Goal: Information Seeking & Learning: Learn about a topic

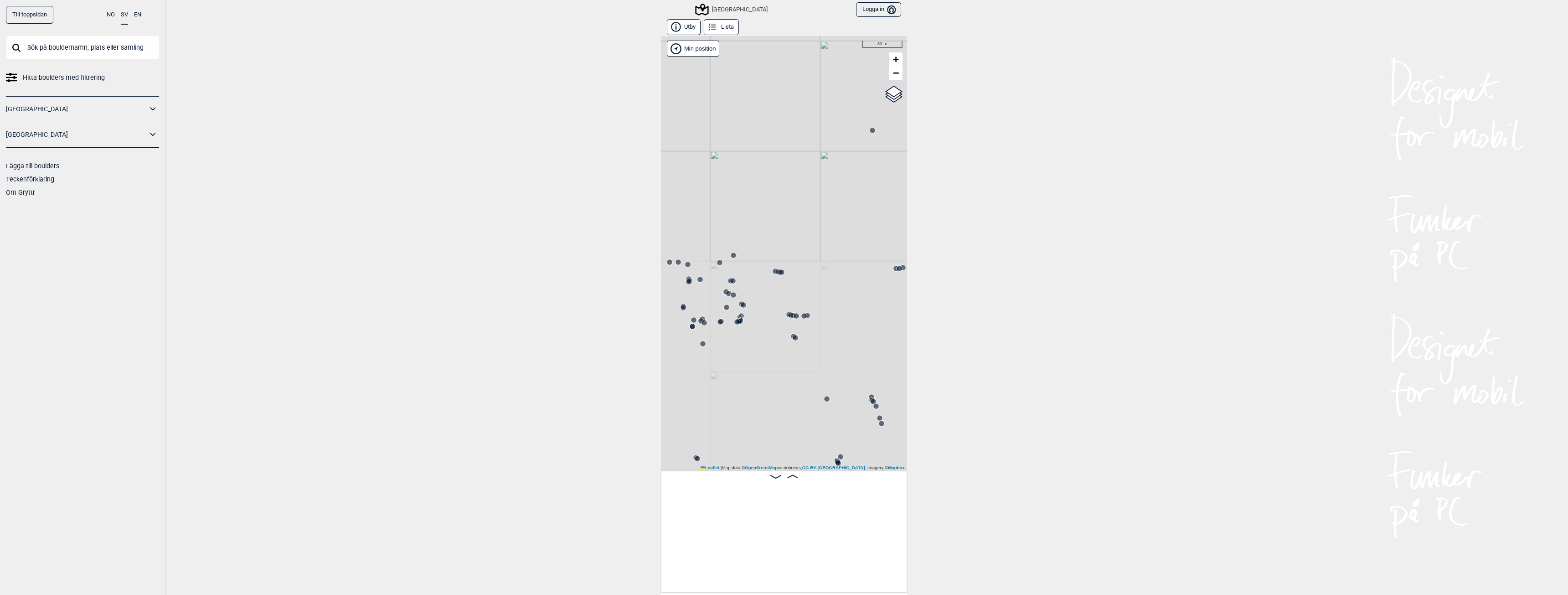
scroll to position [0, 13866]
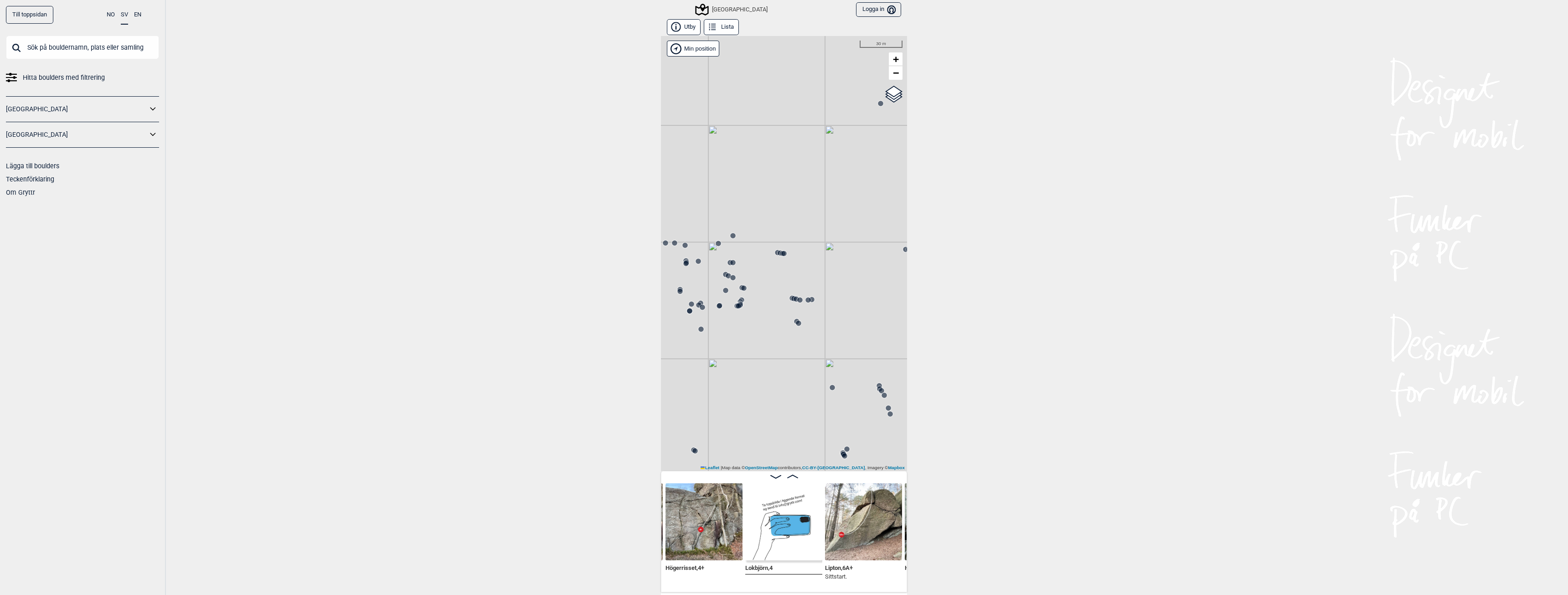
click at [849, 537] on img at bounding box center [863, 522] width 77 height 77
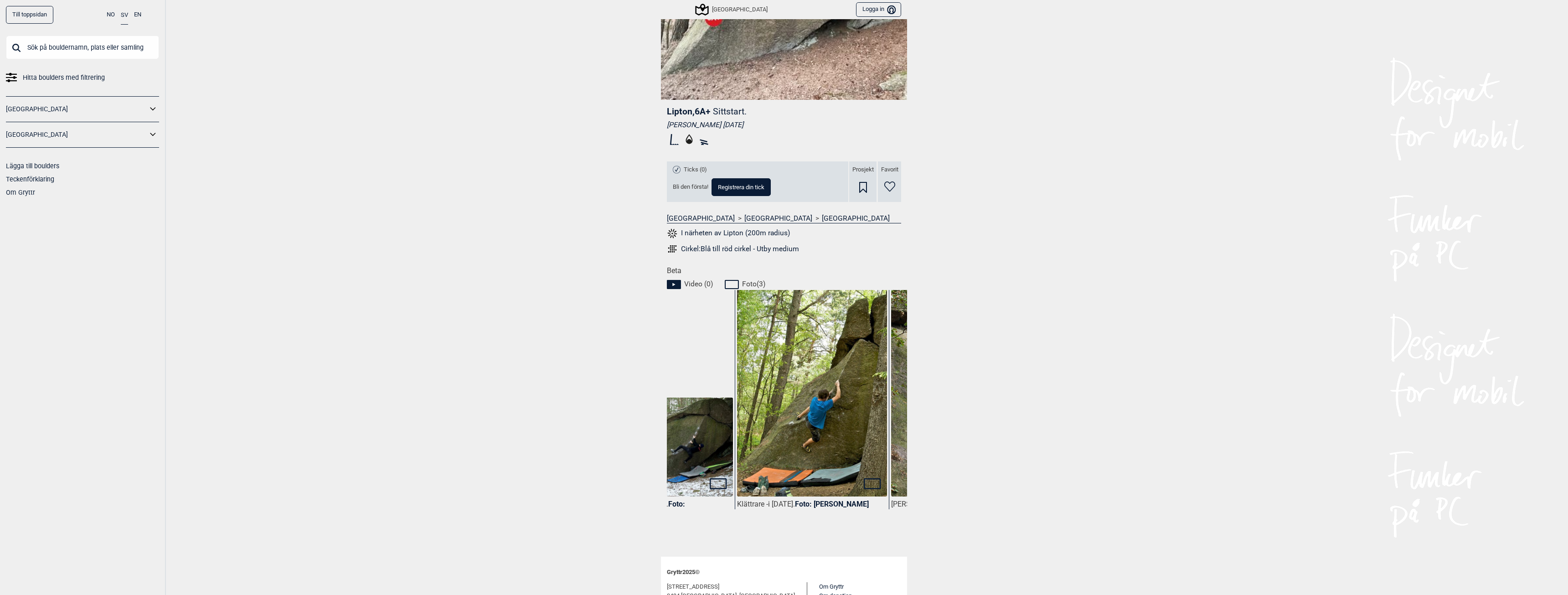
scroll to position [0, 91]
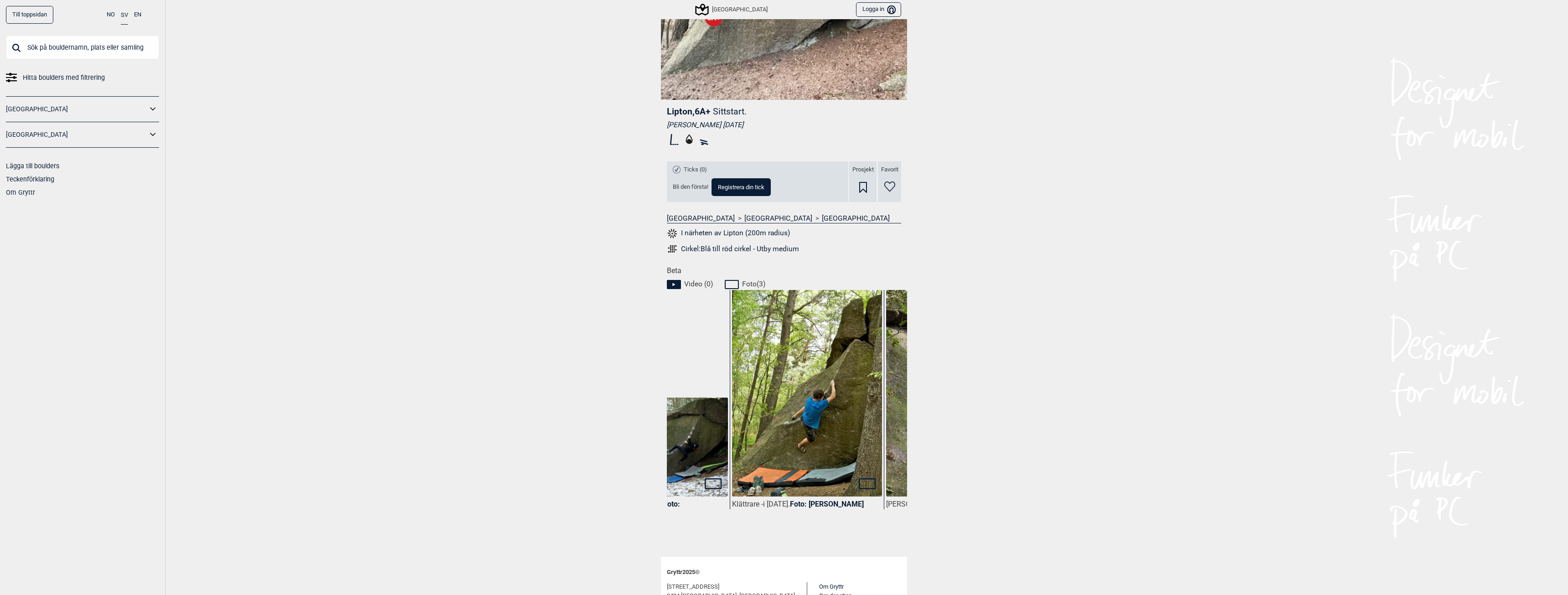
click at [829, 414] on img at bounding box center [807, 402] width 150 height 225
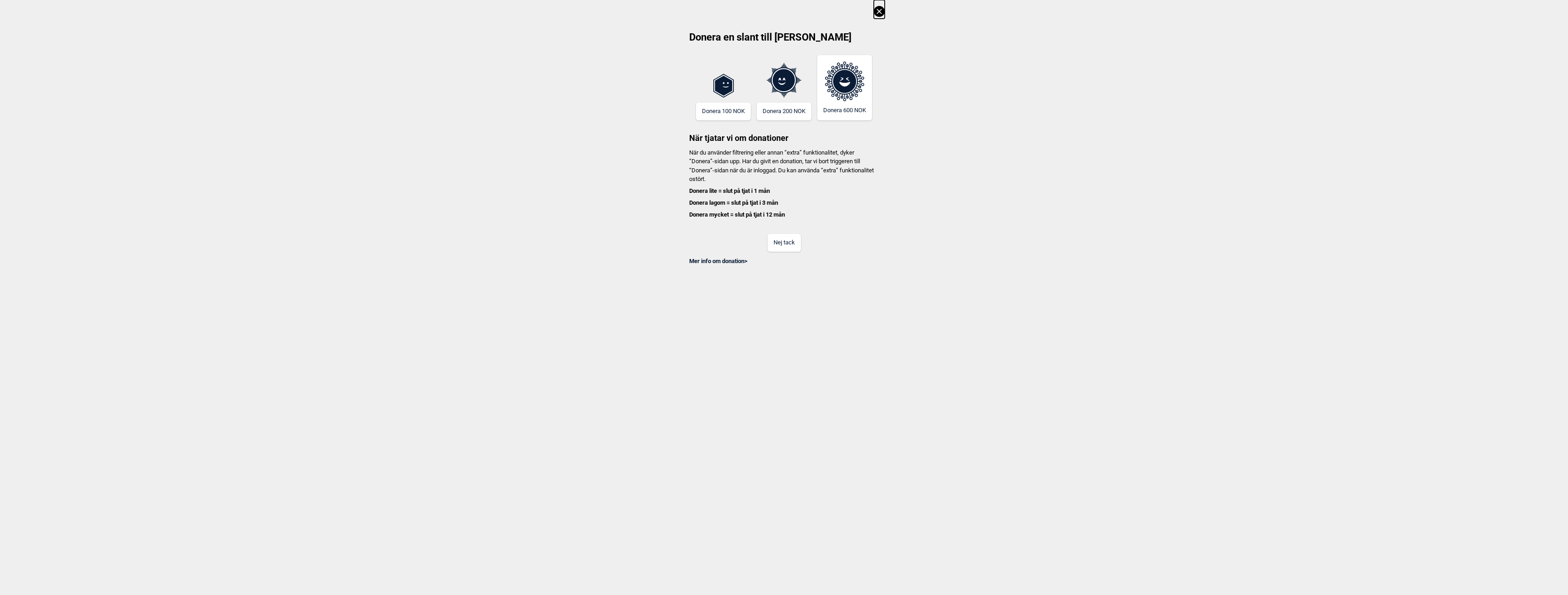
click at [783, 248] on button "Nej tack" at bounding box center [784, 242] width 33 height 18
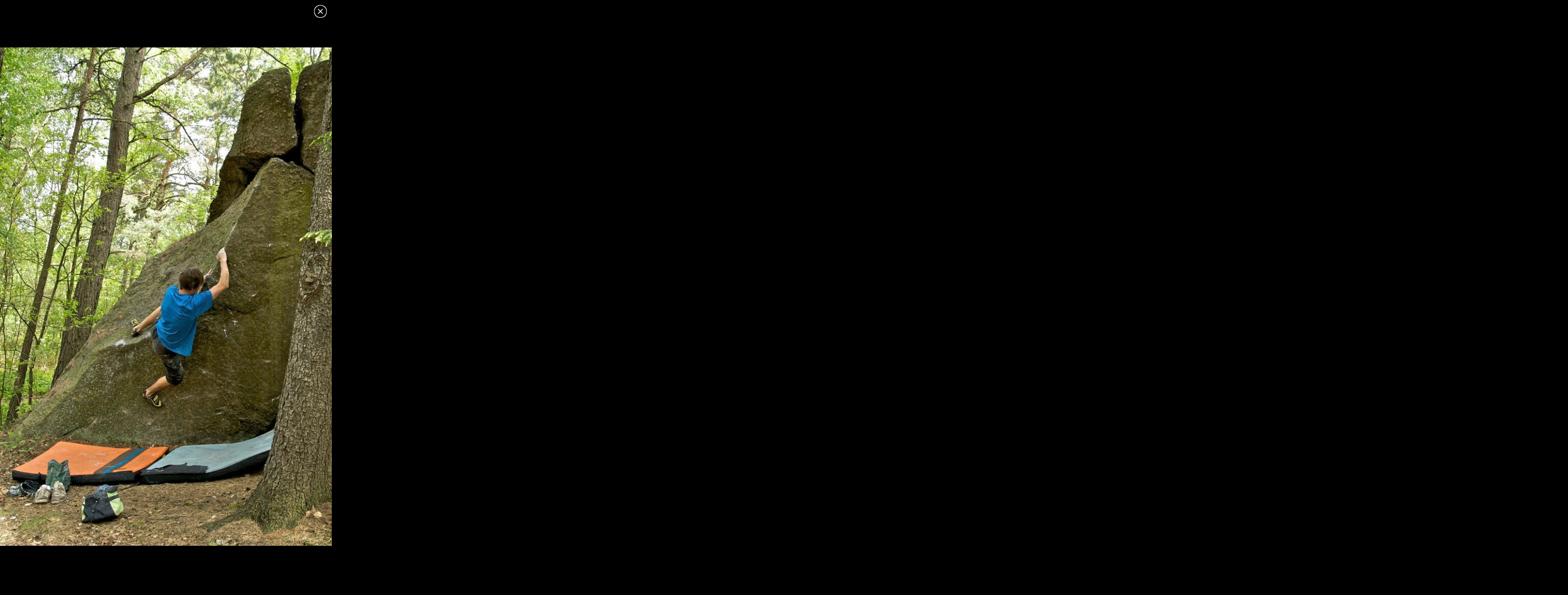
click at [320, 13] on icon at bounding box center [320, 12] width 11 height 11
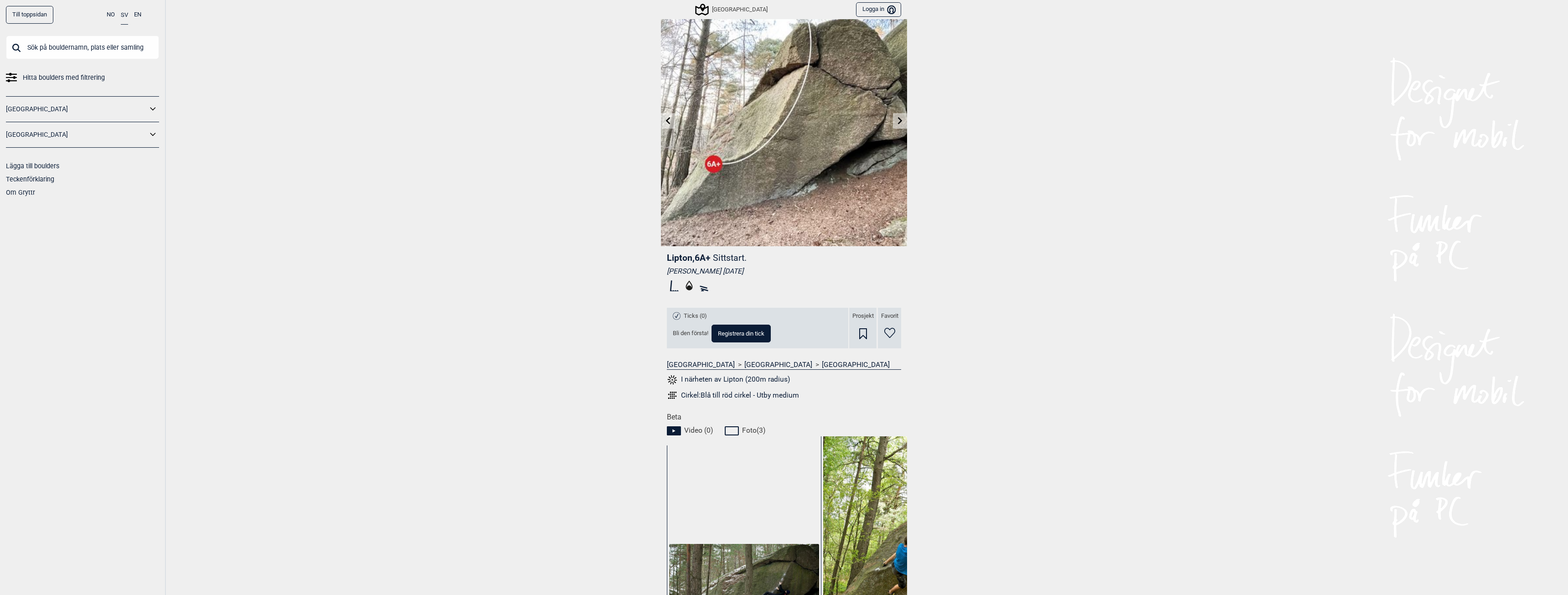
scroll to position [0, 0]
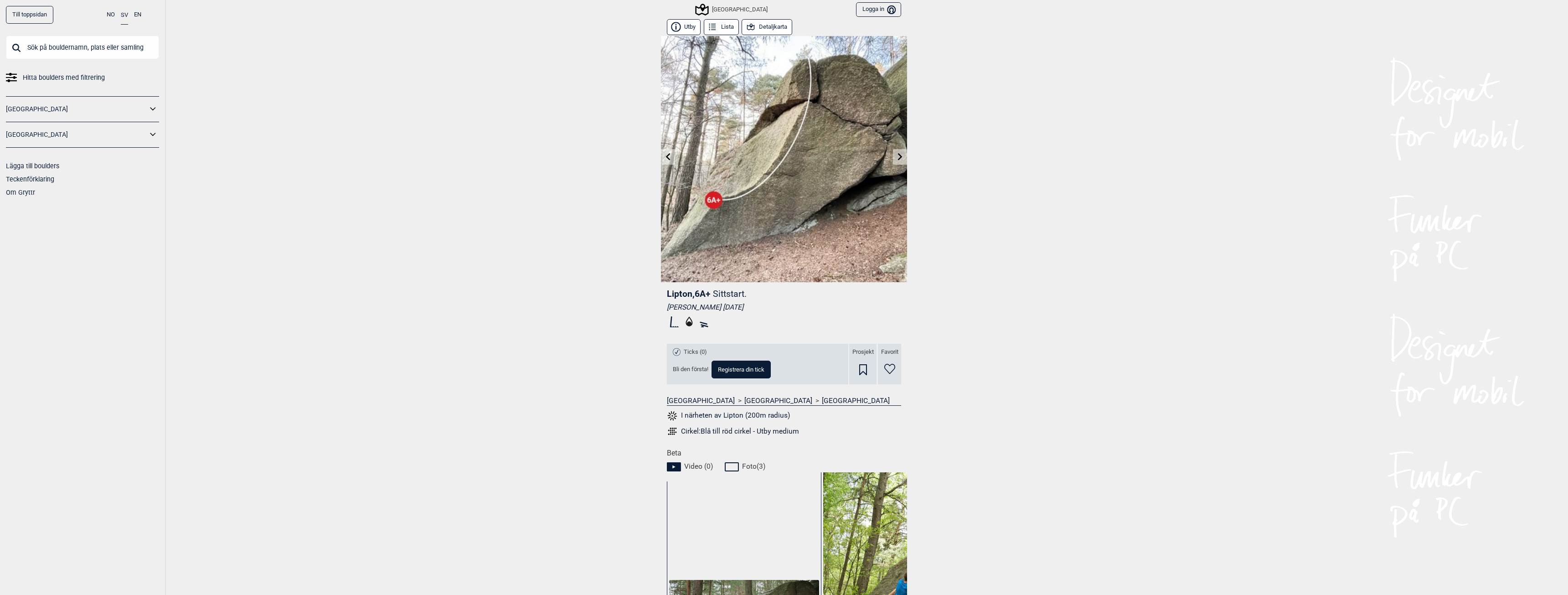
click at [898, 157] on icon at bounding box center [900, 157] width 7 height 7
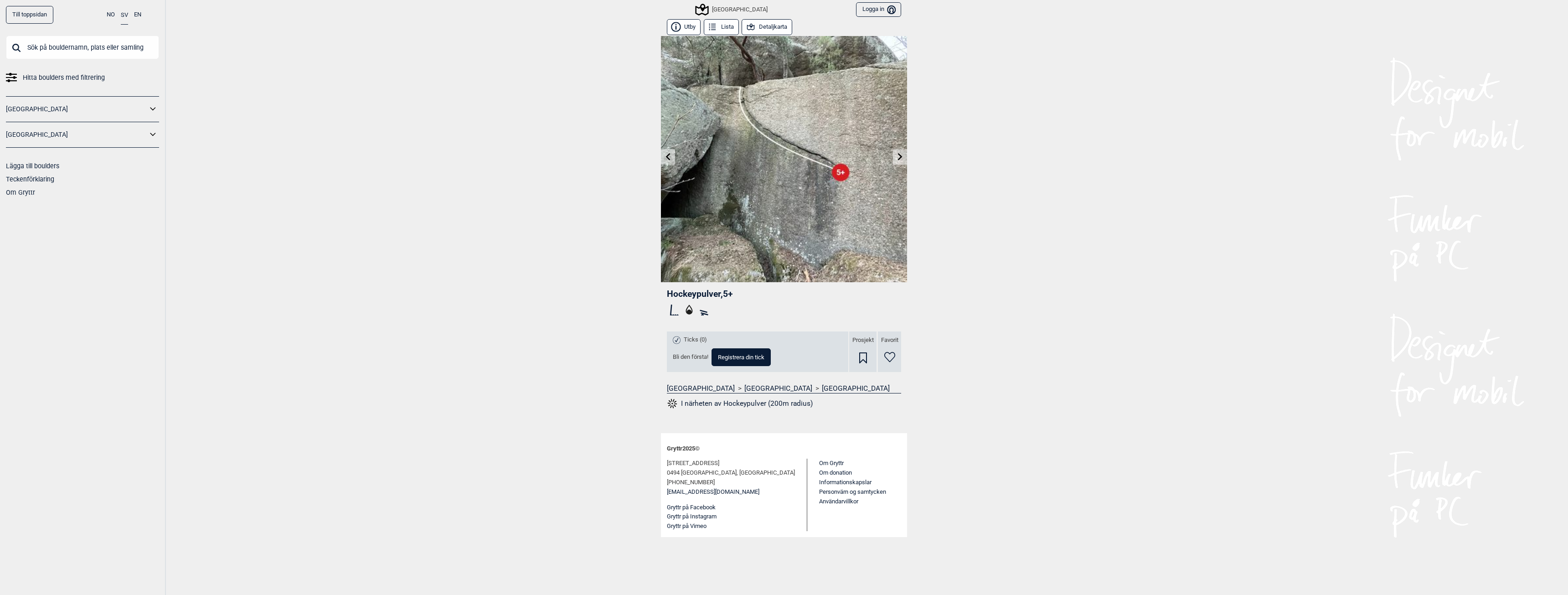
click at [898, 157] on icon at bounding box center [900, 157] width 7 height 7
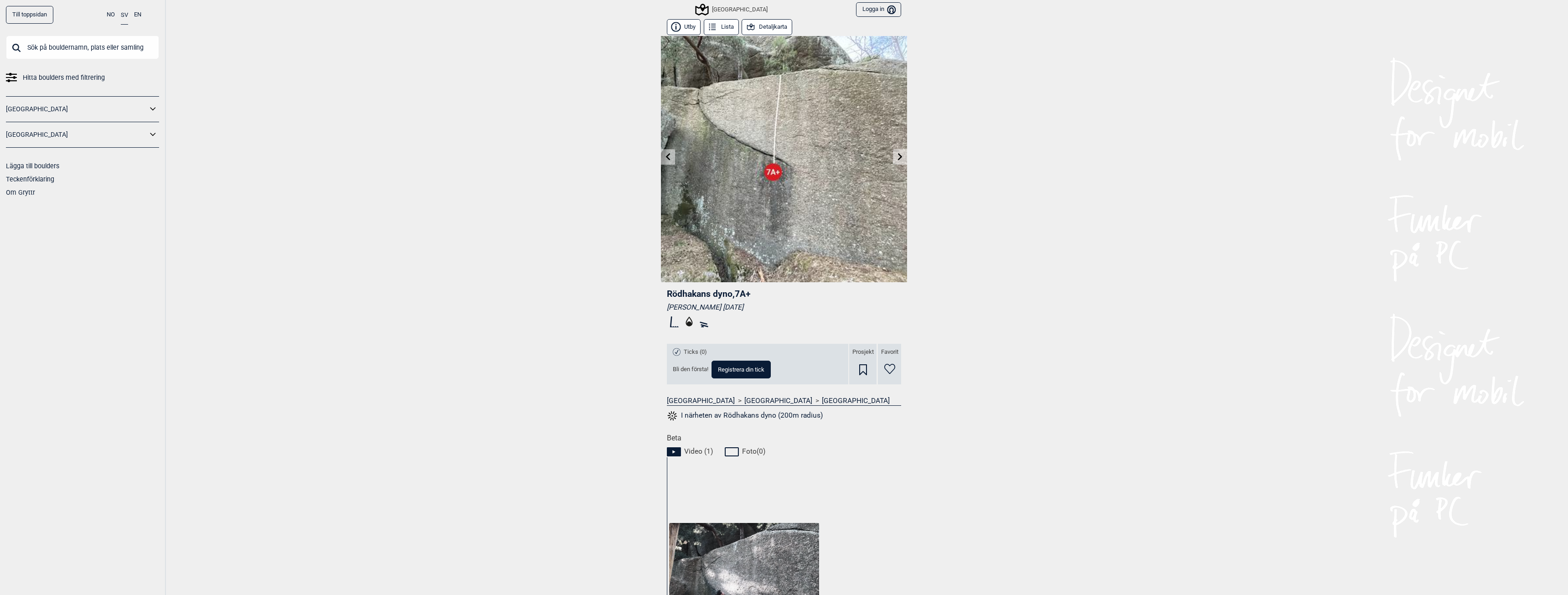
click at [898, 157] on icon at bounding box center [900, 157] width 7 height 7
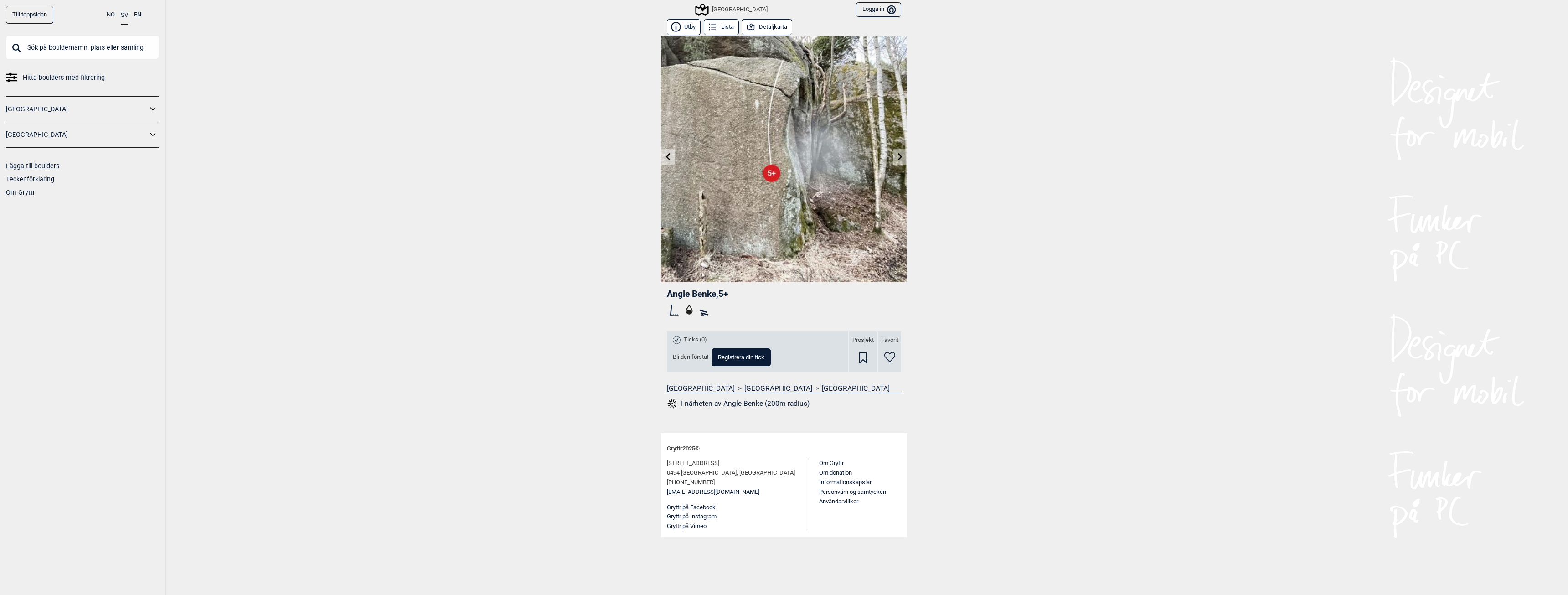
click at [898, 157] on icon at bounding box center [900, 157] width 7 height 7
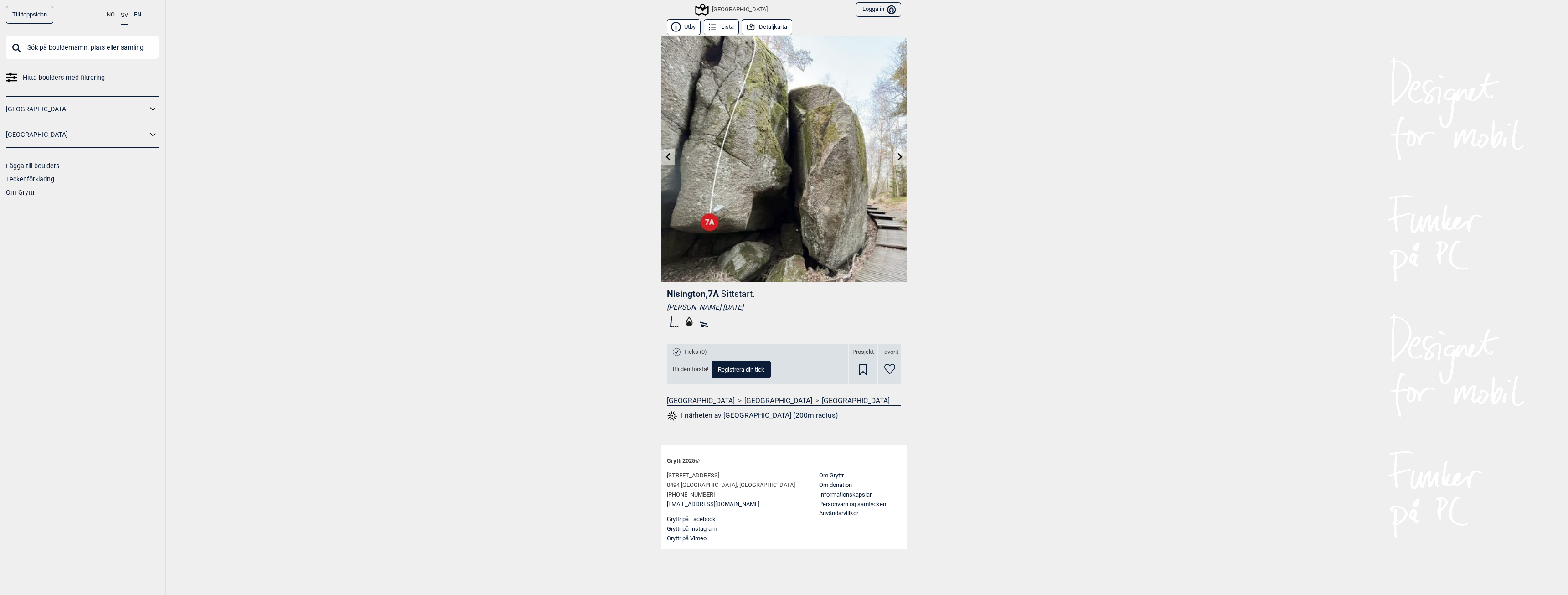
click at [898, 157] on icon at bounding box center [900, 157] width 7 height 7
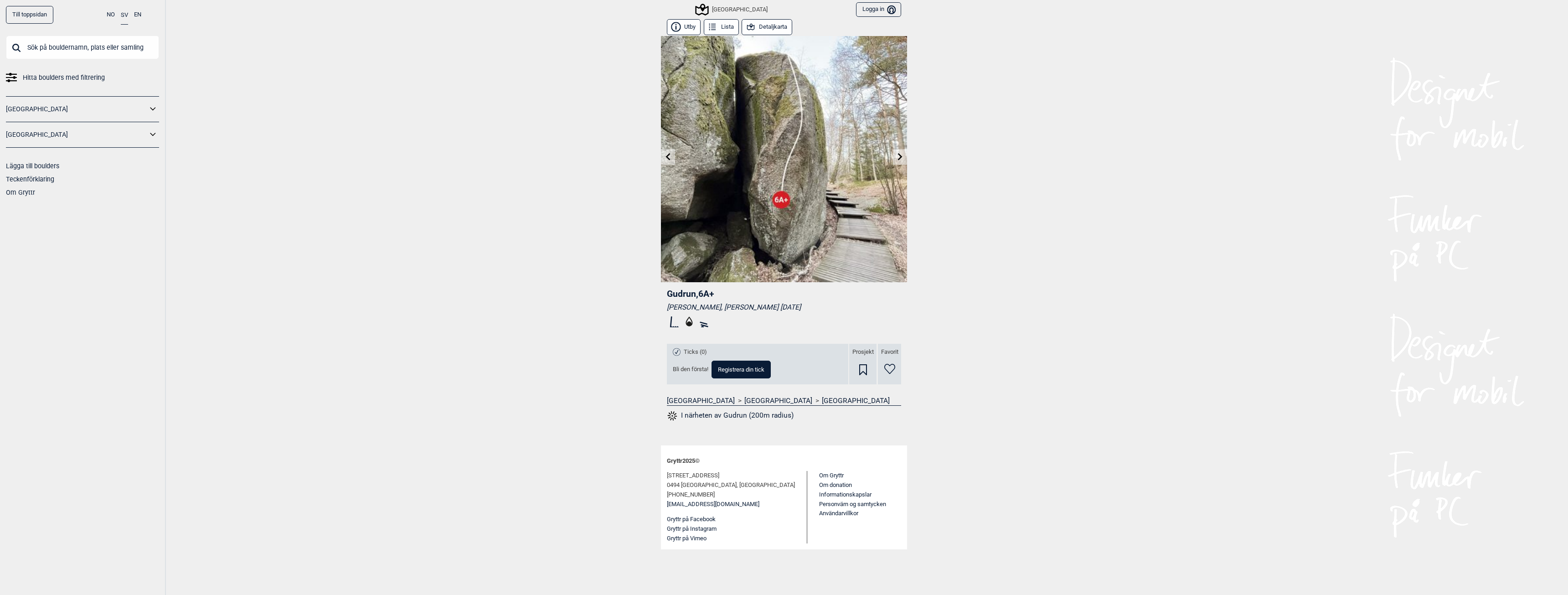
click at [898, 157] on icon at bounding box center [900, 157] width 7 height 7
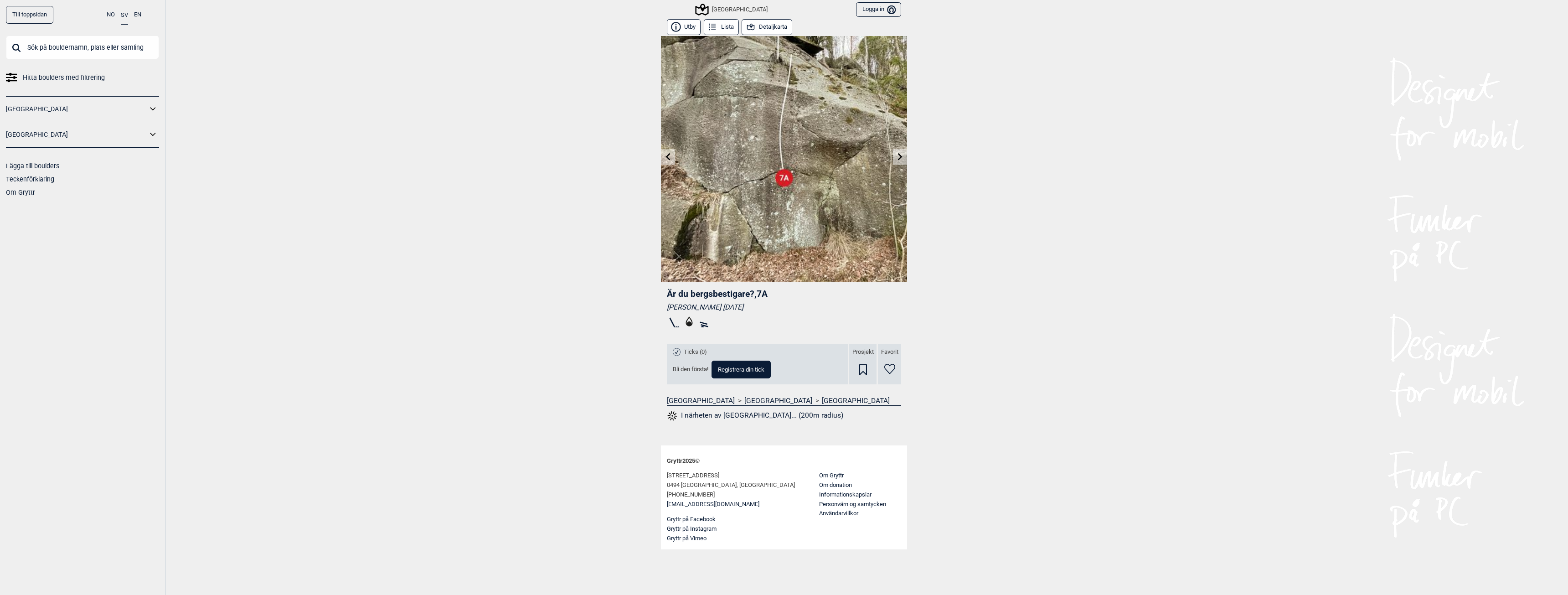
click at [898, 157] on icon at bounding box center [900, 157] width 7 height 7
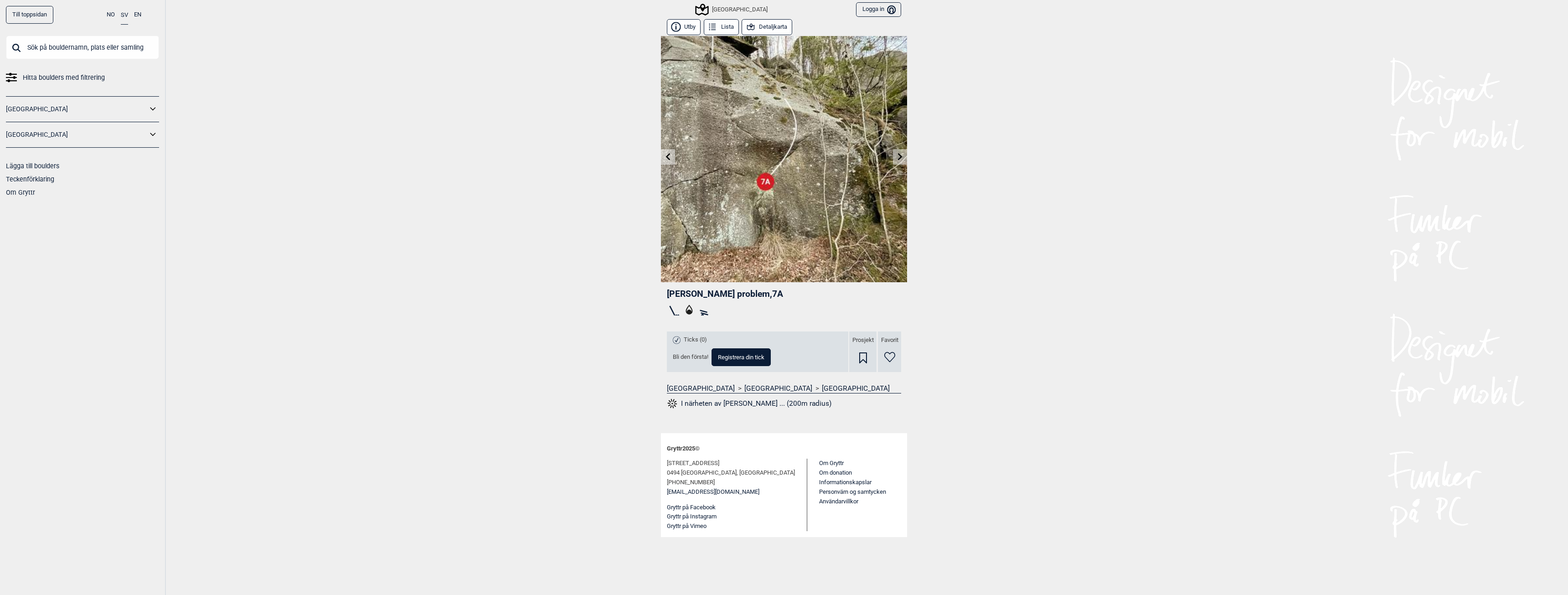
click at [665, 154] on icon at bounding box center [668, 157] width 7 height 7
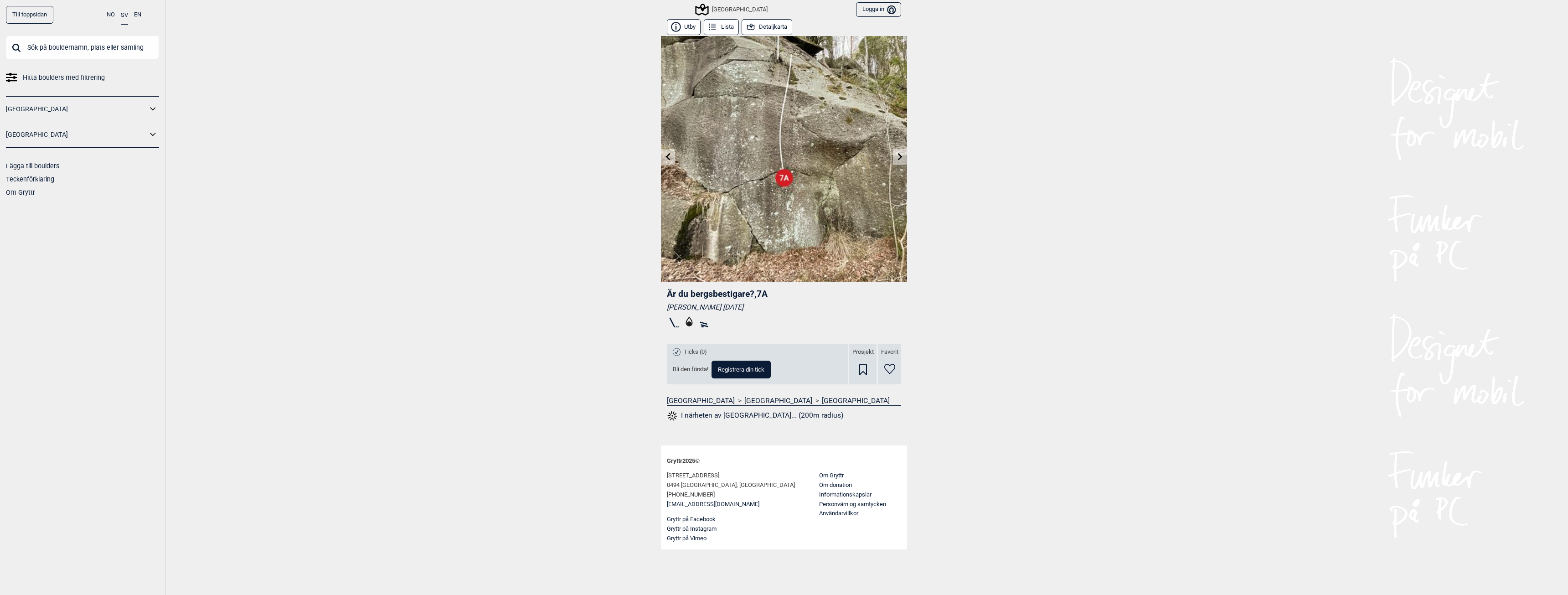
click at [723, 13] on div "[GEOGRAPHIC_DATA]" at bounding box center [732, 10] width 71 height 11
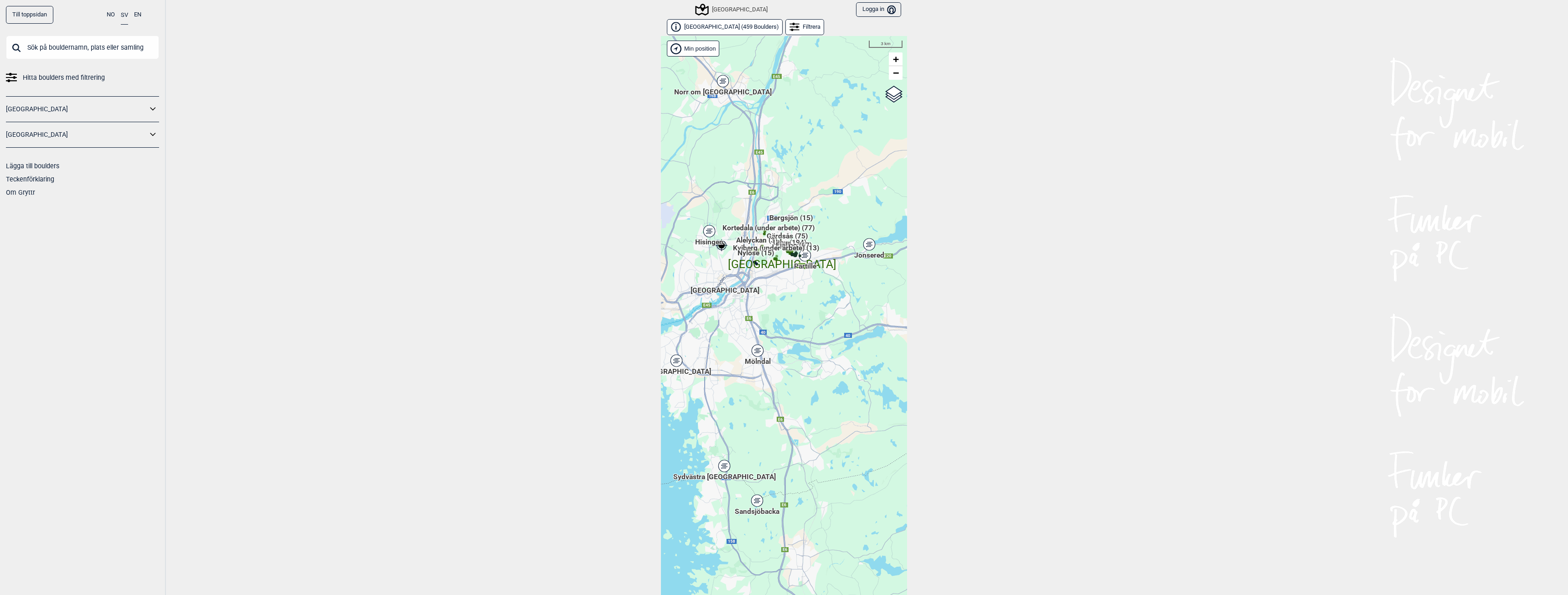
scroll to position [14, 0]
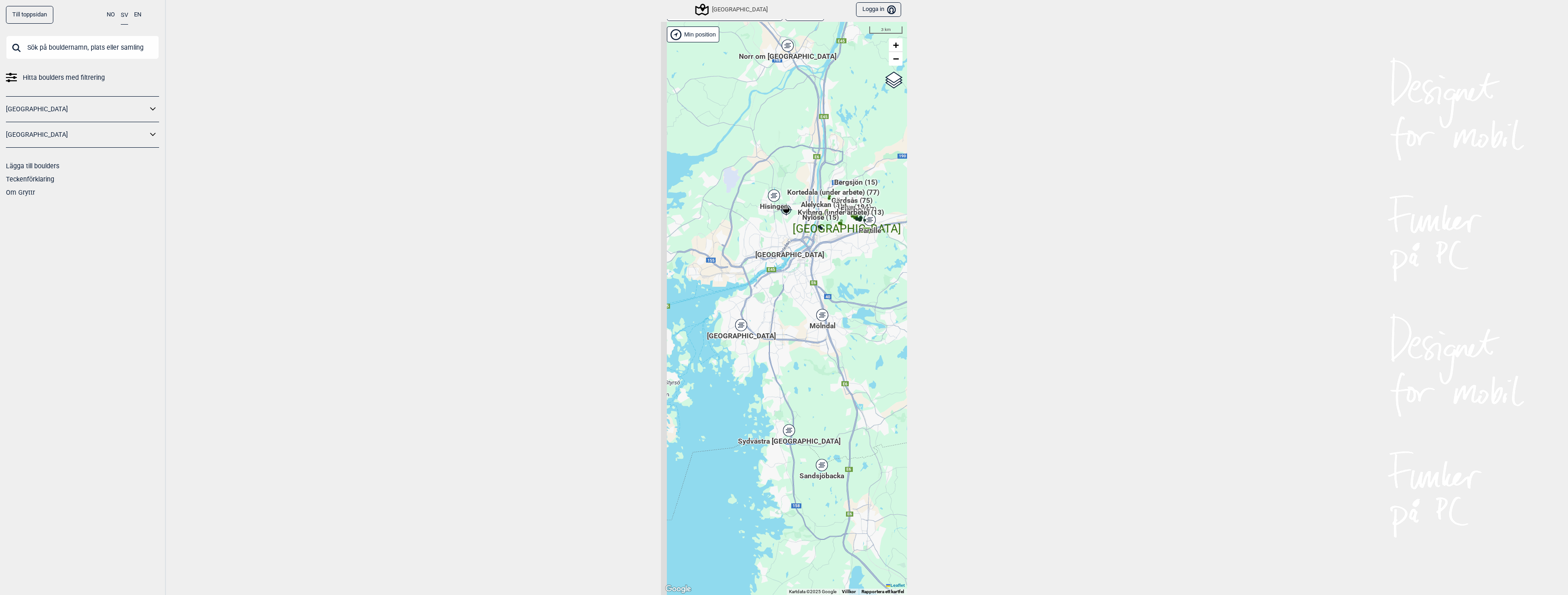
drag, startPoint x: 705, startPoint y: 362, endPoint x: 770, endPoint y: 340, distance: 68.6
click at [770, 340] on div "Hallingdal Gol [PERSON_NAME] Kolomoen [GEOGRAPHIC_DATA] [GEOGRAPHIC_DATA] [GEOG…" at bounding box center [784, 308] width 246 height 573
click at [819, 314] on div "Mölndal" at bounding box center [822, 315] width 5 height 5
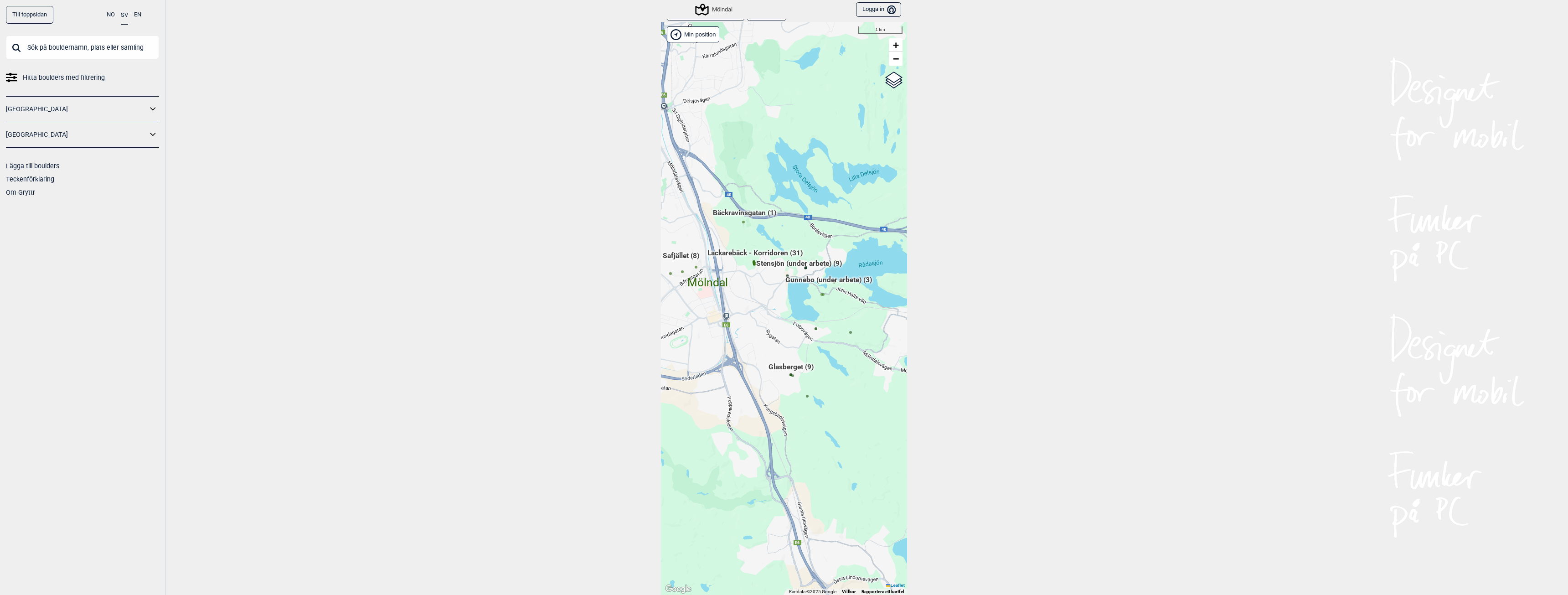
drag, startPoint x: 824, startPoint y: 392, endPoint x: 756, endPoint y: 313, distance: 104.2
click at [756, 313] on div "Hallingdal Gol [PERSON_NAME] Kolomoen [GEOGRAPHIC_DATA] [GEOGRAPHIC_DATA] [GEOG…" at bounding box center [784, 308] width 246 height 573
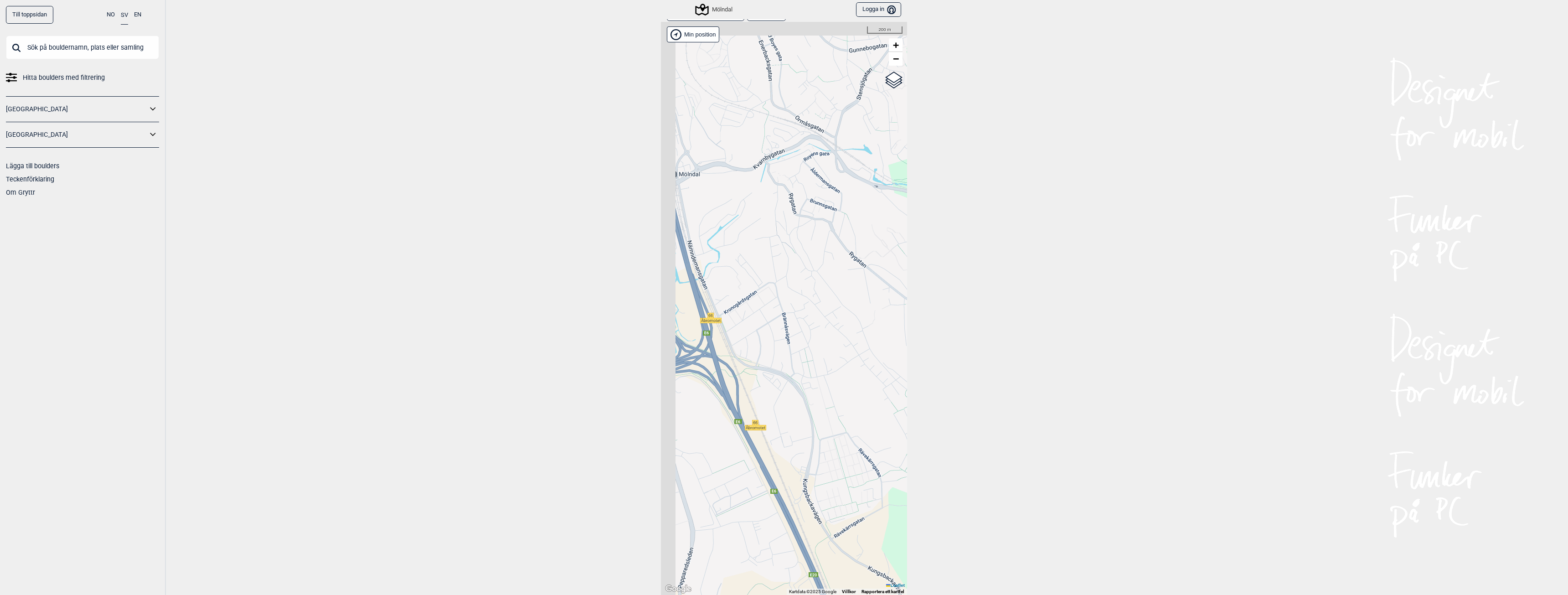
drag, startPoint x: 779, startPoint y: 393, endPoint x: 947, endPoint y: 526, distance: 214.3
click at [947, 524] on div "Till toppsidan NO SV EN Hitta boulders med filtrering [GEOGRAPHIC_DATA] [GEOGRA…" at bounding box center [784, 297] width 1568 height 595
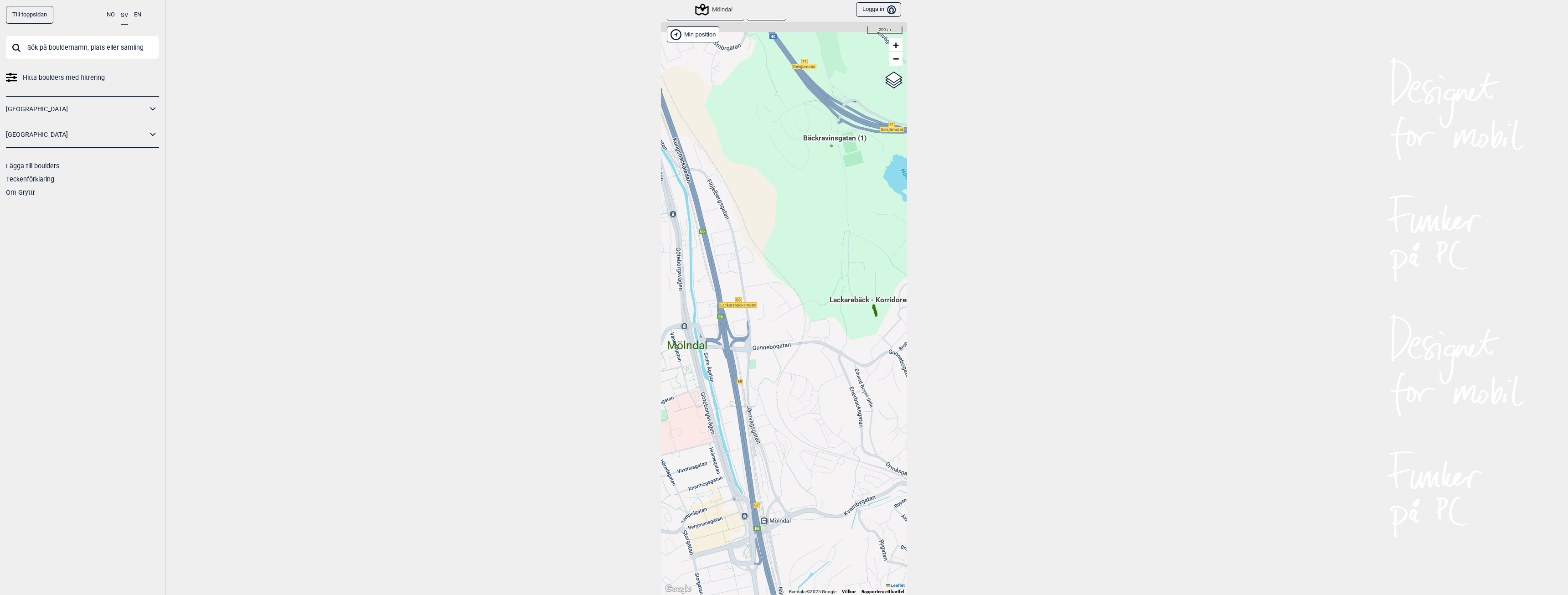
drag, startPoint x: 734, startPoint y: 220, endPoint x: 813, endPoint y: 491, distance: 282.3
click at [813, 491] on div "Hallingdal Gol [PERSON_NAME] Kolomoen [GEOGRAPHIC_DATA] [GEOGRAPHIC_DATA] [GEOG…" at bounding box center [784, 308] width 246 height 573
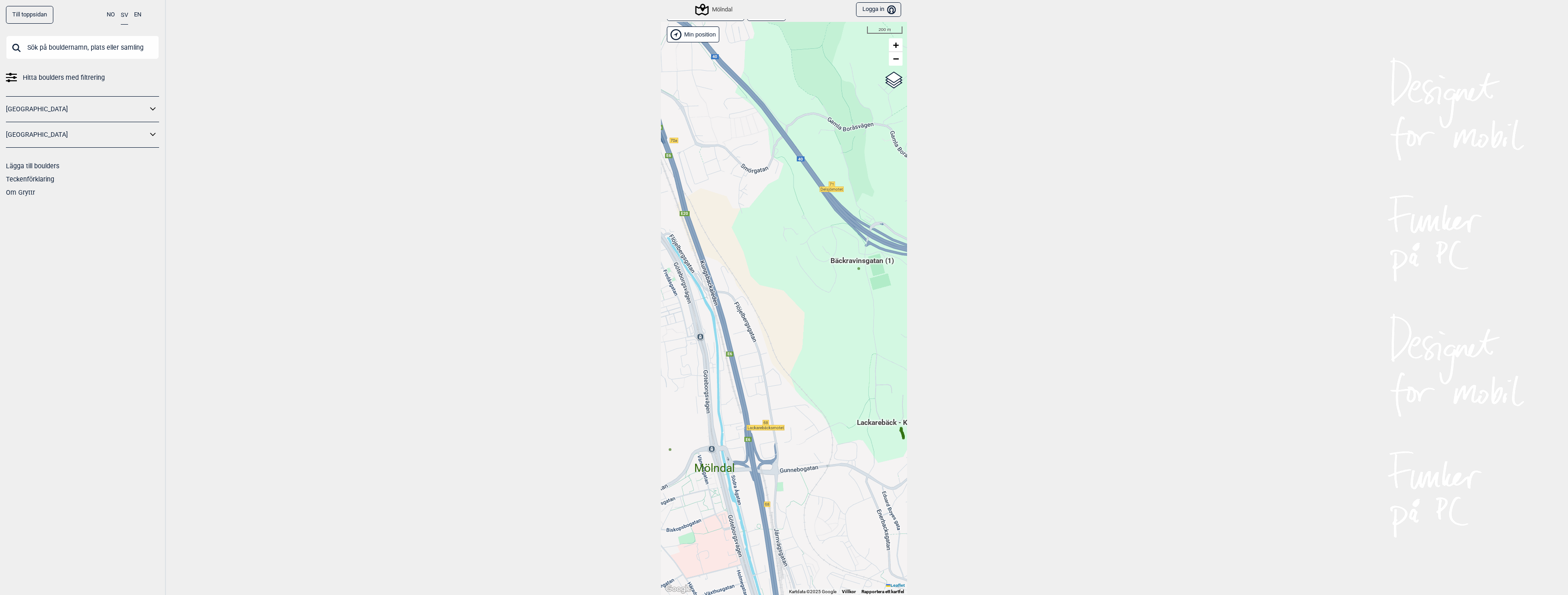
drag, startPoint x: 761, startPoint y: 226, endPoint x: 786, endPoint y: 332, distance: 108.9
click at [786, 332] on div "Hallingdal Gol [PERSON_NAME] Kolomoen [GEOGRAPHIC_DATA] [GEOGRAPHIC_DATA] [GEOG…" at bounding box center [784, 308] width 246 height 573
click at [863, 259] on span "Bäckravinsgatan (1)" at bounding box center [862, 264] width 63 height 17
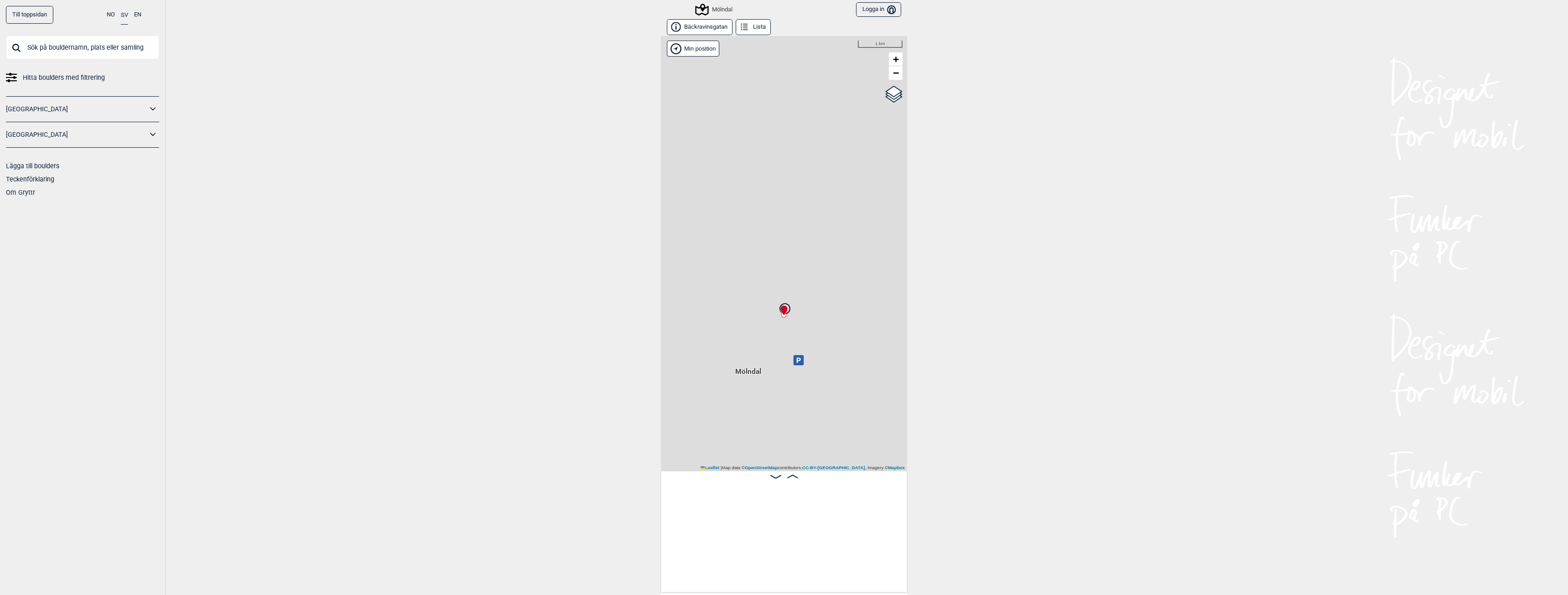
scroll to position [0, 72]
drag, startPoint x: 828, startPoint y: 320, endPoint x: 794, endPoint y: 298, distance: 40.5
click at [794, 298] on div "Mölndal Brukerens posisjon Min position 1 km + − OpenStreetMap Google satellite…" at bounding box center [784, 253] width 246 height 435
click at [719, 12] on div "Mölndal" at bounding box center [714, 10] width 36 height 11
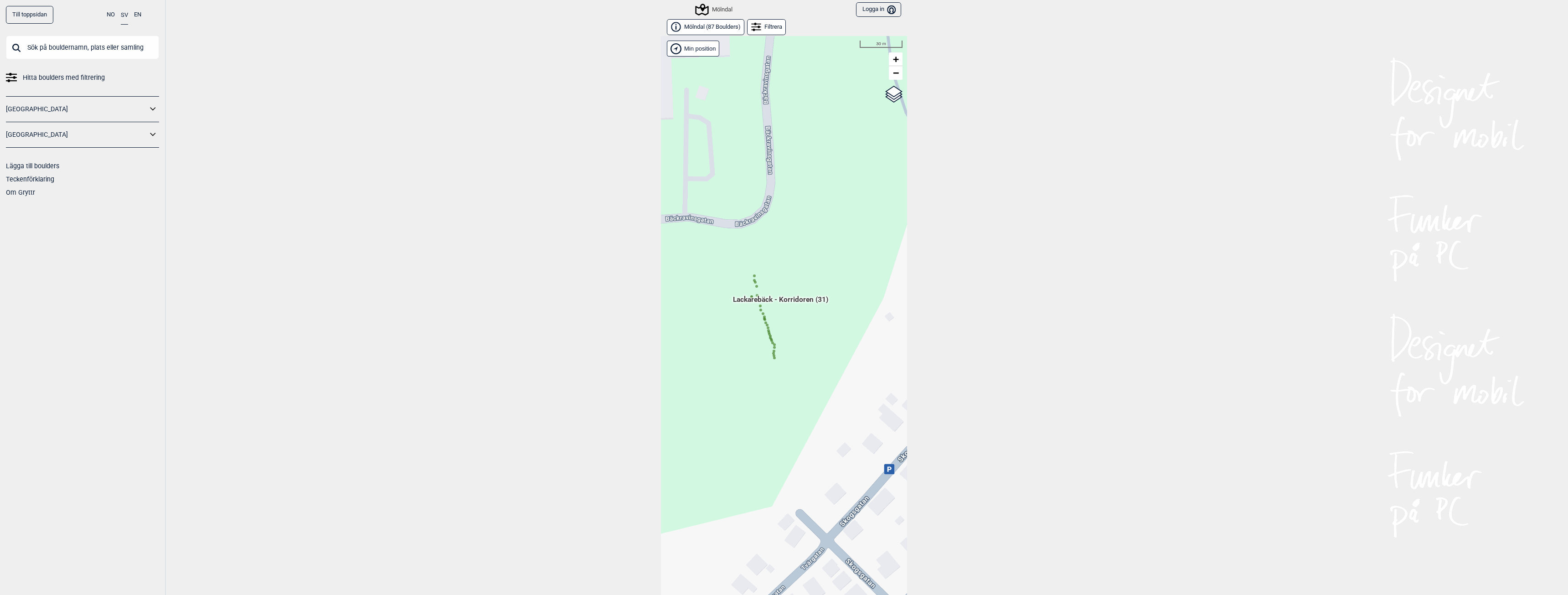
scroll to position [14, 0]
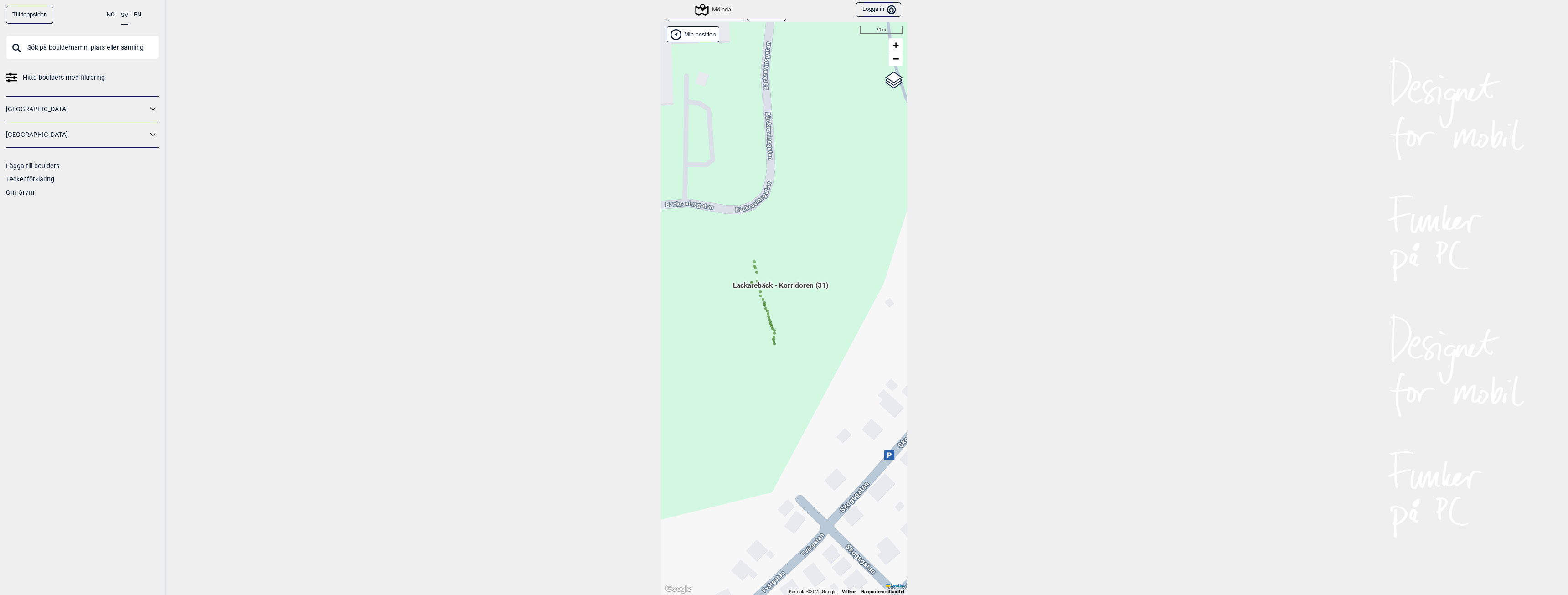
click at [751, 275] on div "Hallingdal Gol [PERSON_NAME] Kolomoen [GEOGRAPHIC_DATA] [GEOGRAPHIC_DATA] [GEOG…" at bounding box center [784, 308] width 246 height 573
click at [752, 261] on icon at bounding box center [754, 261] width 4 height 4
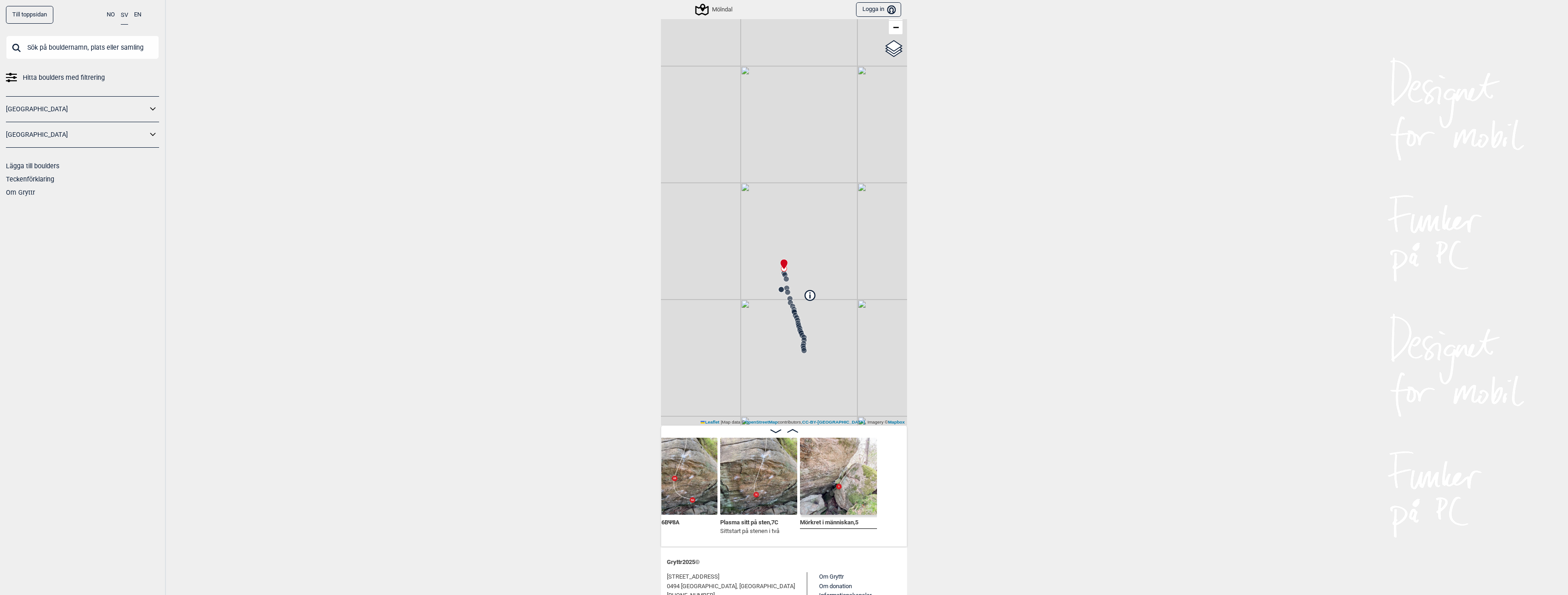
scroll to position [0, 2311]
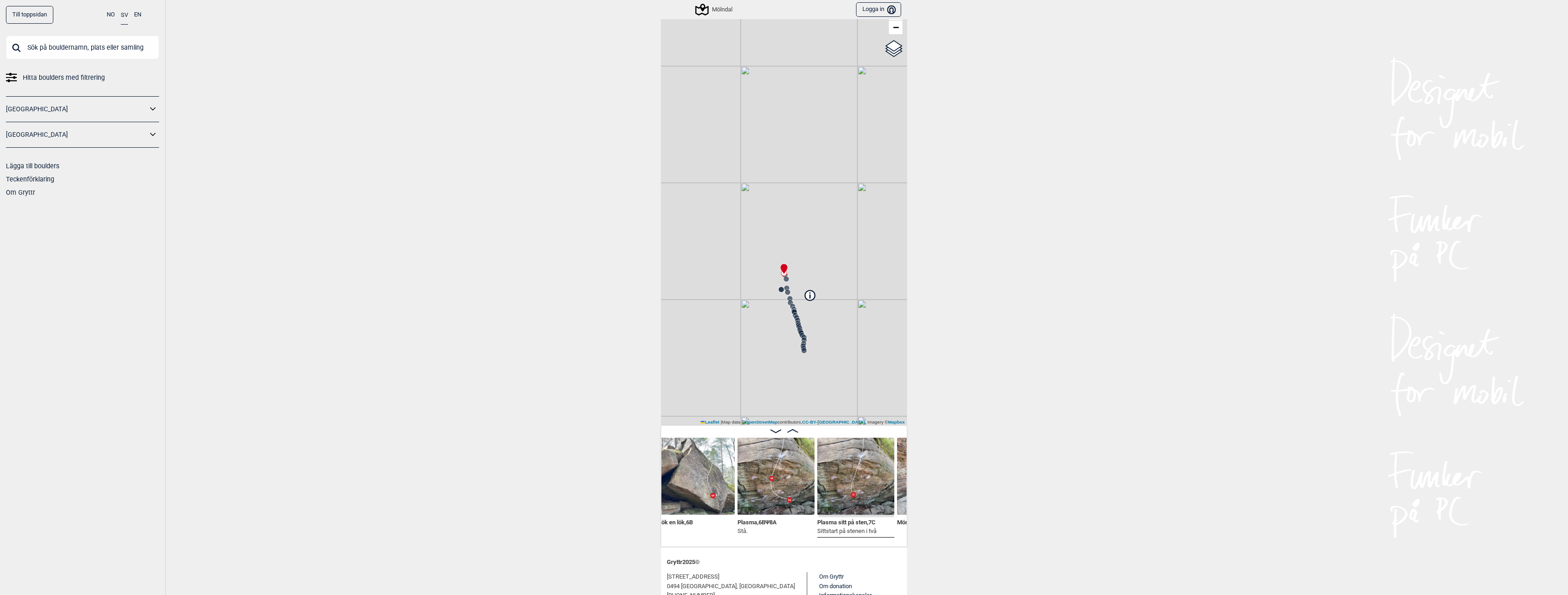
scroll to position [0, 2234]
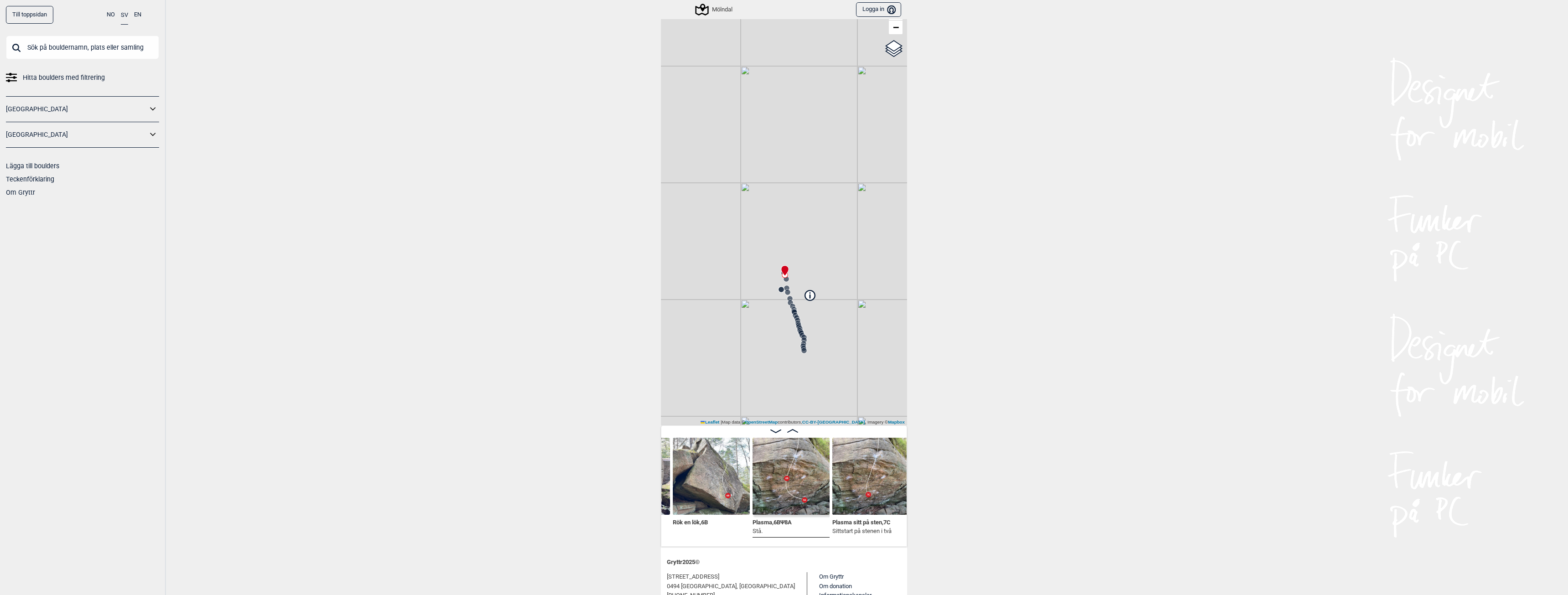
scroll to position [0, 2219]
click at [811, 486] on img at bounding box center [799, 476] width 77 height 77
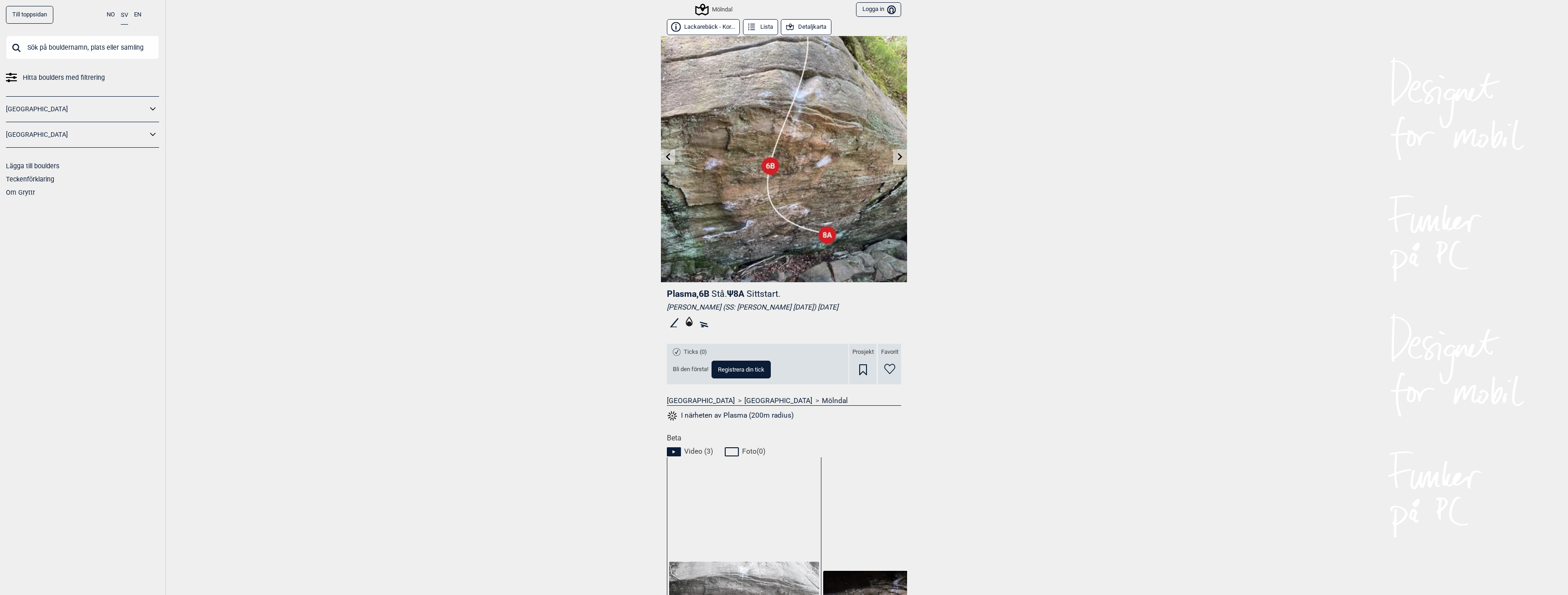
click at [662, 161] on link at bounding box center [668, 157] width 14 height 15
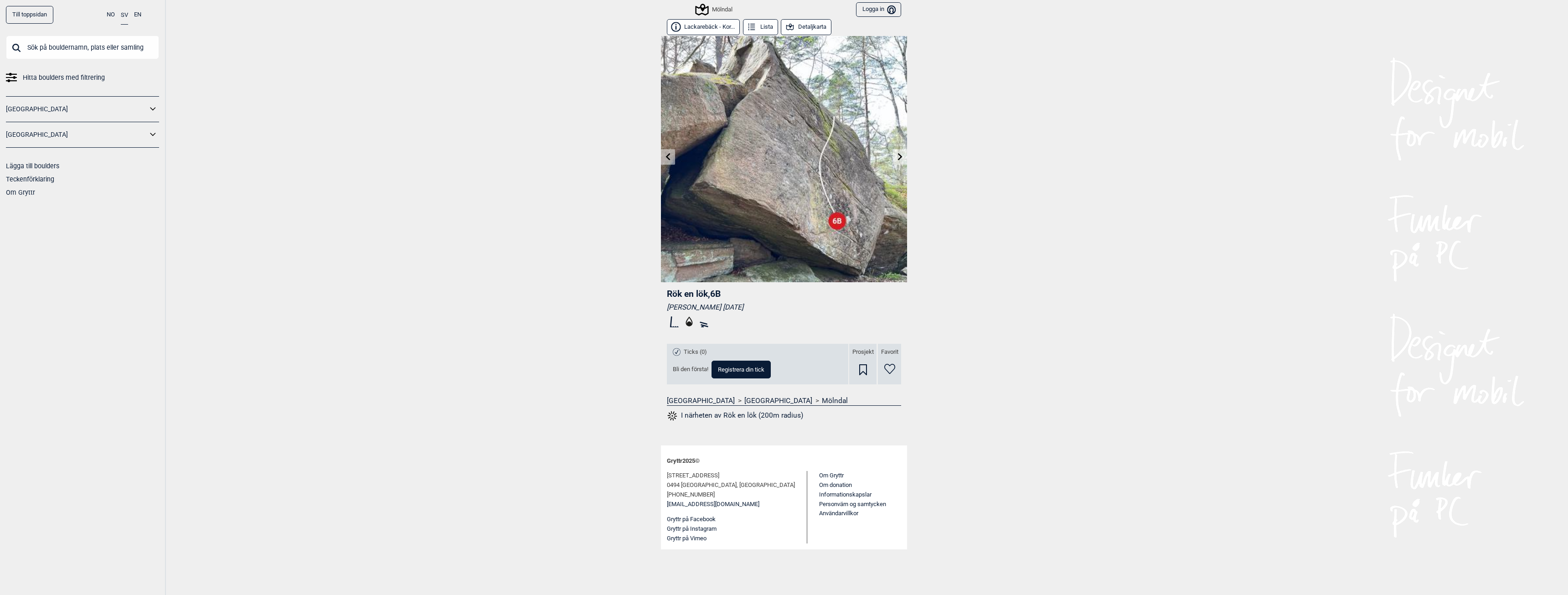
click at [897, 156] on icon at bounding box center [900, 157] width 7 height 7
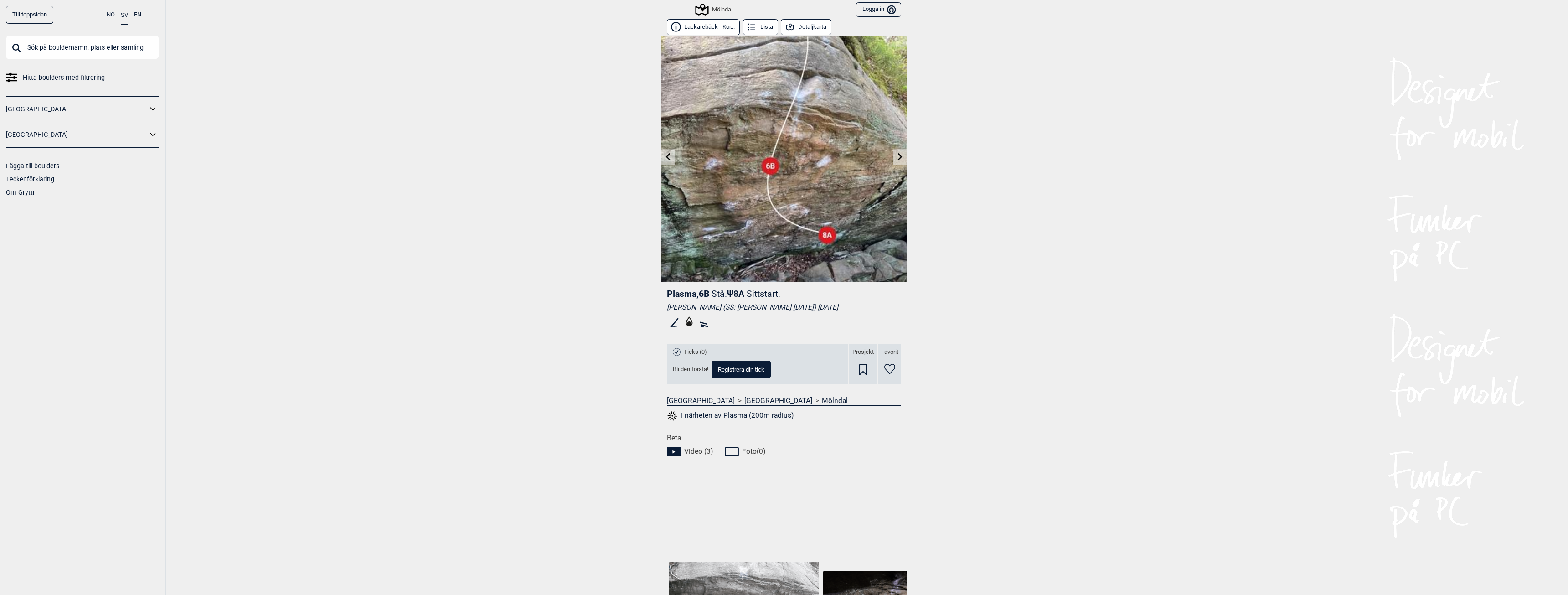
click at [666, 157] on icon at bounding box center [668, 157] width 4 height 7
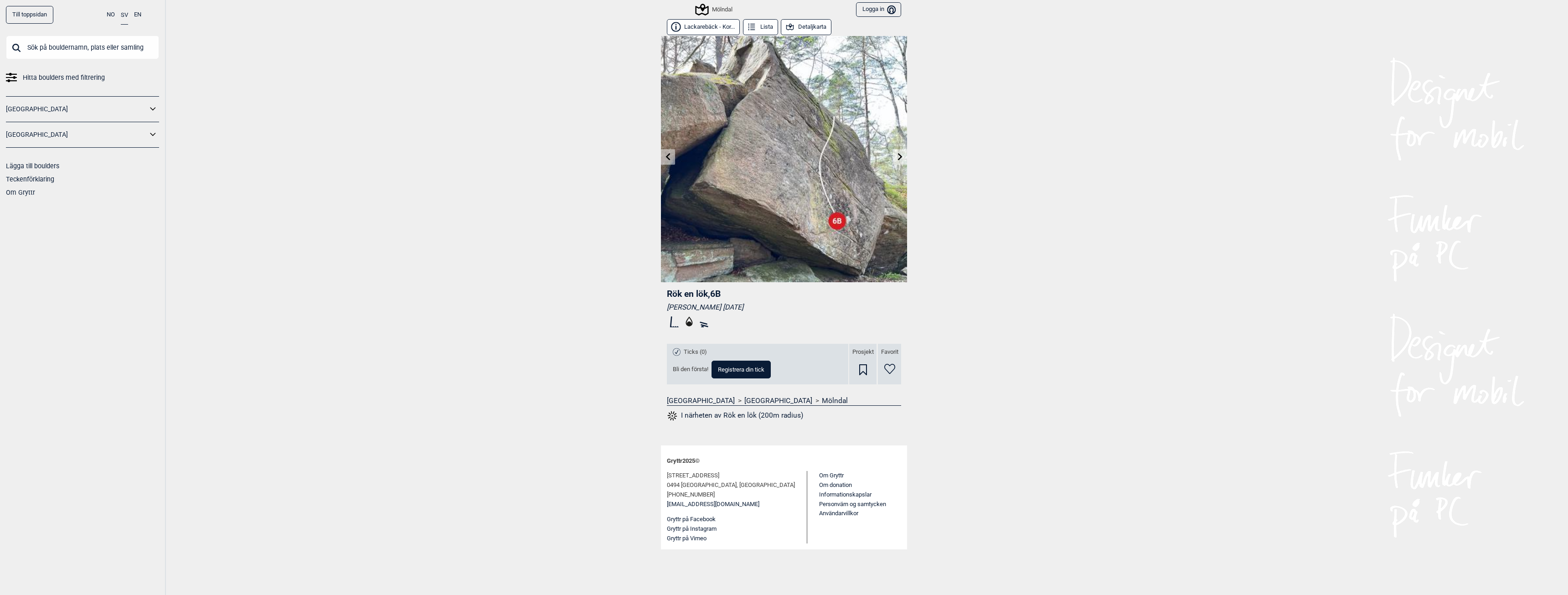
click at [663, 157] on link at bounding box center [668, 157] width 14 height 15
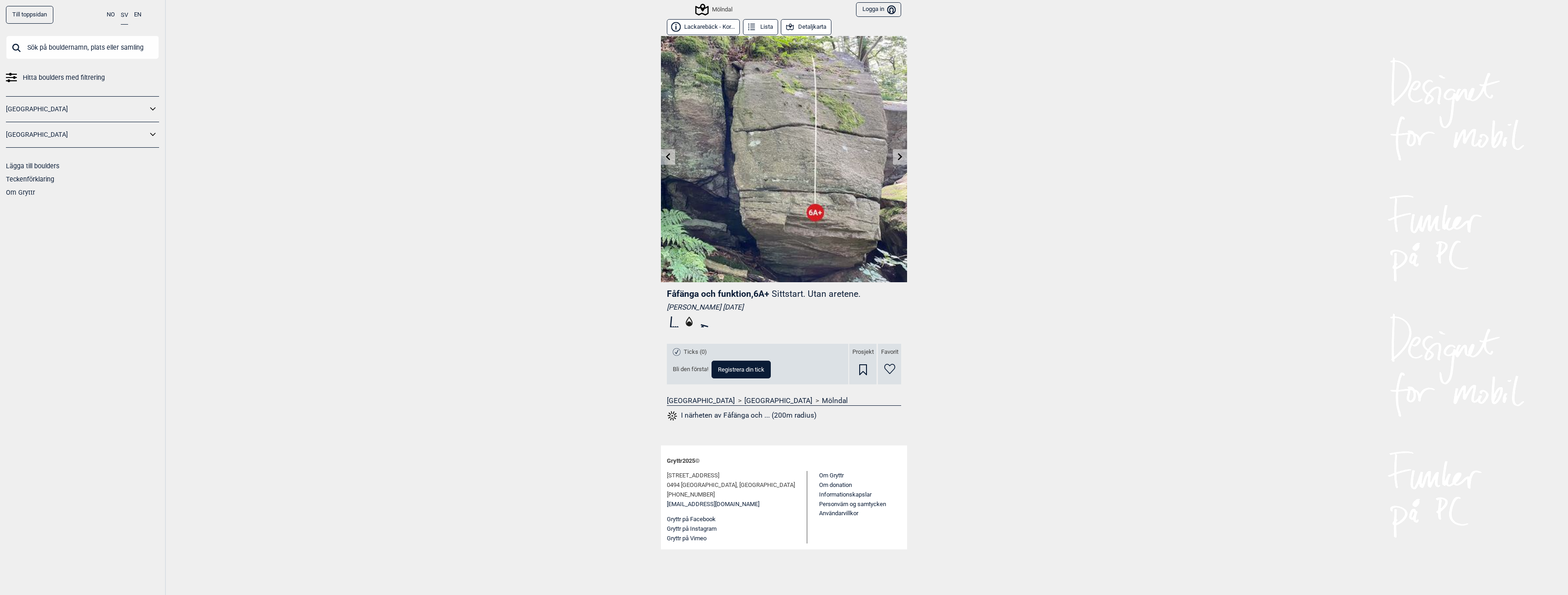
click at [663, 157] on link at bounding box center [668, 157] width 14 height 15
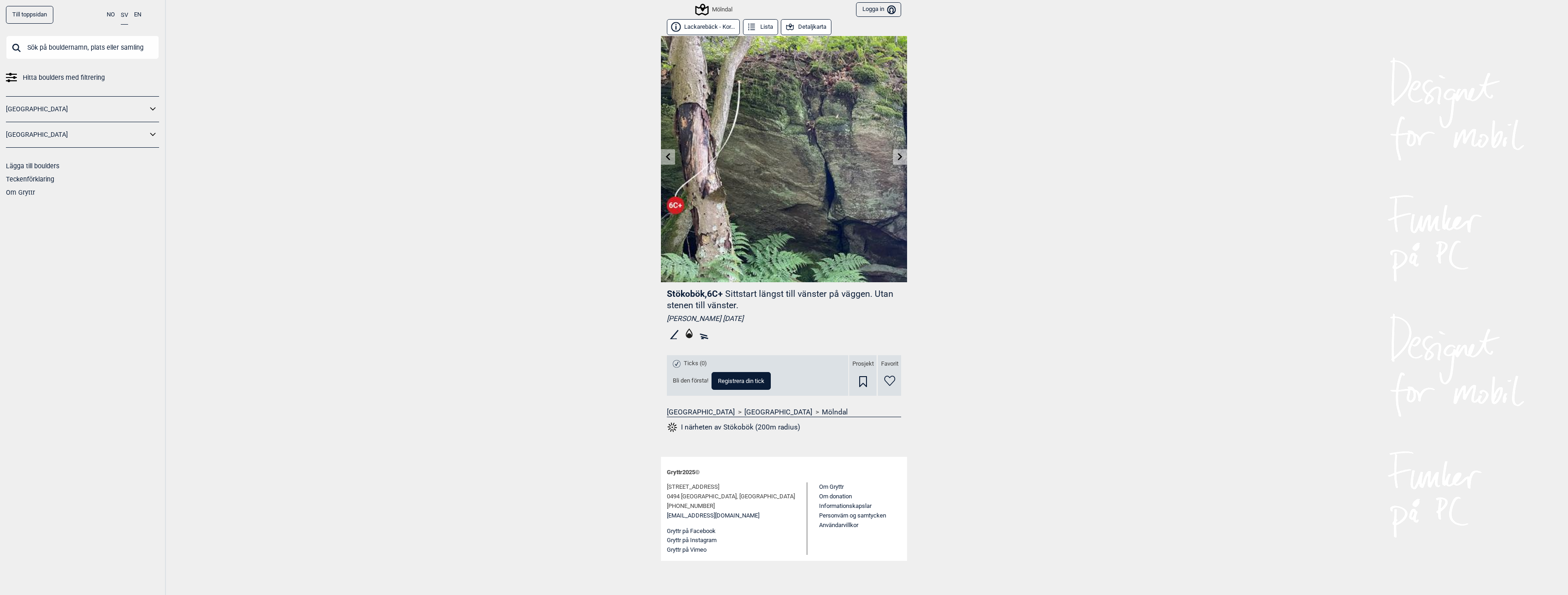
click at [663, 157] on link at bounding box center [668, 157] width 14 height 15
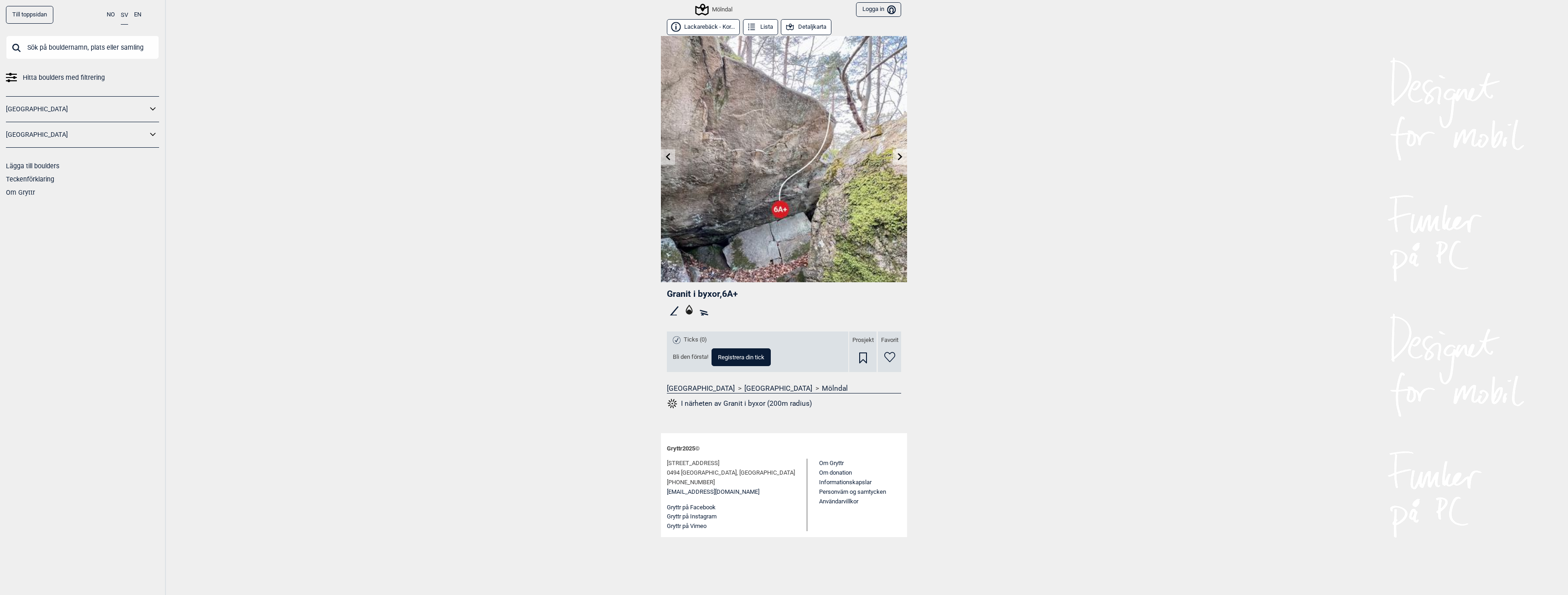
click at [663, 157] on link at bounding box center [668, 157] width 14 height 15
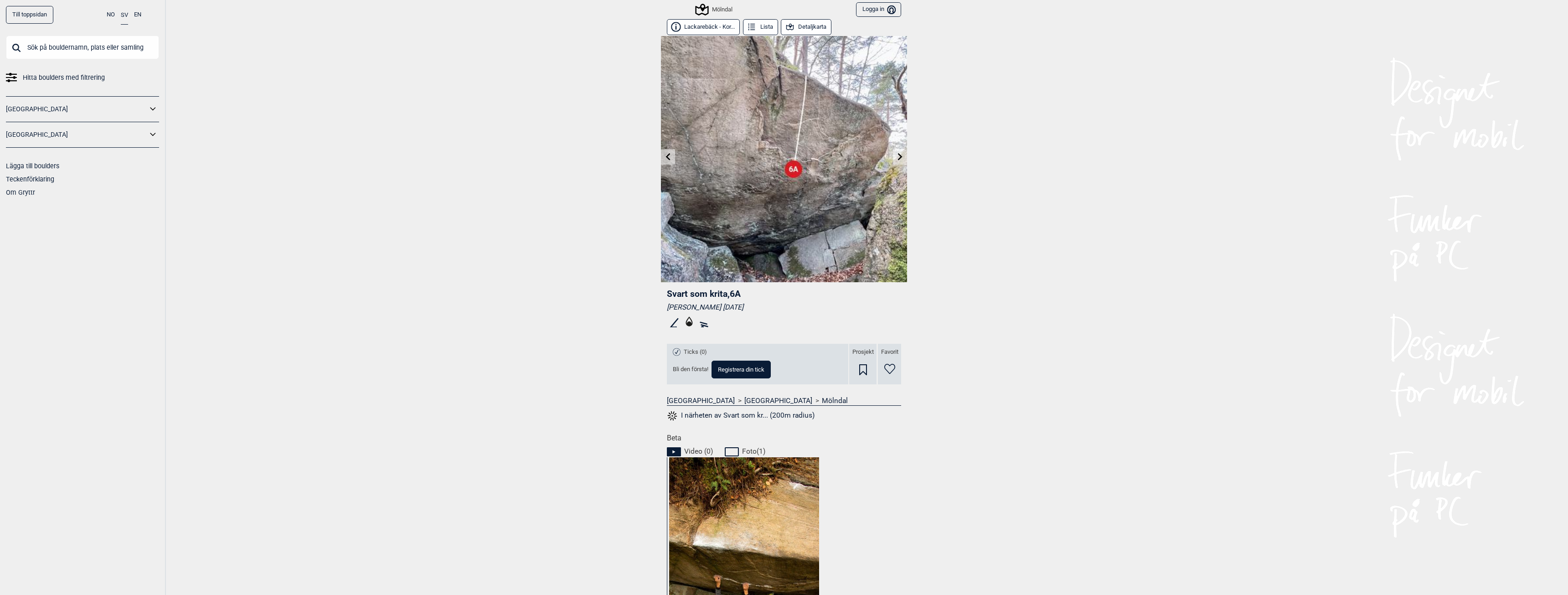
click at [665, 157] on icon at bounding box center [668, 157] width 7 height 7
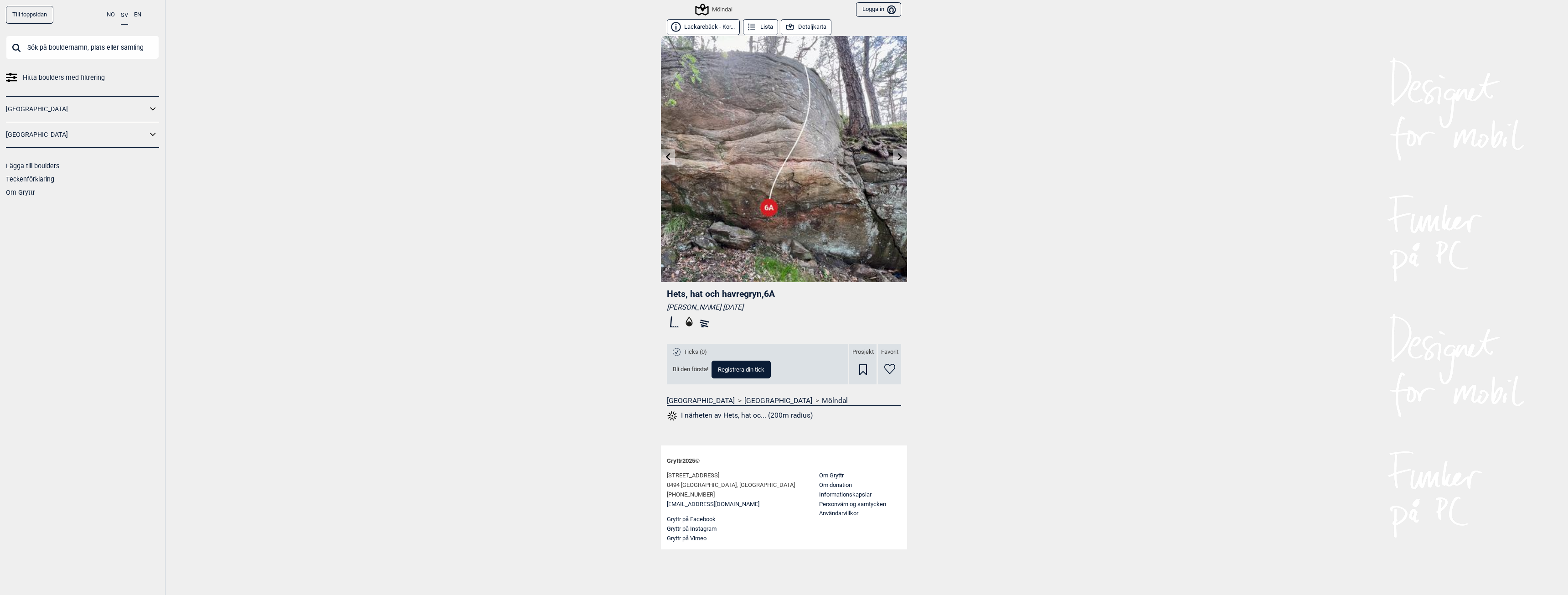
click at [662, 157] on link at bounding box center [668, 157] width 14 height 15
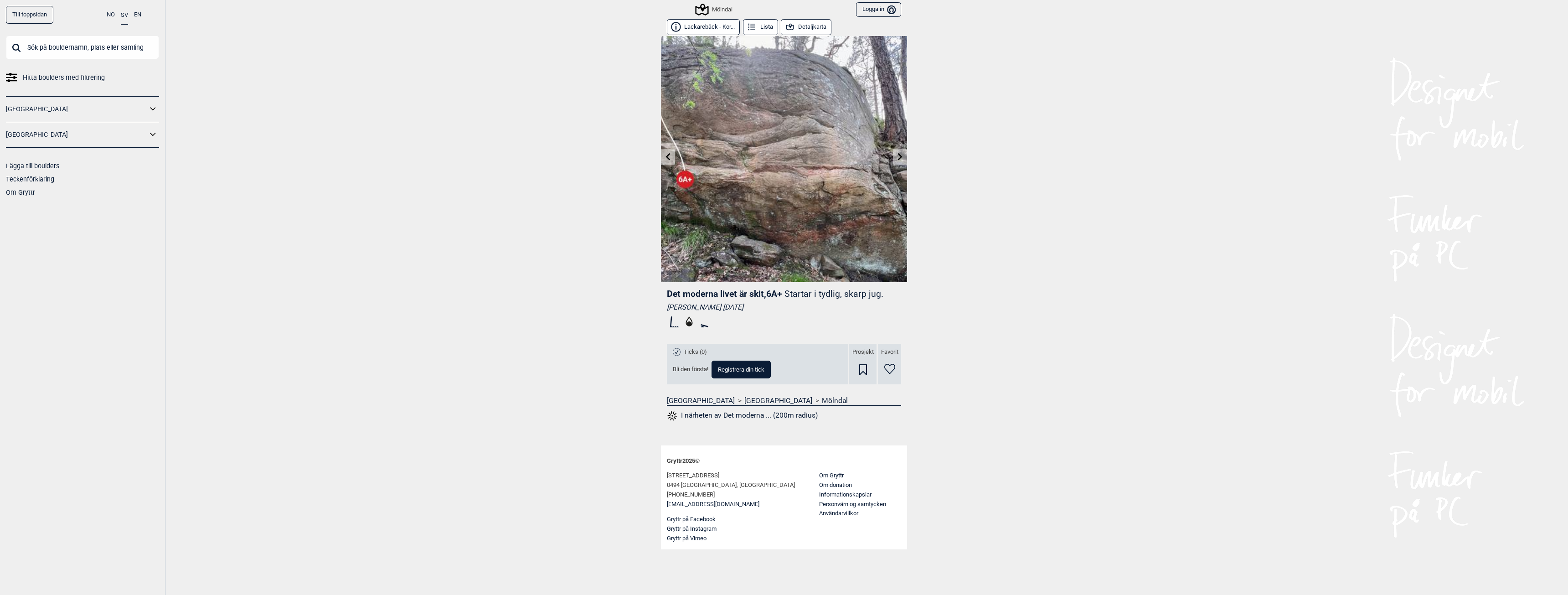
click at [716, 155] on img at bounding box center [784, 159] width 246 height 246
click at [665, 159] on icon at bounding box center [668, 157] width 7 height 7
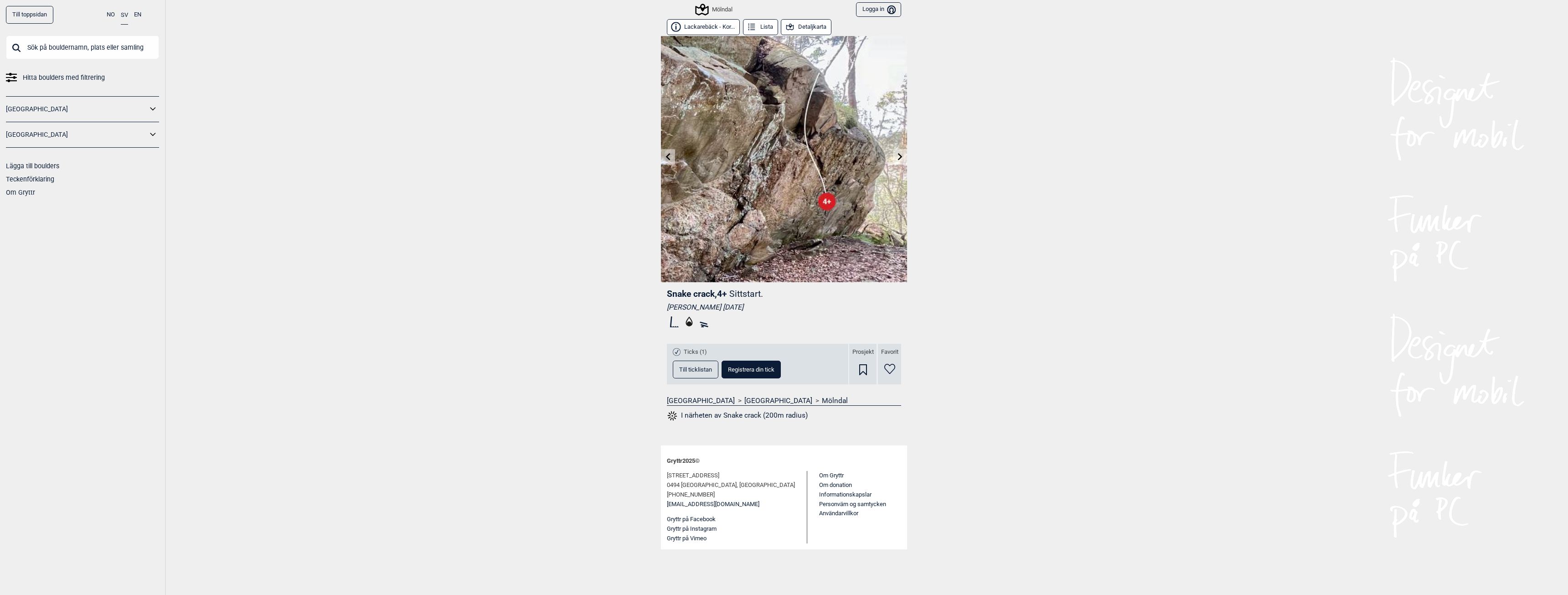
click at [665, 159] on icon at bounding box center [668, 157] width 7 height 7
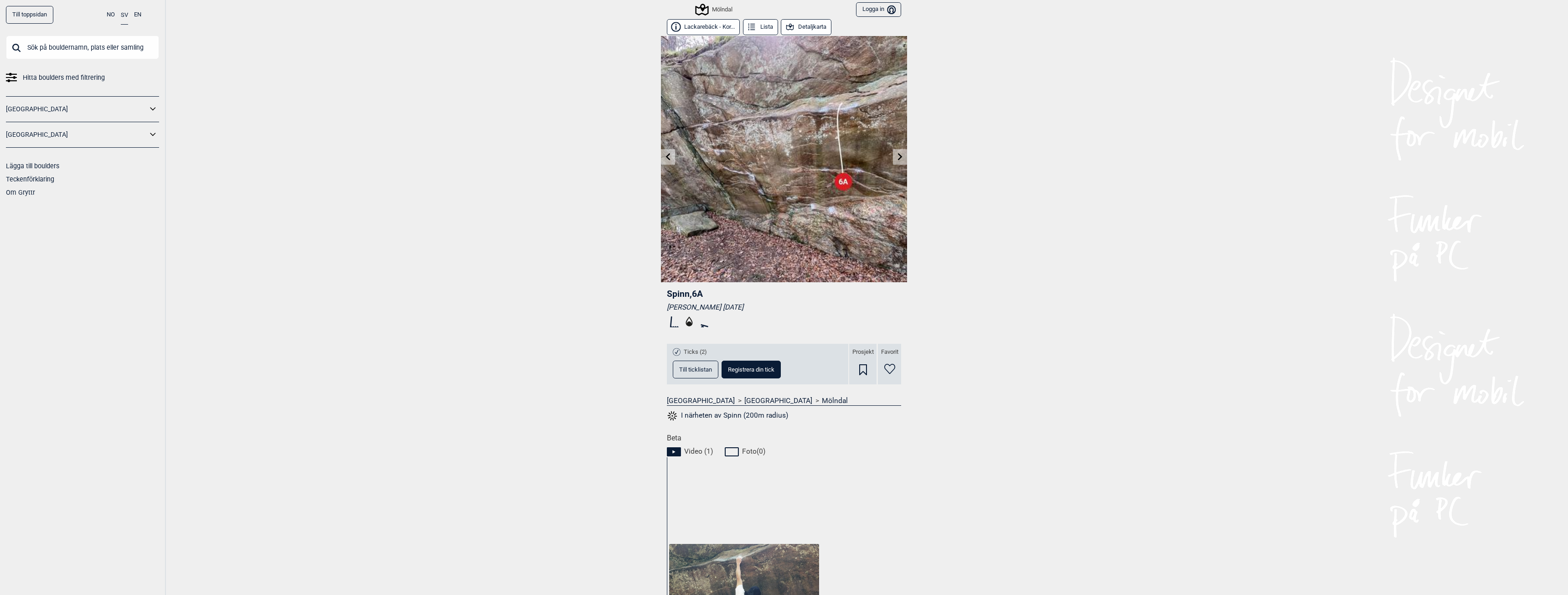
click at [665, 159] on icon at bounding box center [668, 157] width 7 height 7
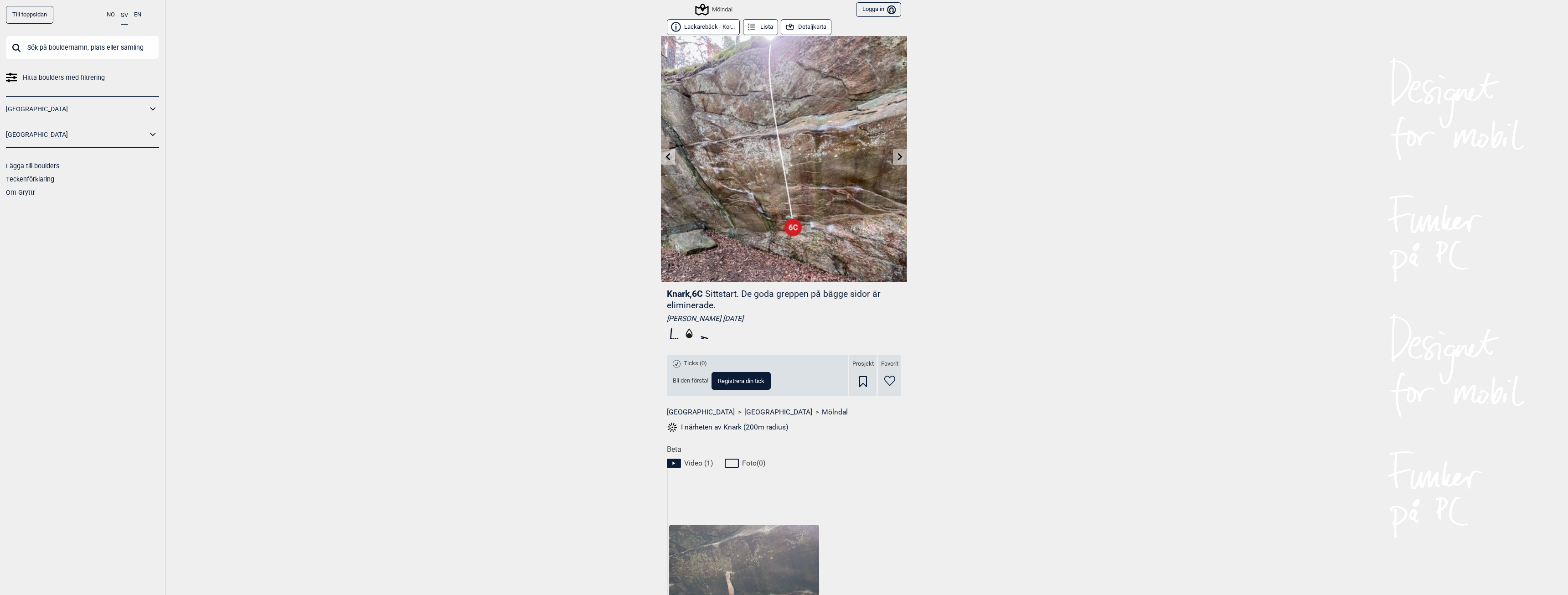
click at [665, 158] on icon at bounding box center [668, 157] width 7 height 7
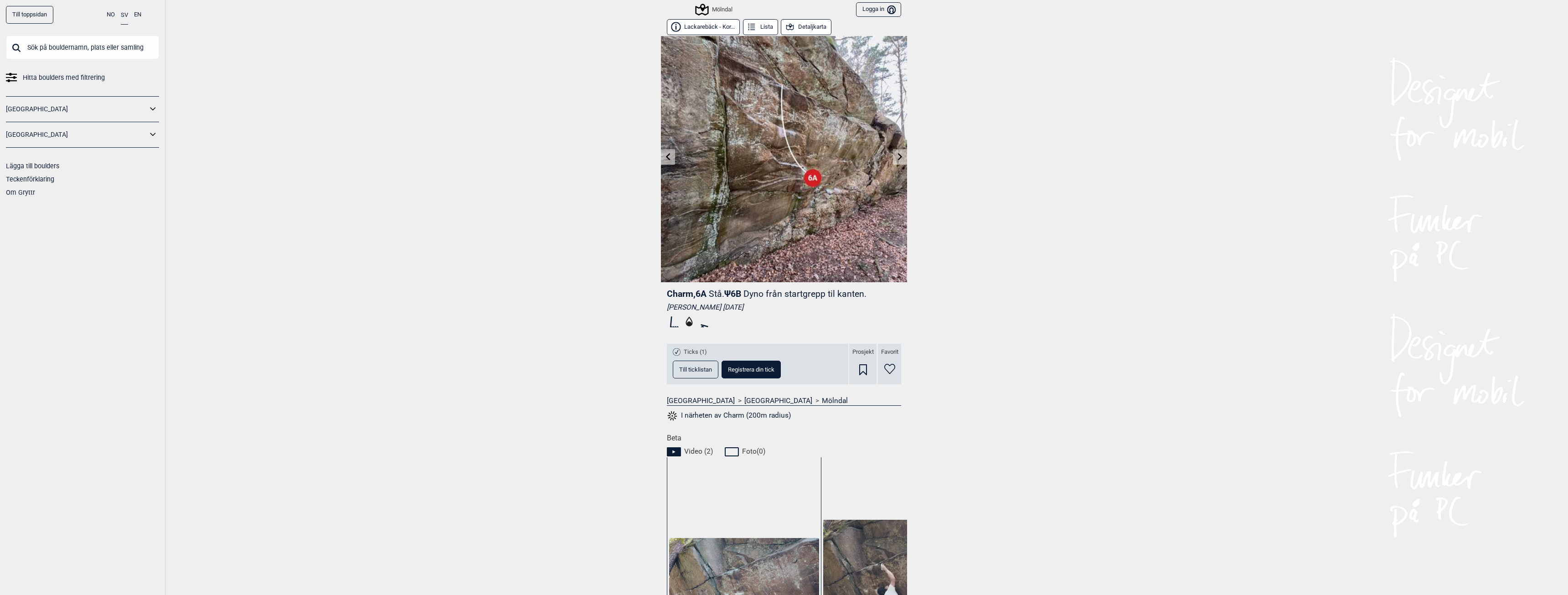
click at [665, 158] on icon at bounding box center [668, 157] width 7 height 7
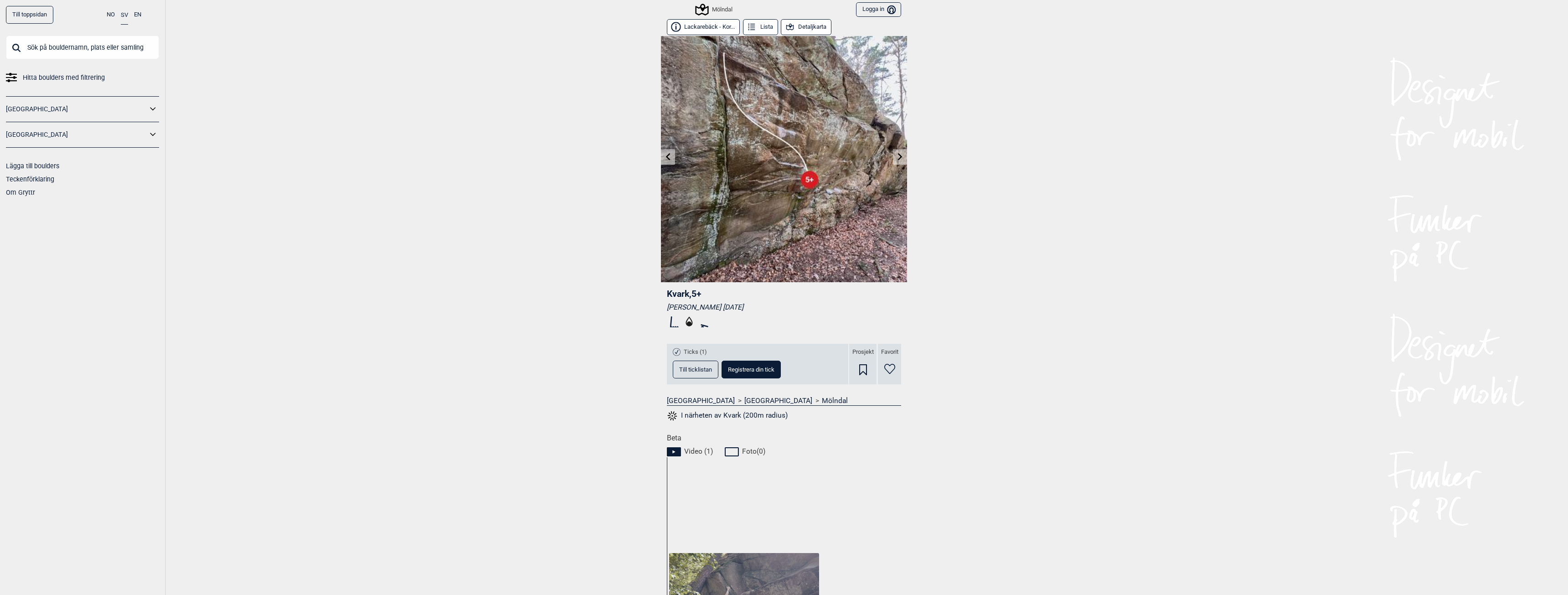
click at [665, 160] on icon at bounding box center [668, 157] width 7 height 7
click at [661, 160] on link at bounding box center [668, 157] width 14 height 15
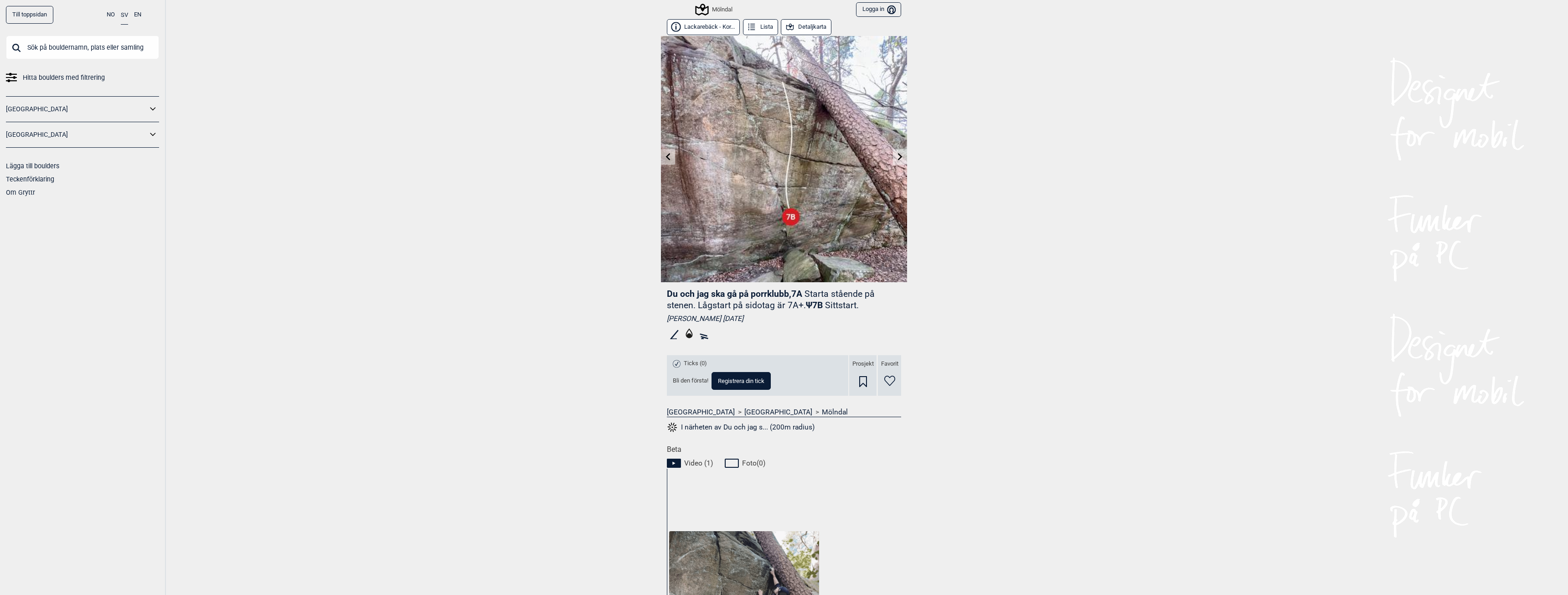
click at [661, 160] on link at bounding box center [668, 157] width 14 height 15
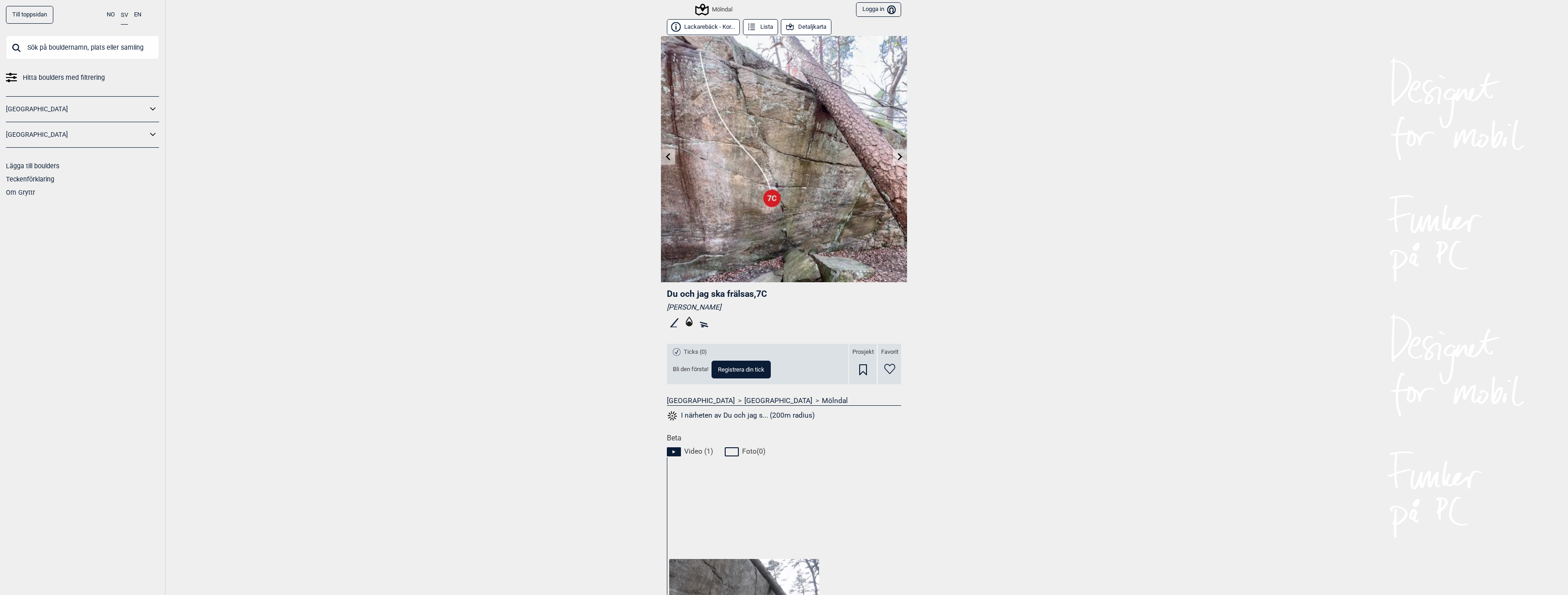
click at [893, 155] on link at bounding box center [900, 157] width 14 height 15
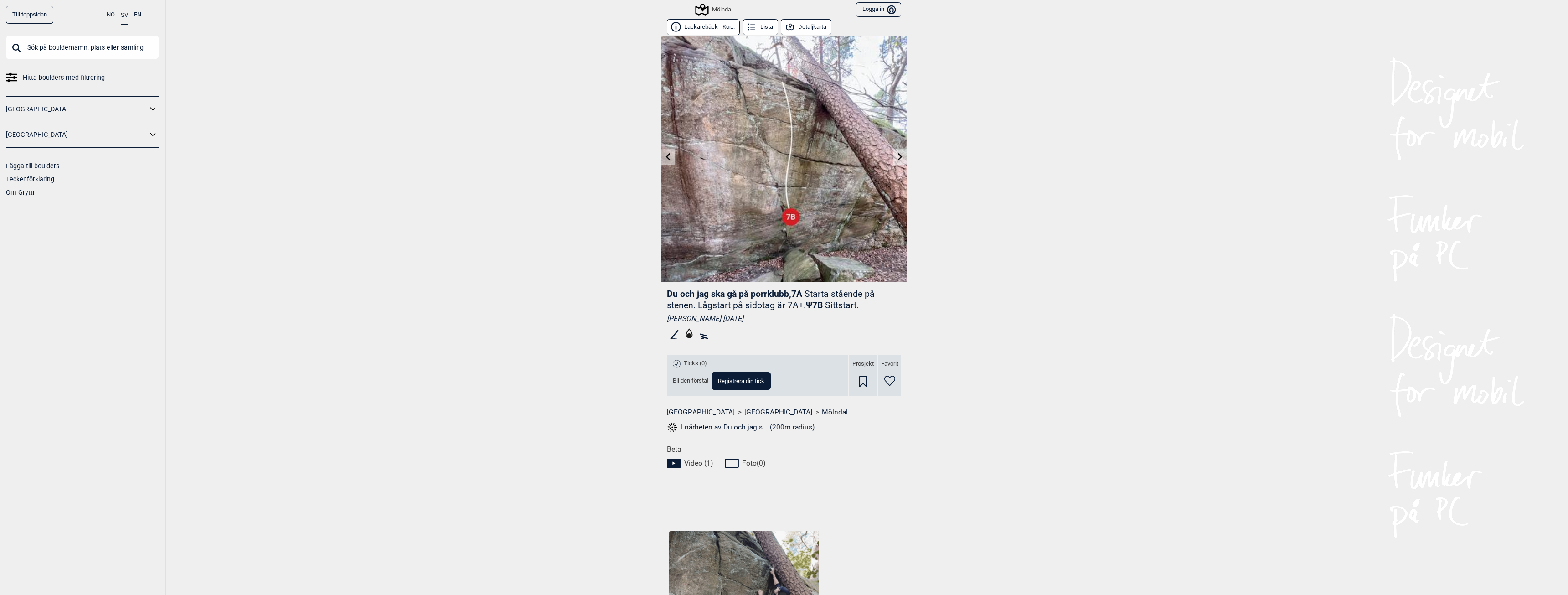
click at [666, 157] on icon at bounding box center [668, 157] width 4 height 7
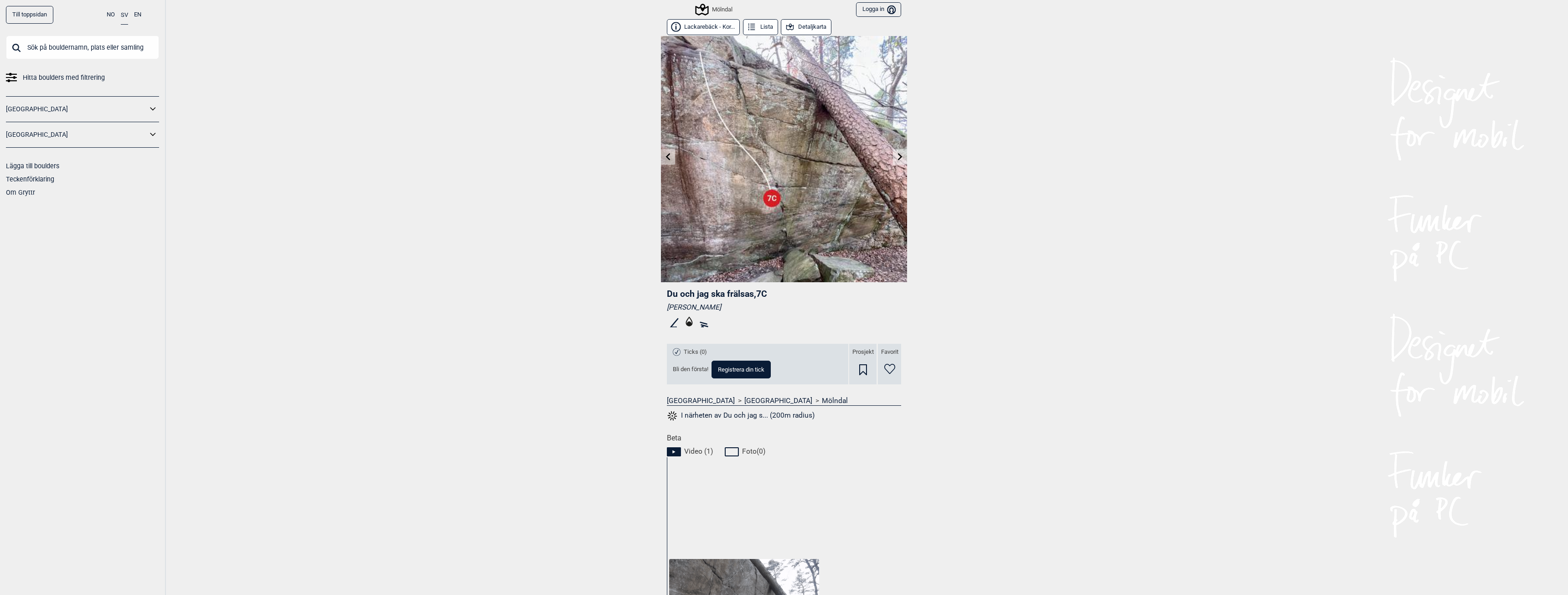
click at [666, 157] on icon at bounding box center [668, 157] width 4 height 7
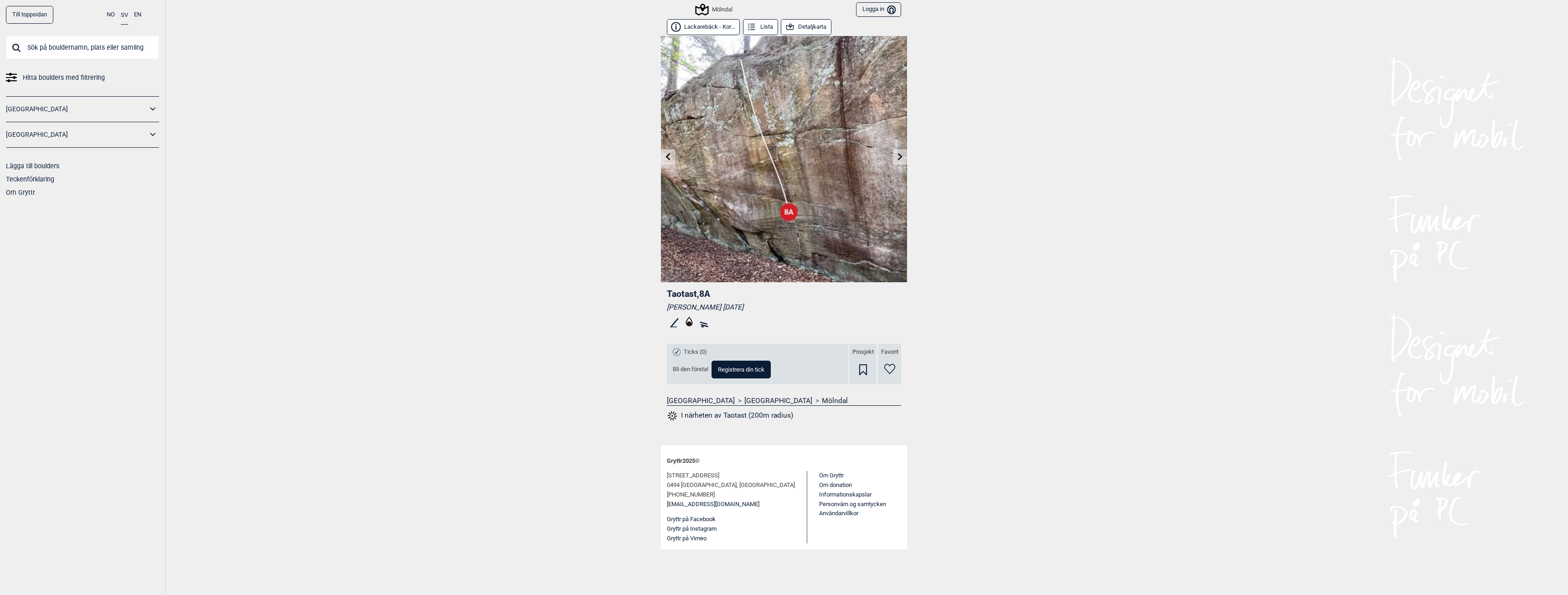
click at [663, 157] on link at bounding box center [668, 157] width 14 height 15
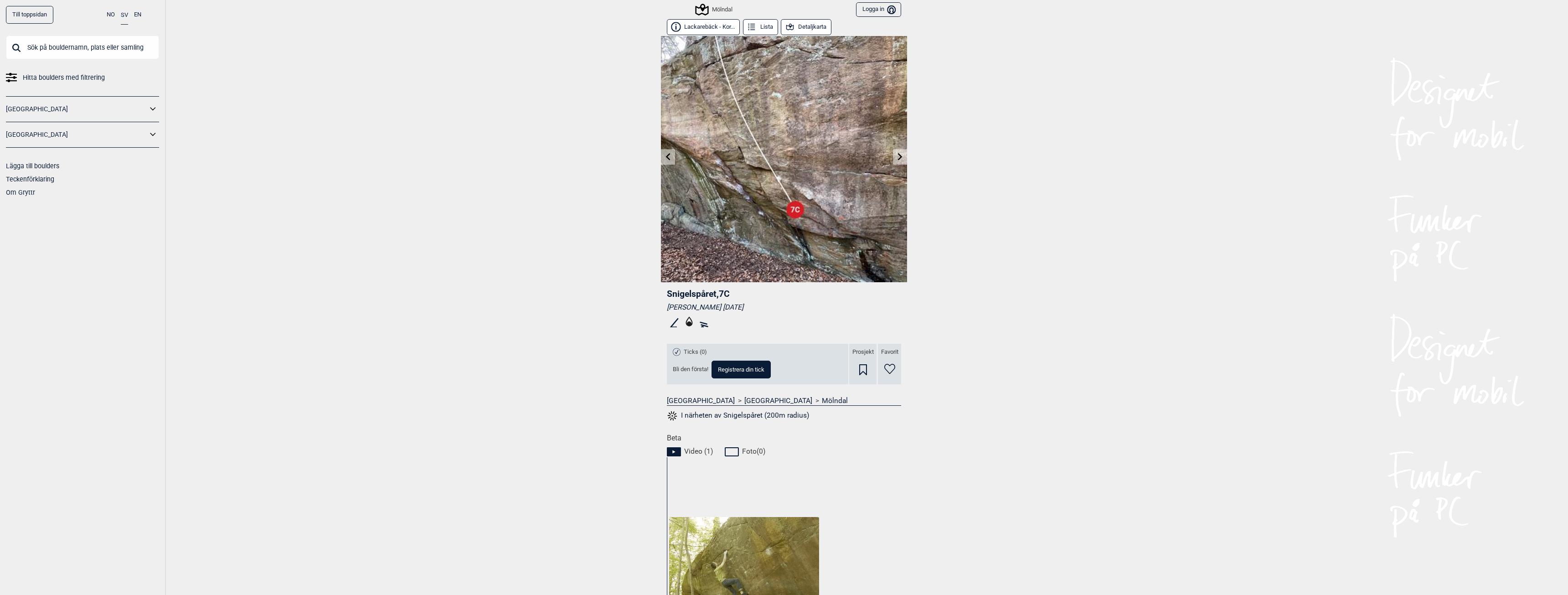
click at [666, 157] on icon at bounding box center [668, 157] width 4 height 7
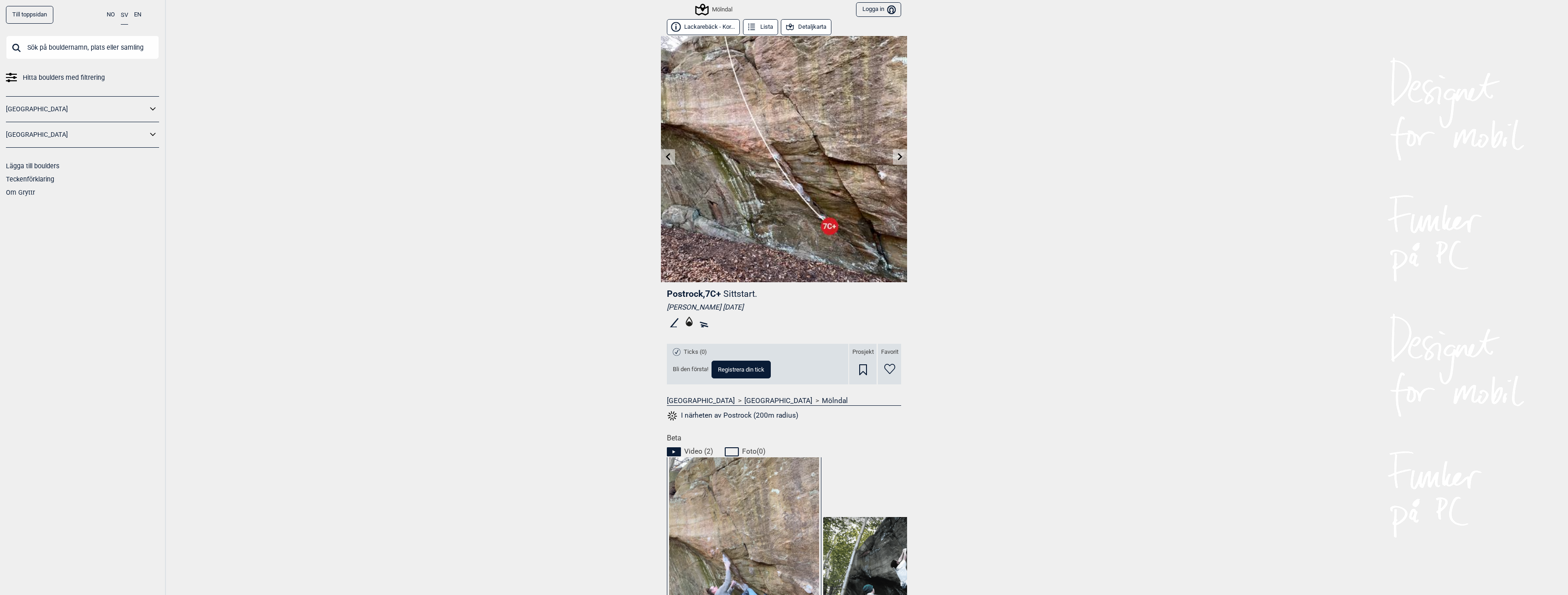
click at [666, 157] on icon at bounding box center [668, 157] width 4 height 7
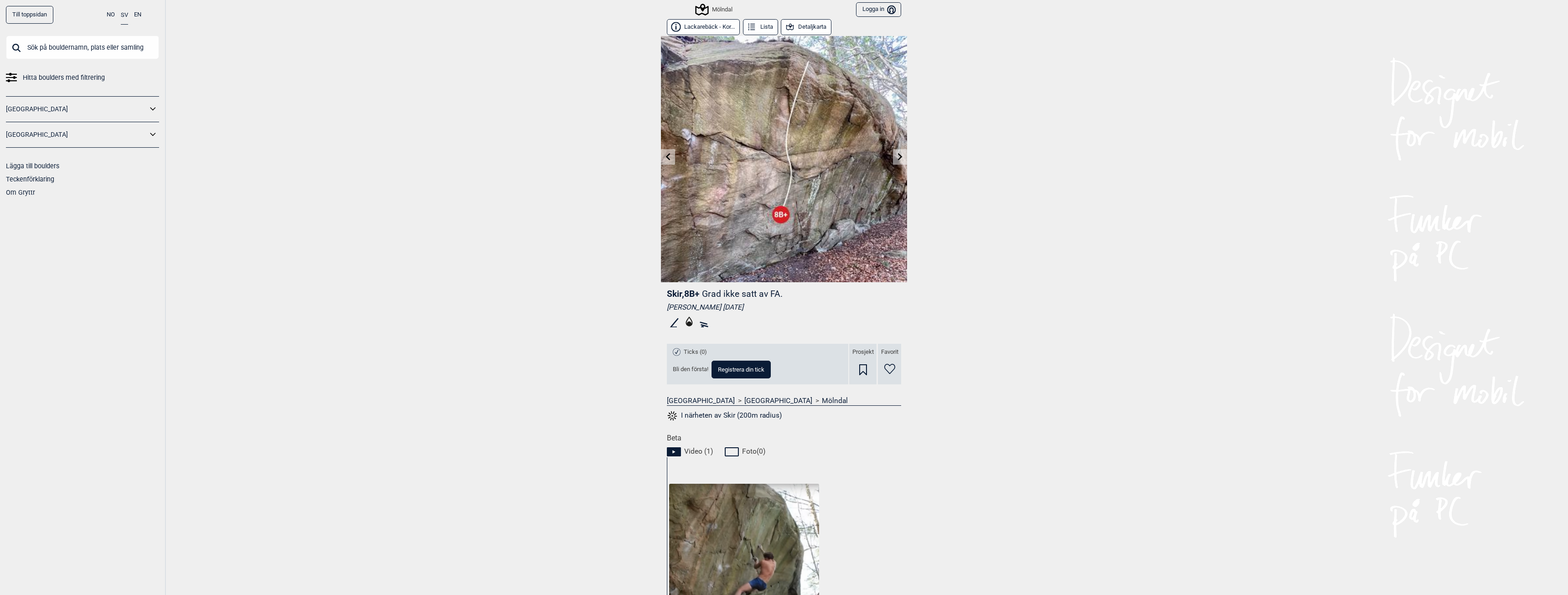
click at [666, 157] on icon at bounding box center [668, 157] width 4 height 7
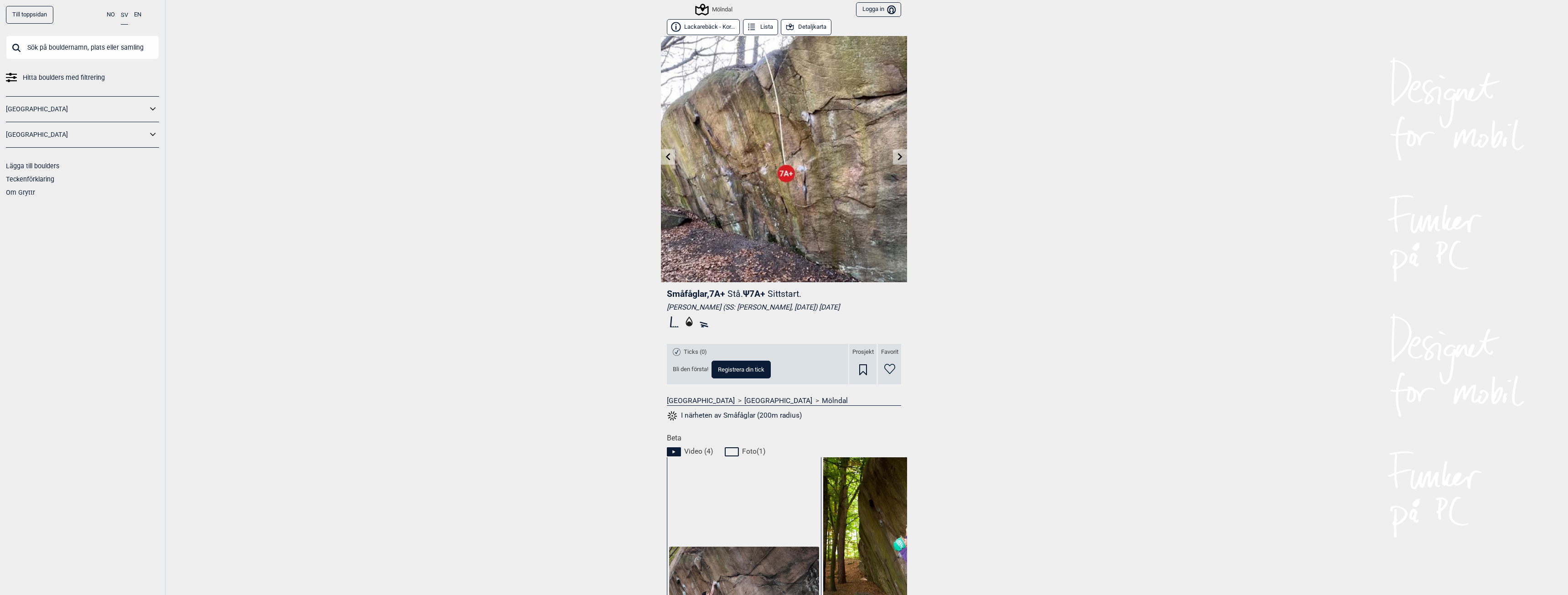
click at [666, 157] on icon at bounding box center [668, 157] width 4 height 7
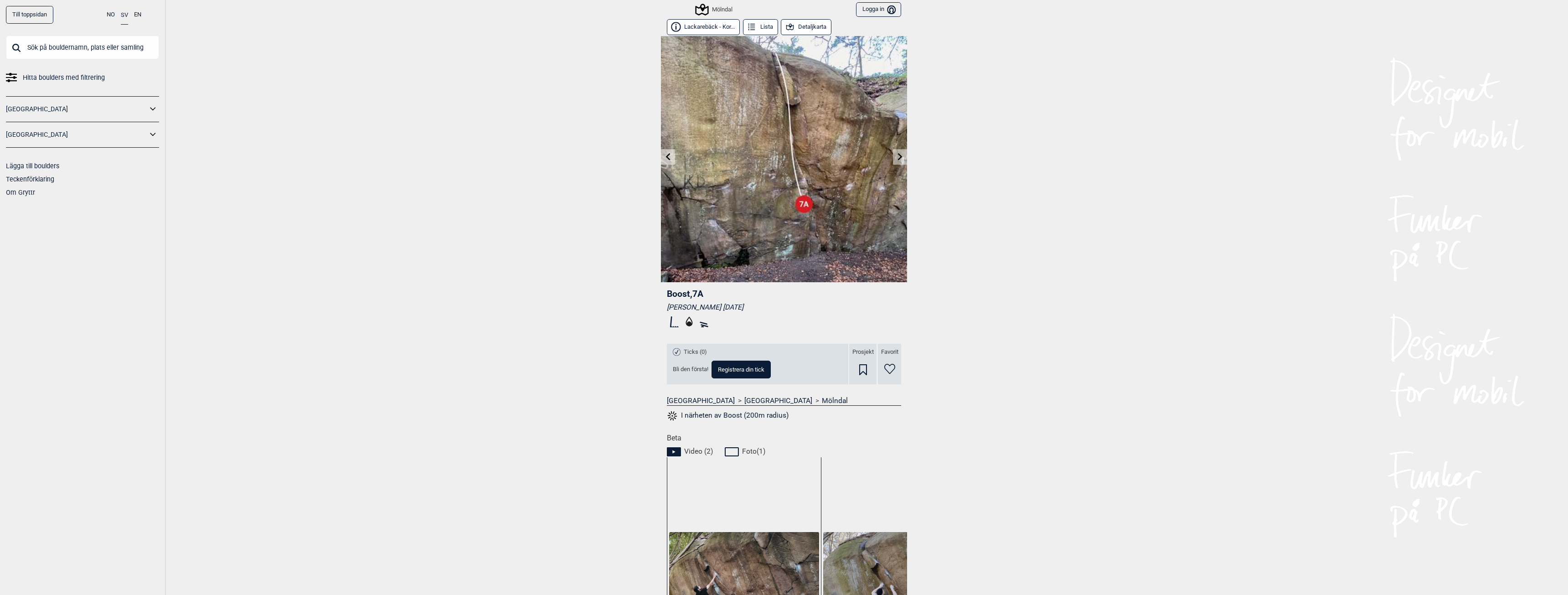
click at [666, 157] on icon at bounding box center [668, 157] width 4 height 7
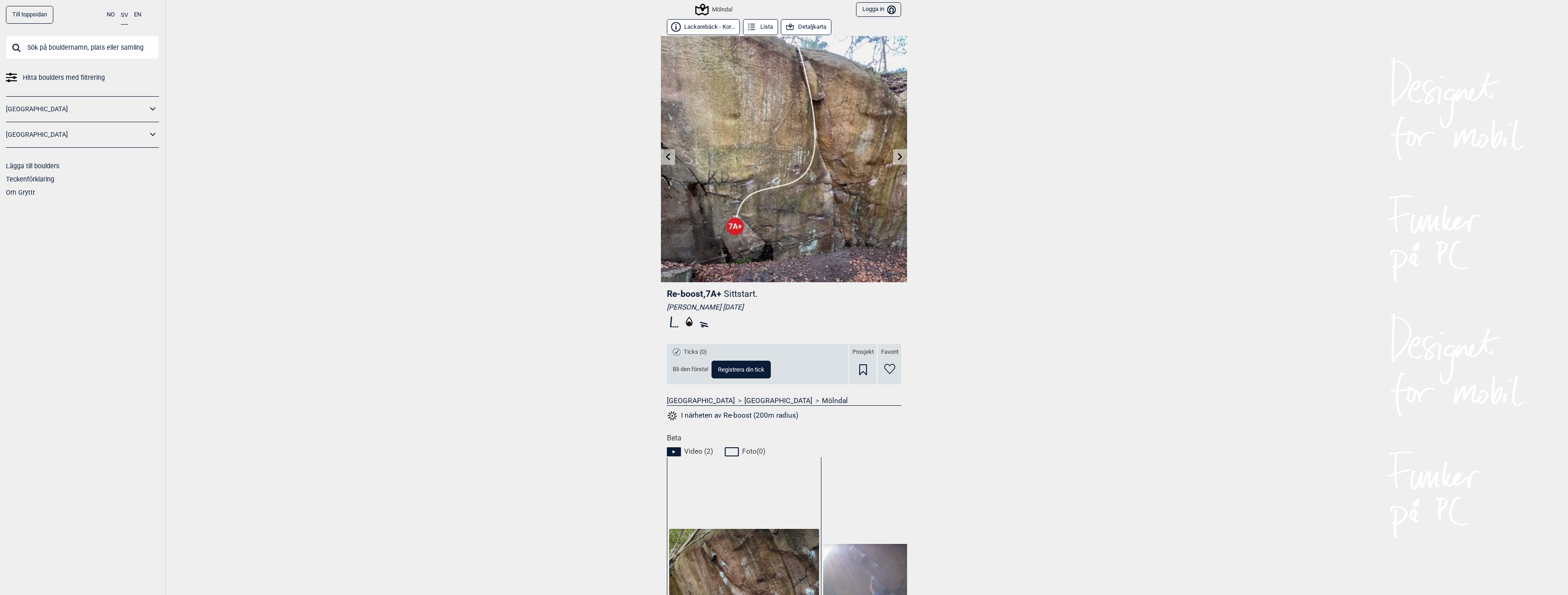
click at [666, 157] on icon at bounding box center [668, 157] width 4 height 7
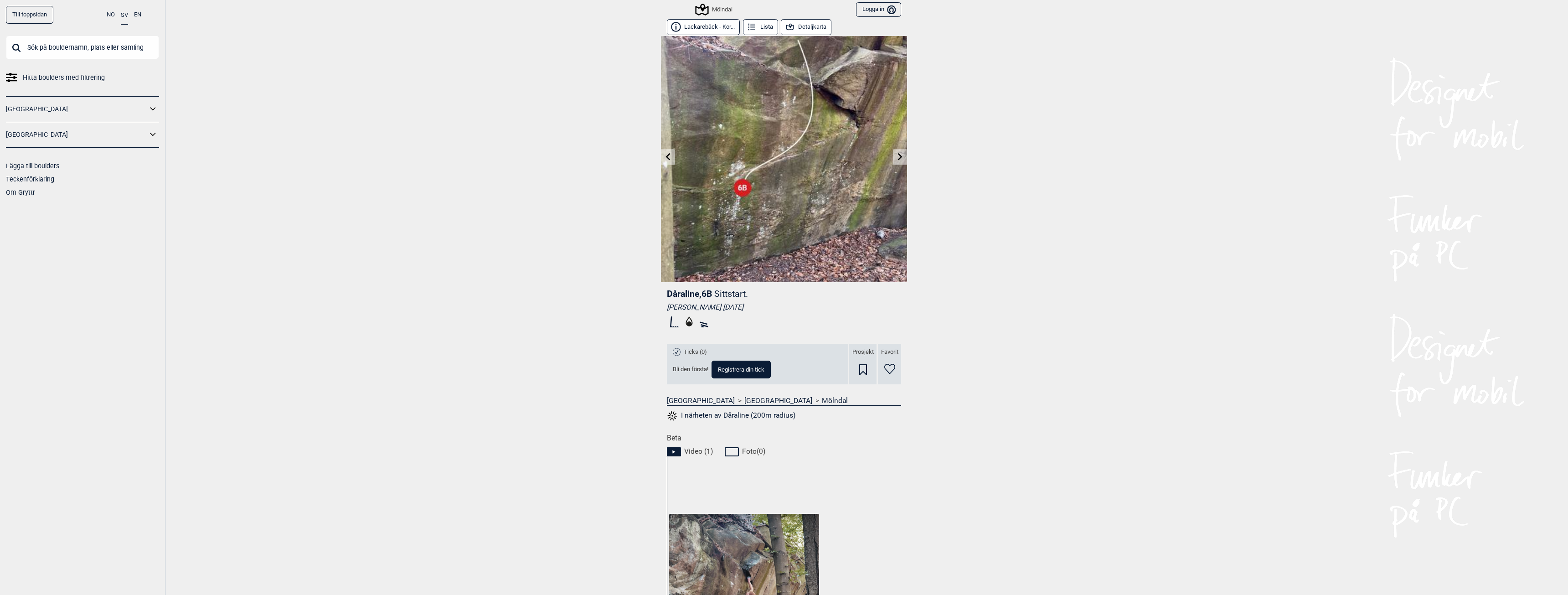
click at [666, 157] on icon at bounding box center [668, 157] width 4 height 7
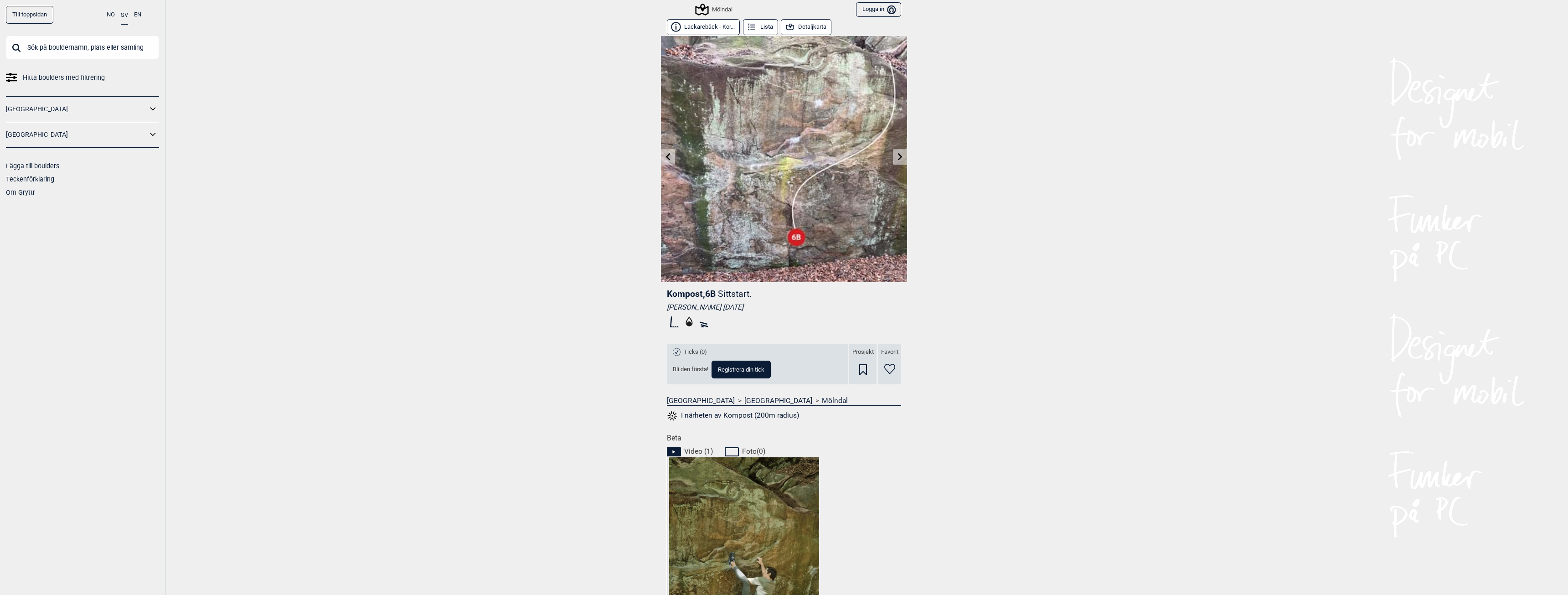
click at [666, 157] on icon at bounding box center [668, 157] width 4 height 7
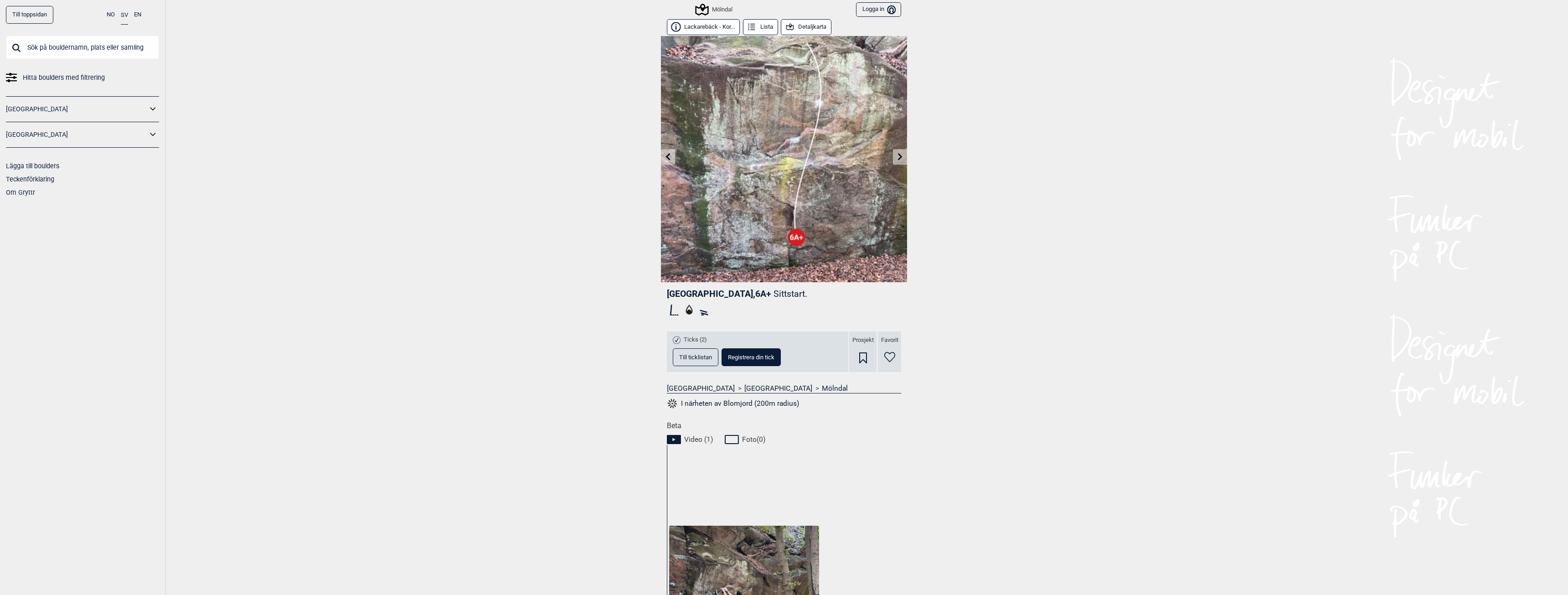
click at [666, 157] on icon at bounding box center [668, 157] width 4 height 7
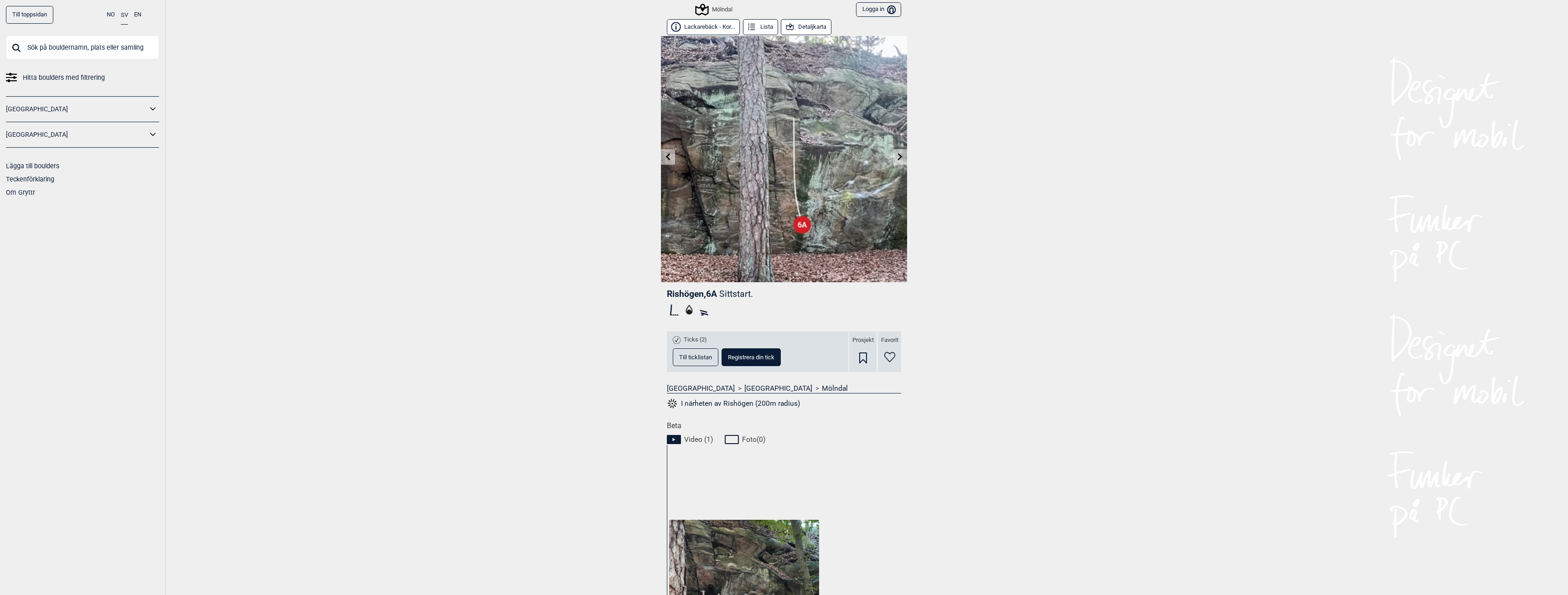
click at [666, 157] on icon at bounding box center [668, 157] width 4 height 7
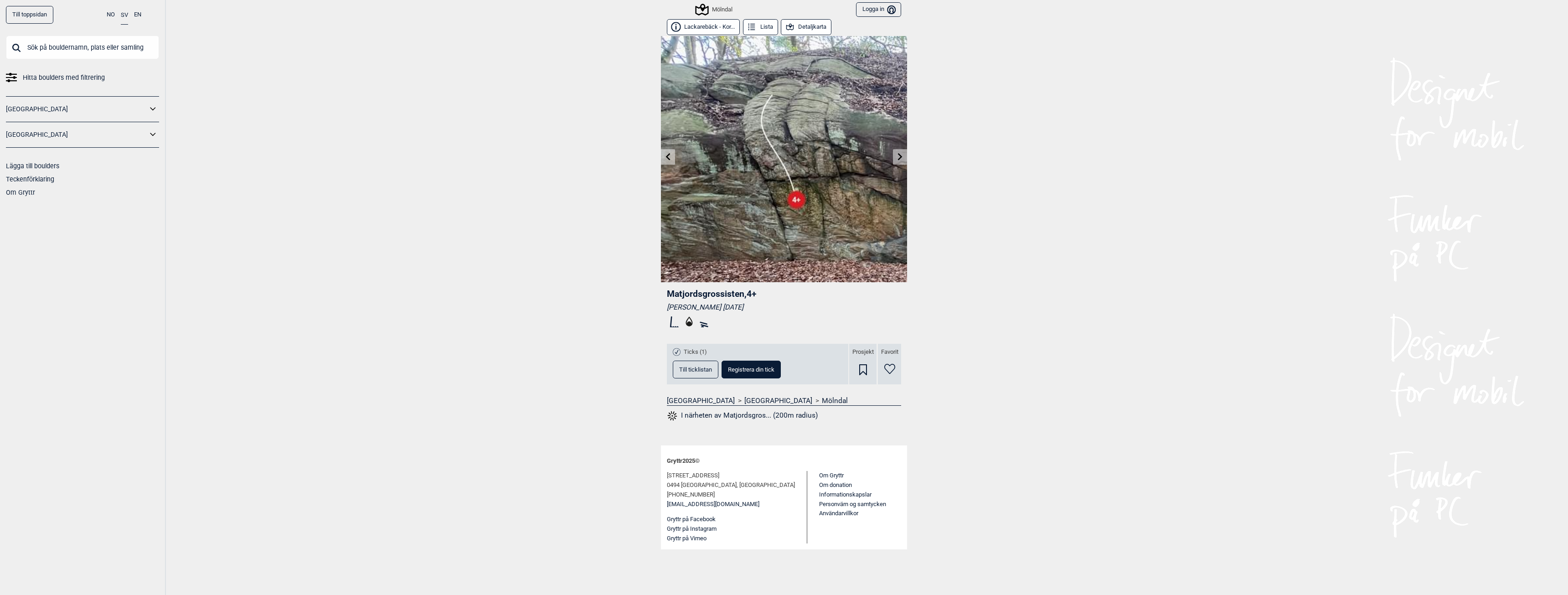
click at [691, 368] on span "Till ticklistan" at bounding box center [696, 370] width 33 height 6
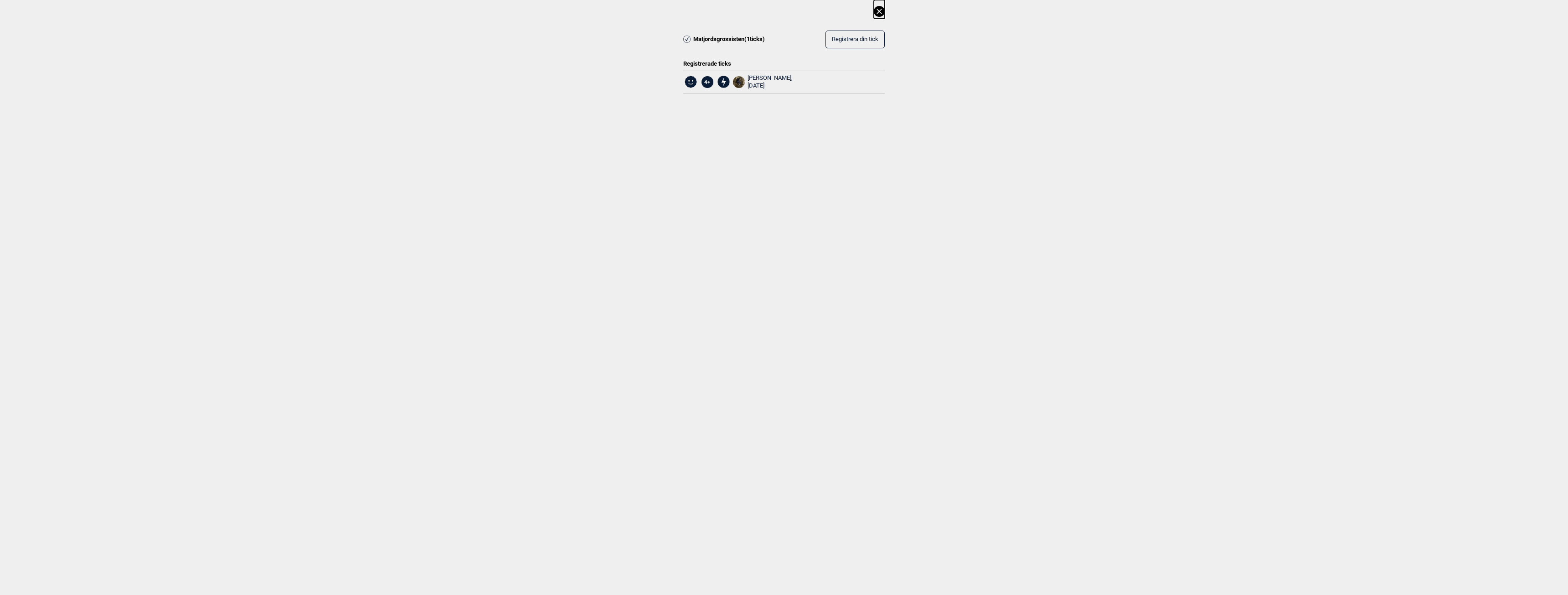
click at [877, 10] on icon at bounding box center [879, 11] width 5 height 5
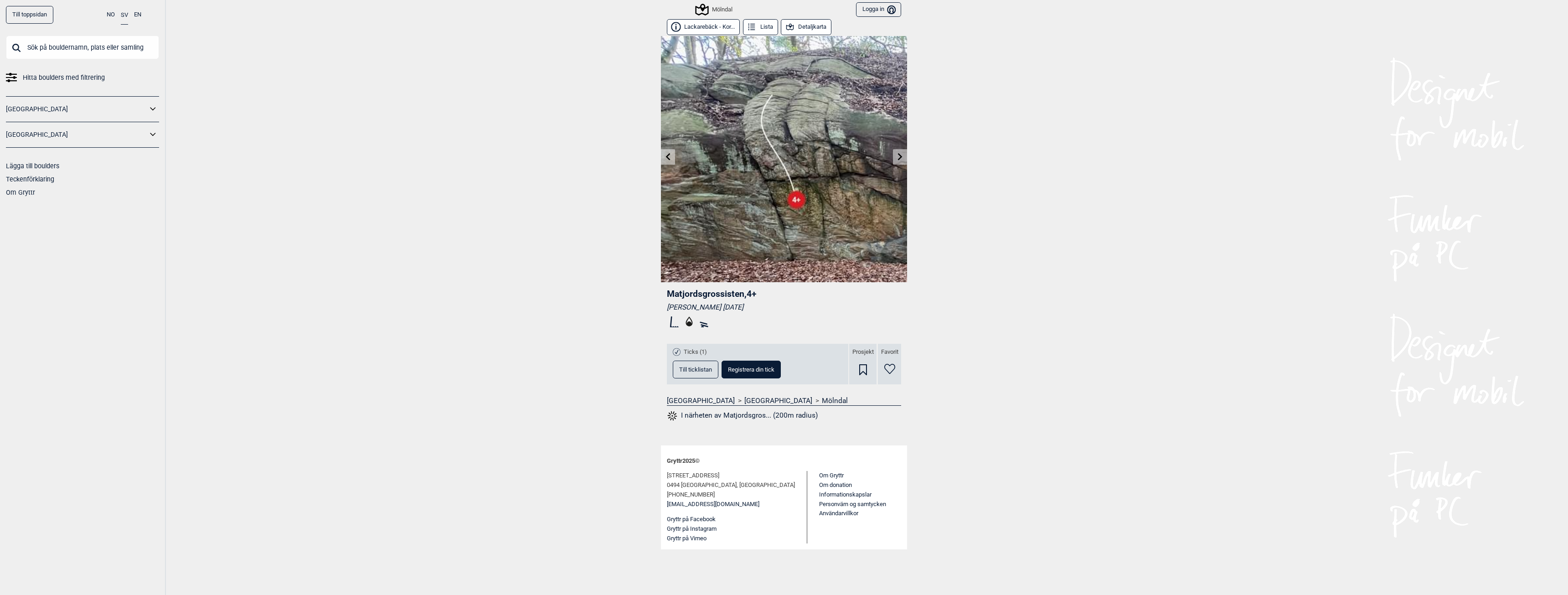
click at [705, 24] on button "Lackarebäck - Kor..." at bounding box center [704, 27] width 73 height 16
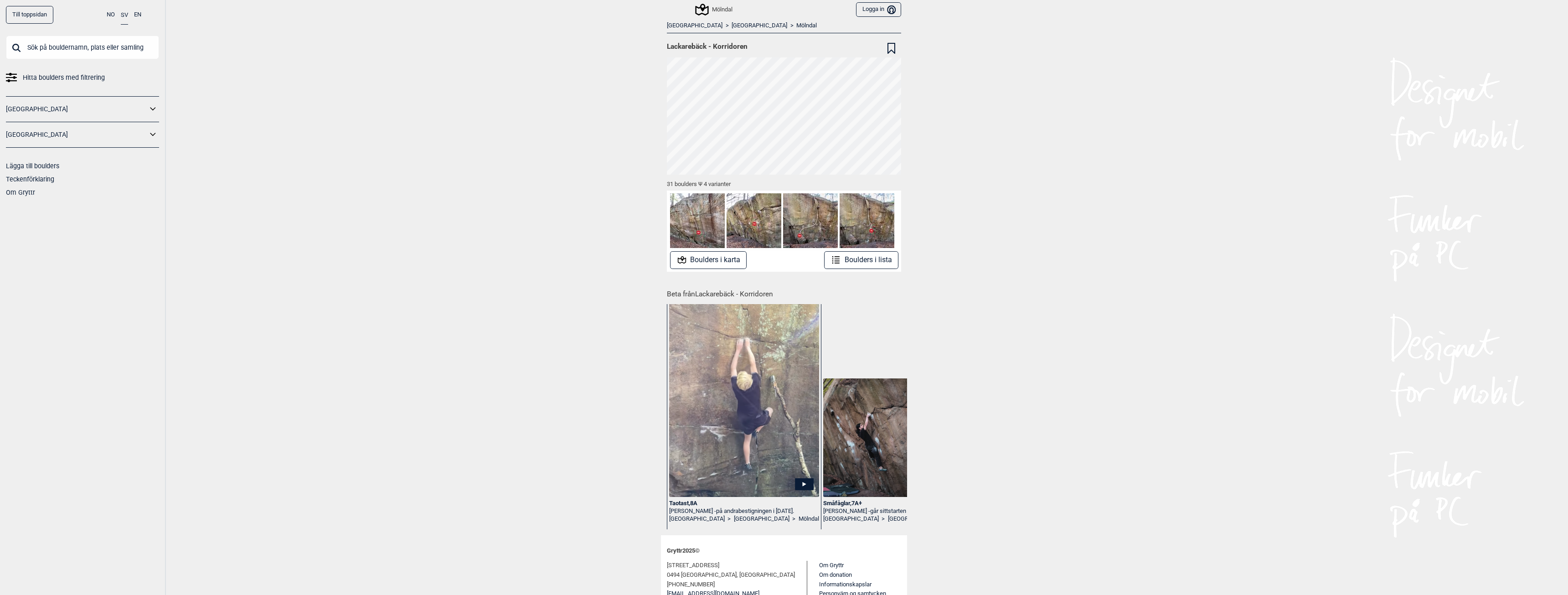
click at [721, 8] on div "Mölndal" at bounding box center [714, 10] width 36 height 11
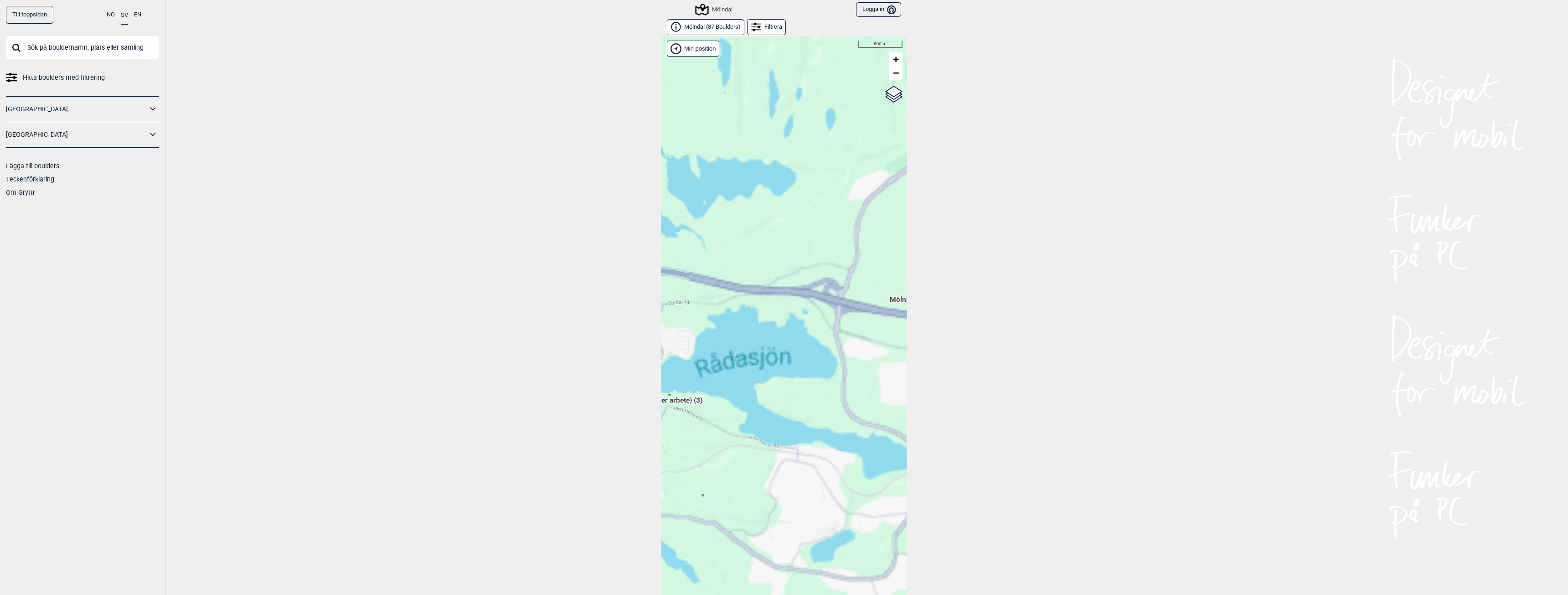
scroll to position [14, 0]
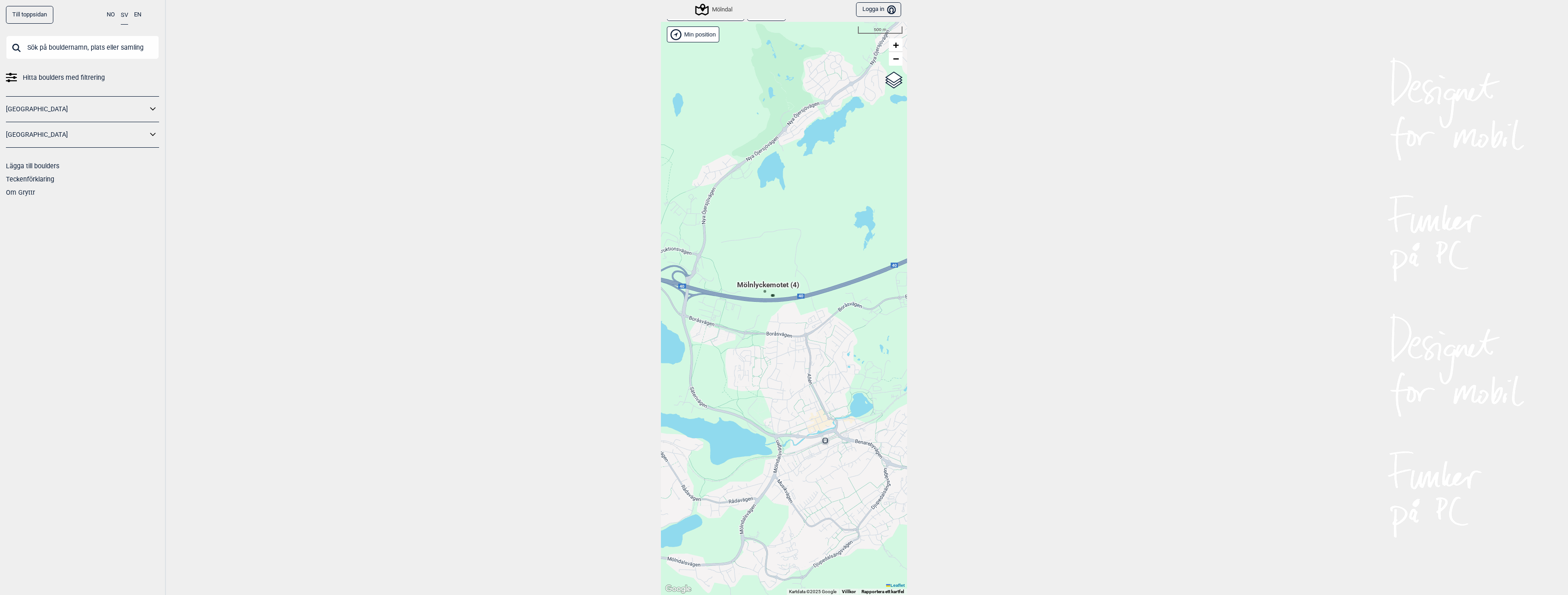
drag, startPoint x: 849, startPoint y: 348, endPoint x: 792, endPoint y: 370, distance: 61.1
click at [782, 370] on div "Hallingdal Gol [PERSON_NAME] Kolomoen [GEOGRAPHIC_DATA] [GEOGRAPHIC_DATA] [GEOG…" at bounding box center [784, 308] width 246 height 573
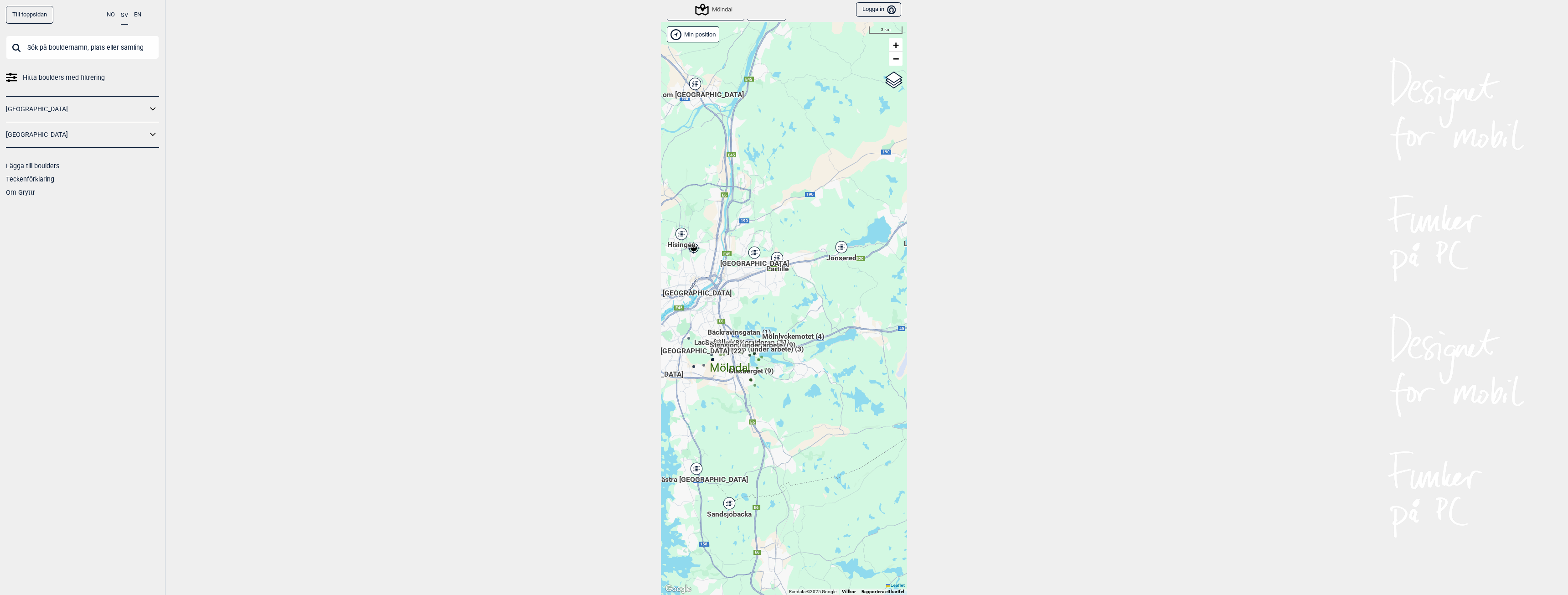
click at [776, 257] on div "Partille" at bounding box center [777, 258] width 5 height 5
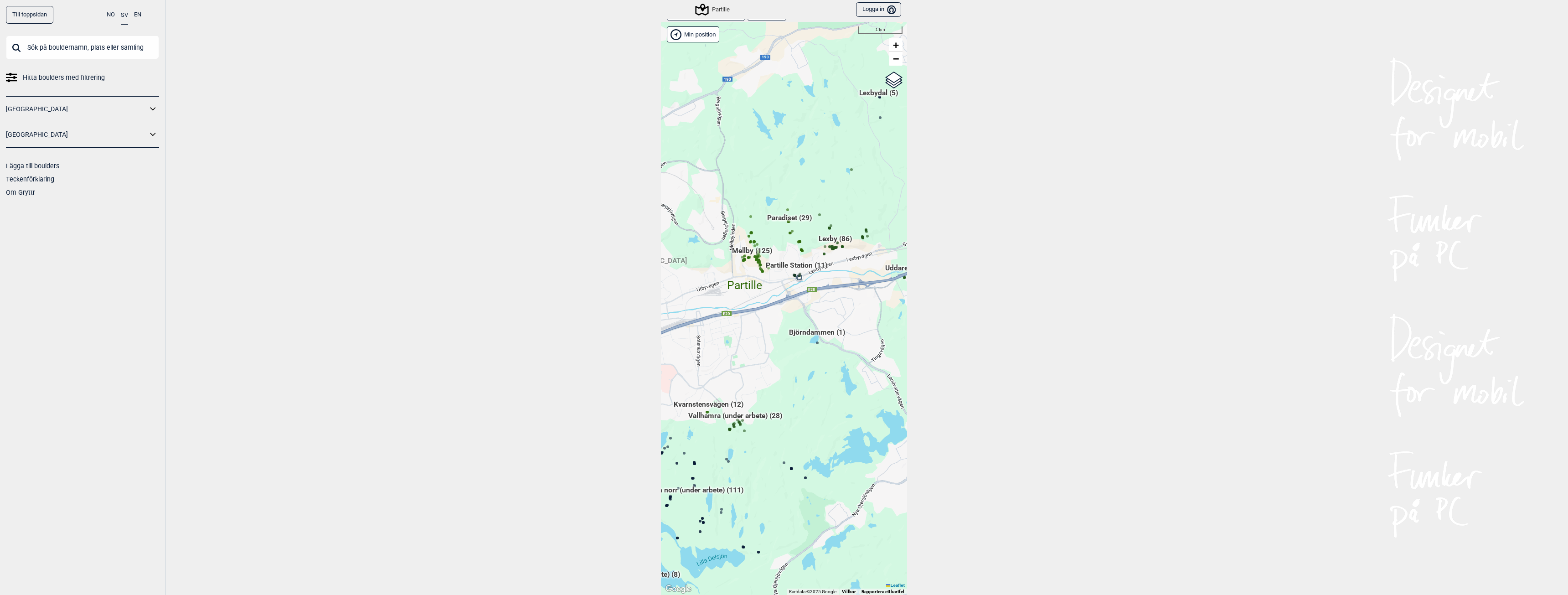
drag, startPoint x: 860, startPoint y: 295, endPoint x: 796, endPoint y: 404, distance: 126.4
click at [796, 404] on div "Hallingdal Gol [PERSON_NAME] Kolomoen [GEOGRAPHIC_DATA] [GEOGRAPHIC_DATA] [GEOG…" at bounding box center [784, 308] width 246 height 573
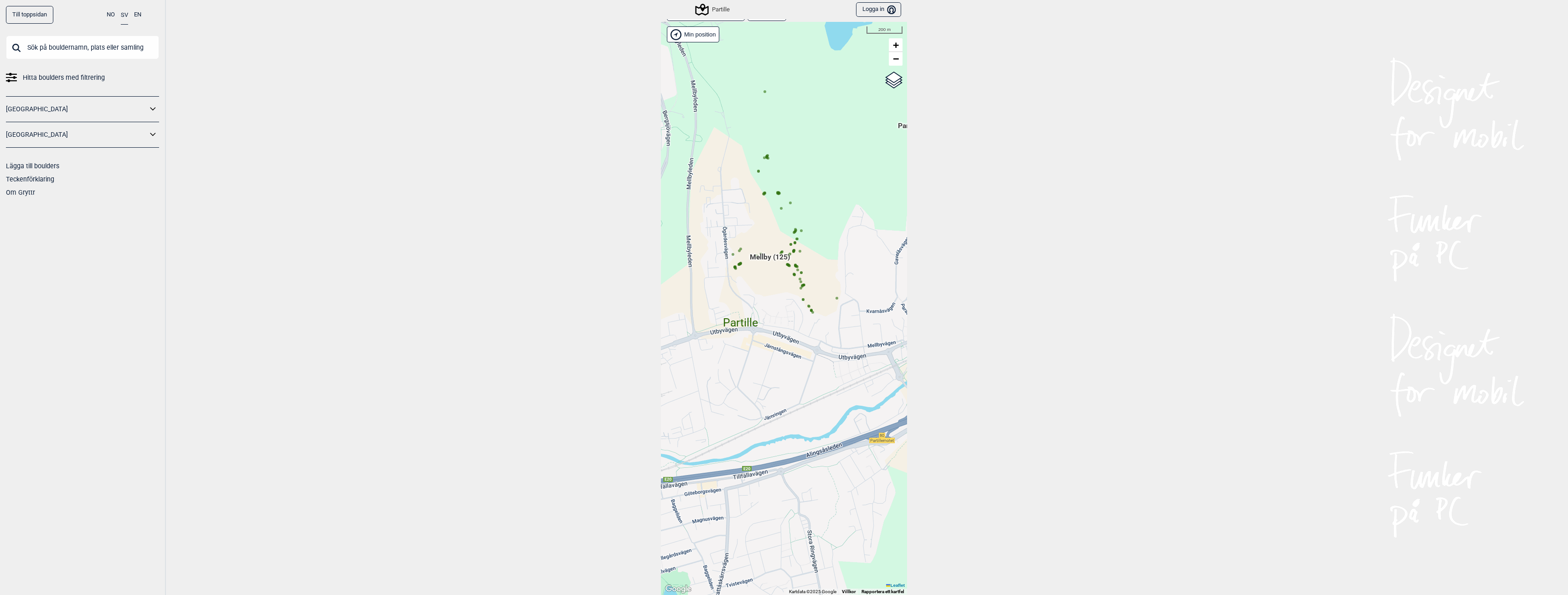
drag, startPoint x: 743, startPoint y: 404, endPoint x: 719, endPoint y: 375, distance: 37.6
click at [719, 375] on div "Hallingdal Gol [PERSON_NAME] Kolomoen [GEOGRAPHIC_DATA] [GEOGRAPHIC_DATA] [GEOG…" at bounding box center [784, 308] width 246 height 573
click at [786, 266] on span "Mellby (125)" at bounding box center [770, 261] width 40 height 17
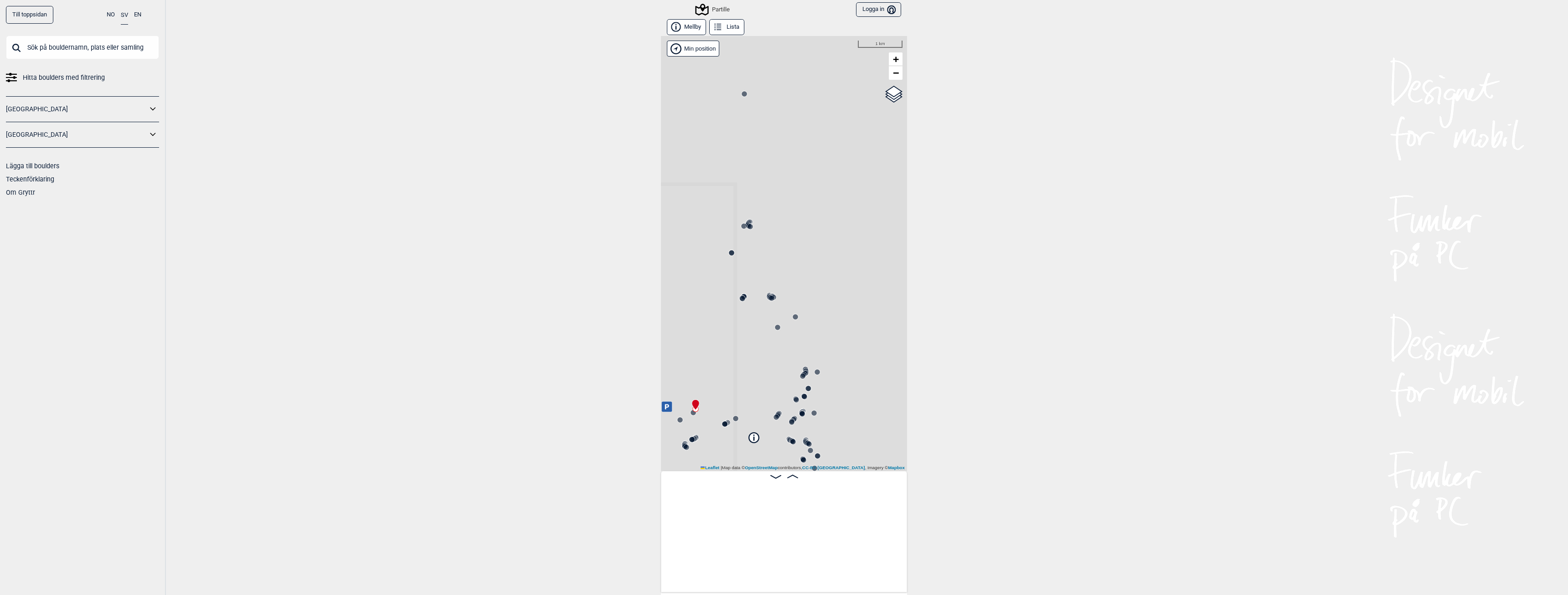
scroll to position [0, 72]
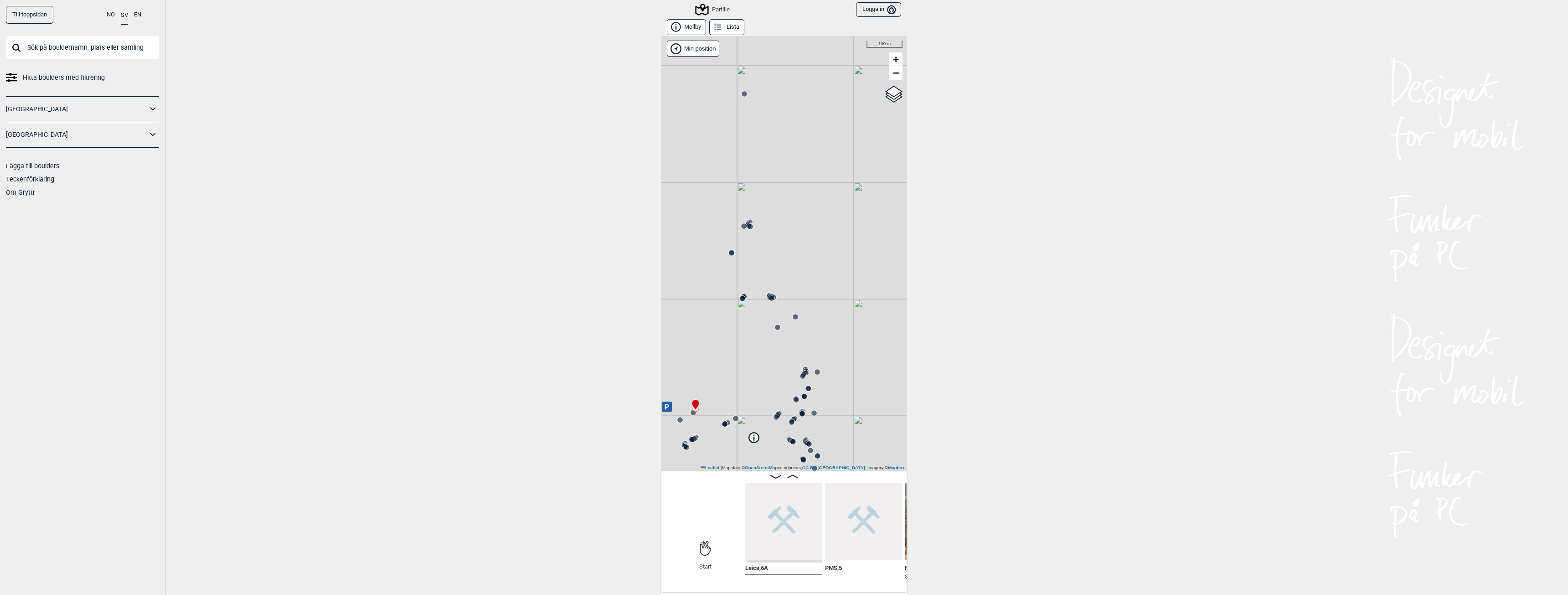
click at [799, 373] on icon at bounding box center [803, 376] width 7 height 7
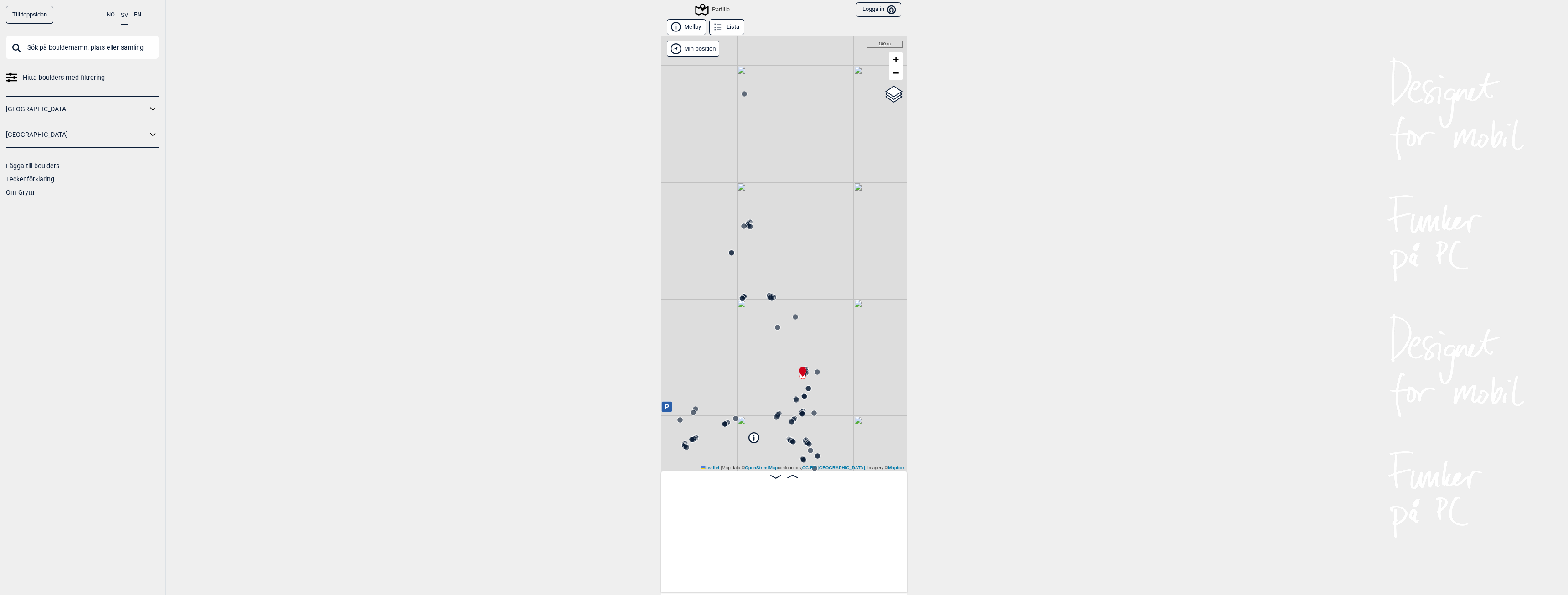
scroll to position [0, 4476]
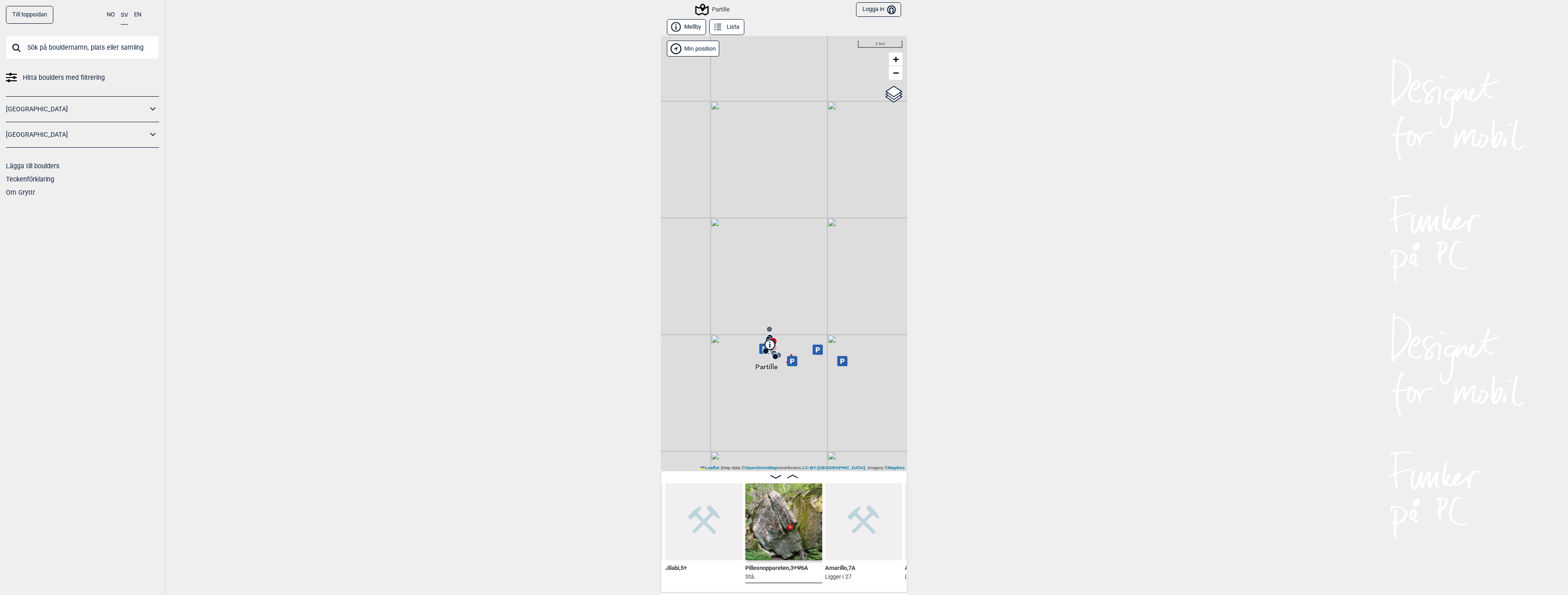
drag, startPoint x: 846, startPoint y: 322, endPoint x: 787, endPoint y: 323, distance: 59.0
click at [787, 323] on div "Partille" at bounding box center [784, 253] width 246 height 435
click at [723, 9] on div "Partille" at bounding box center [713, 10] width 33 height 11
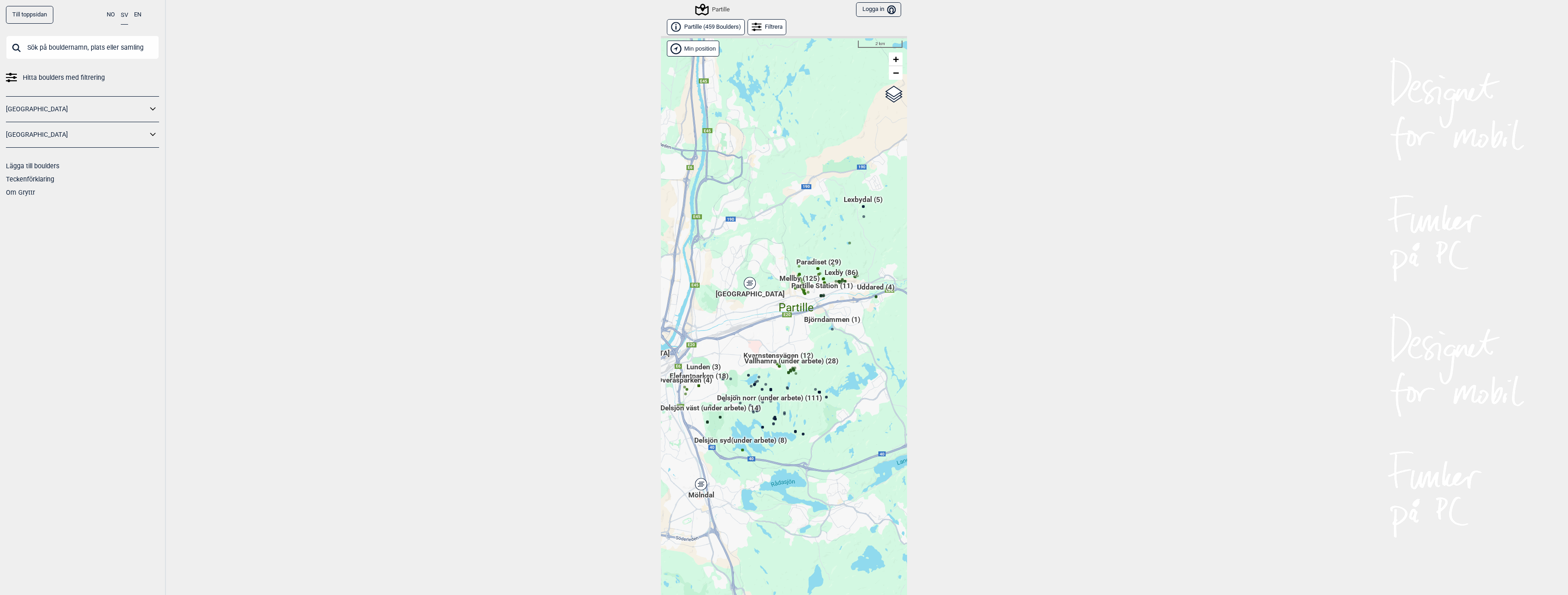
scroll to position [14, 0]
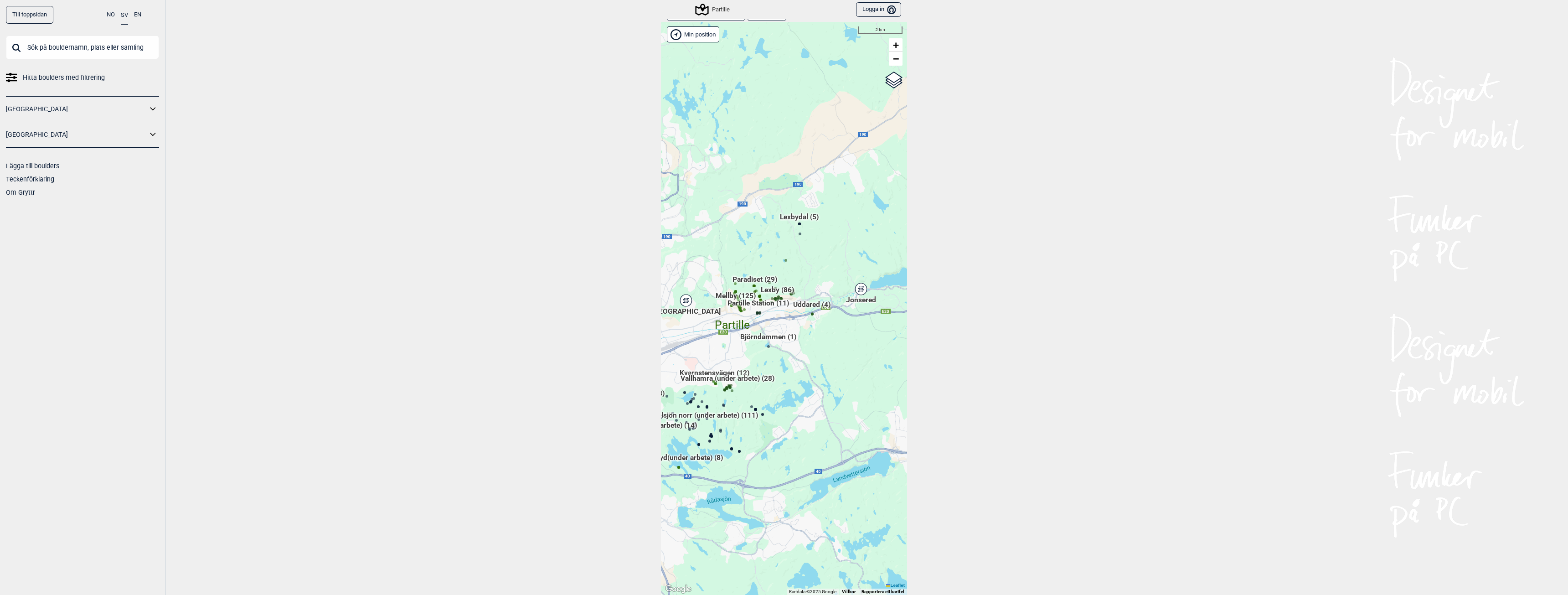
drag, startPoint x: 859, startPoint y: 326, endPoint x: 796, endPoint y: 357, distance: 70.2
click at [796, 357] on div "Hallingdal Gol [PERSON_NAME] Kolomoen [GEOGRAPHIC_DATA] [GEOGRAPHIC_DATA] [GEOG…" at bounding box center [784, 308] width 246 height 573
click at [859, 290] on div "Jonsered" at bounding box center [861, 289] width 5 height 5
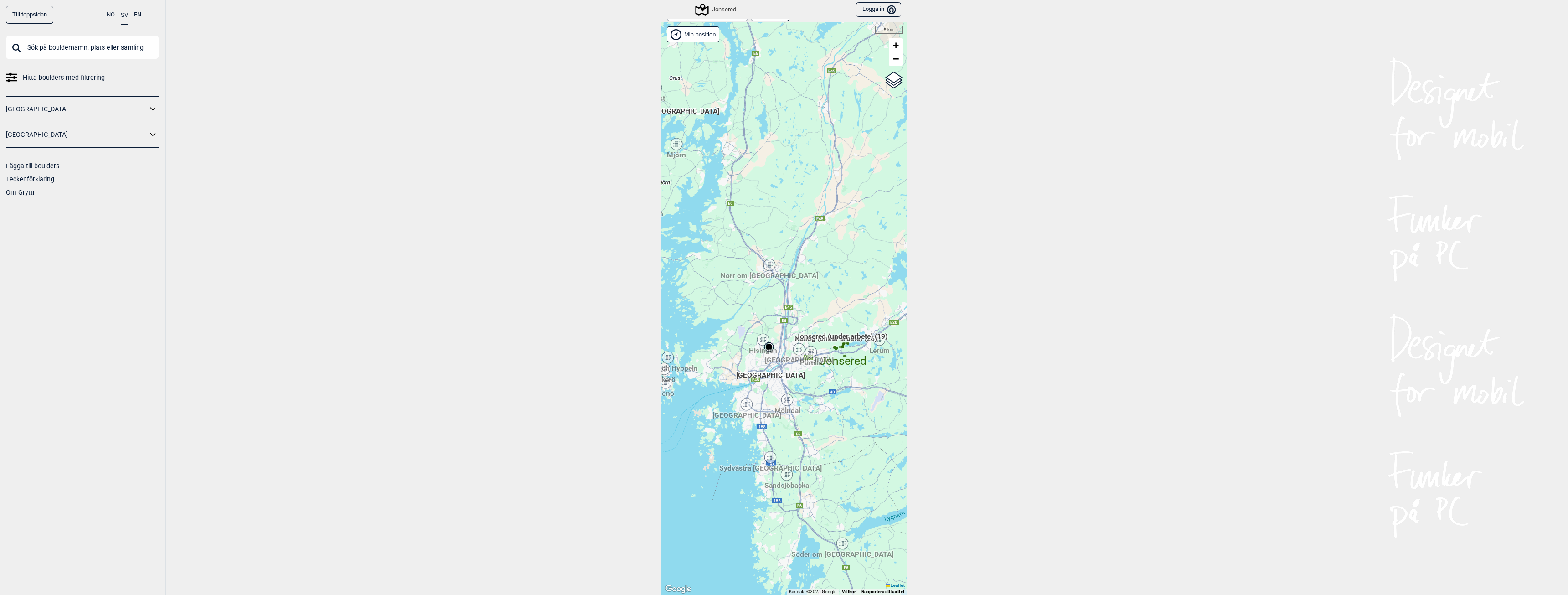
click at [874, 344] on span "Jonsered (under arbete) (19)" at bounding box center [841, 340] width 92 height 17
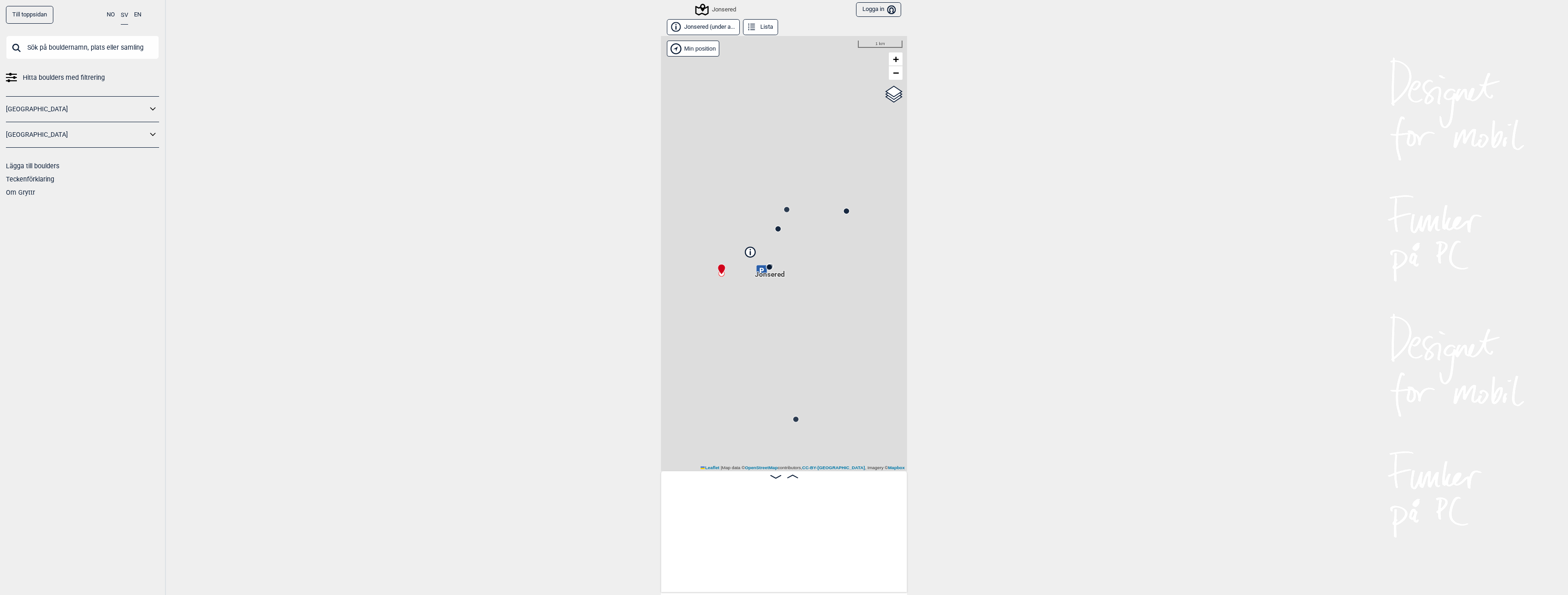
scroll to position [0, 72]
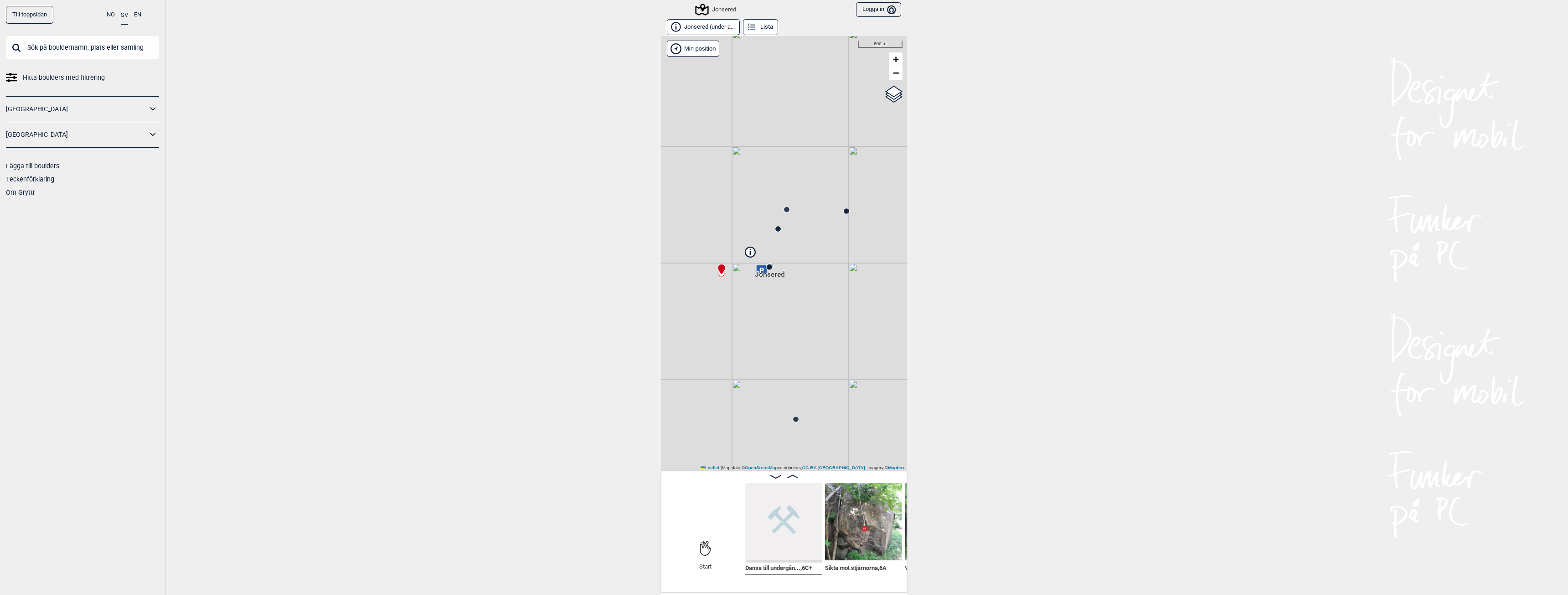
click at [724, 7] on div "Jonsered" at bounding box center [716, 10] width 40 height 11
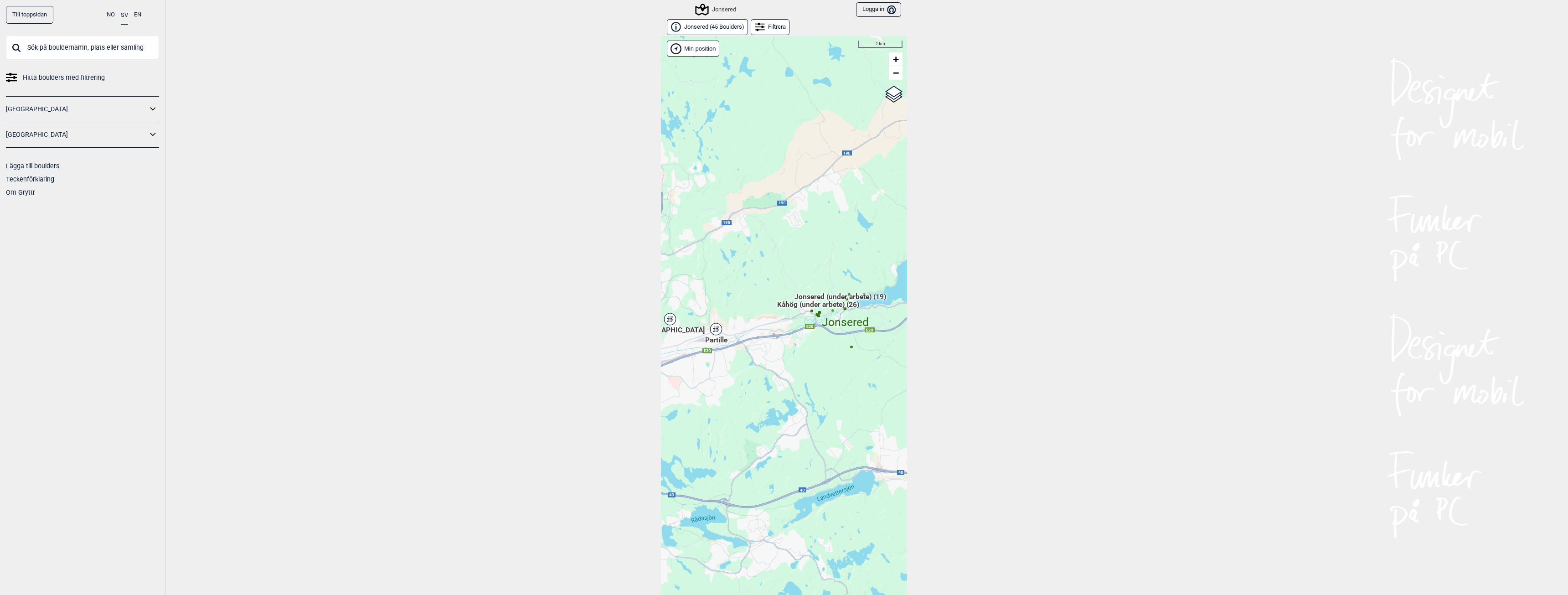
scroll to position [14, 0]
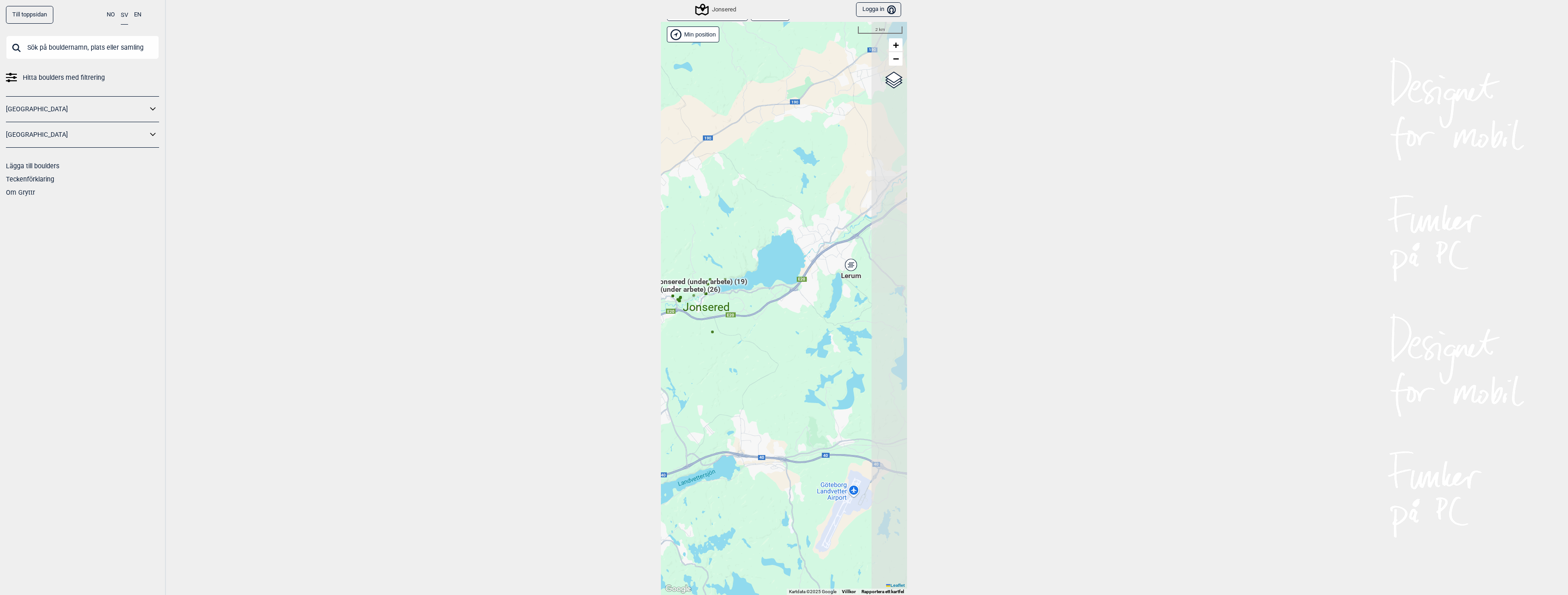
drag, startPoint x: 852, startPoint y: 350, endPoint x: 709, endPoint y: 347, distance: 143.0
click at [709, 347] on div "Hallingdal Gol [PERSON_NAME] Kolomoen [GEOGRAPHIC_DATA] [GEOGRAPHIC_DATA] [GEOG…" at bounding box center [784, 308] width 246 height 573
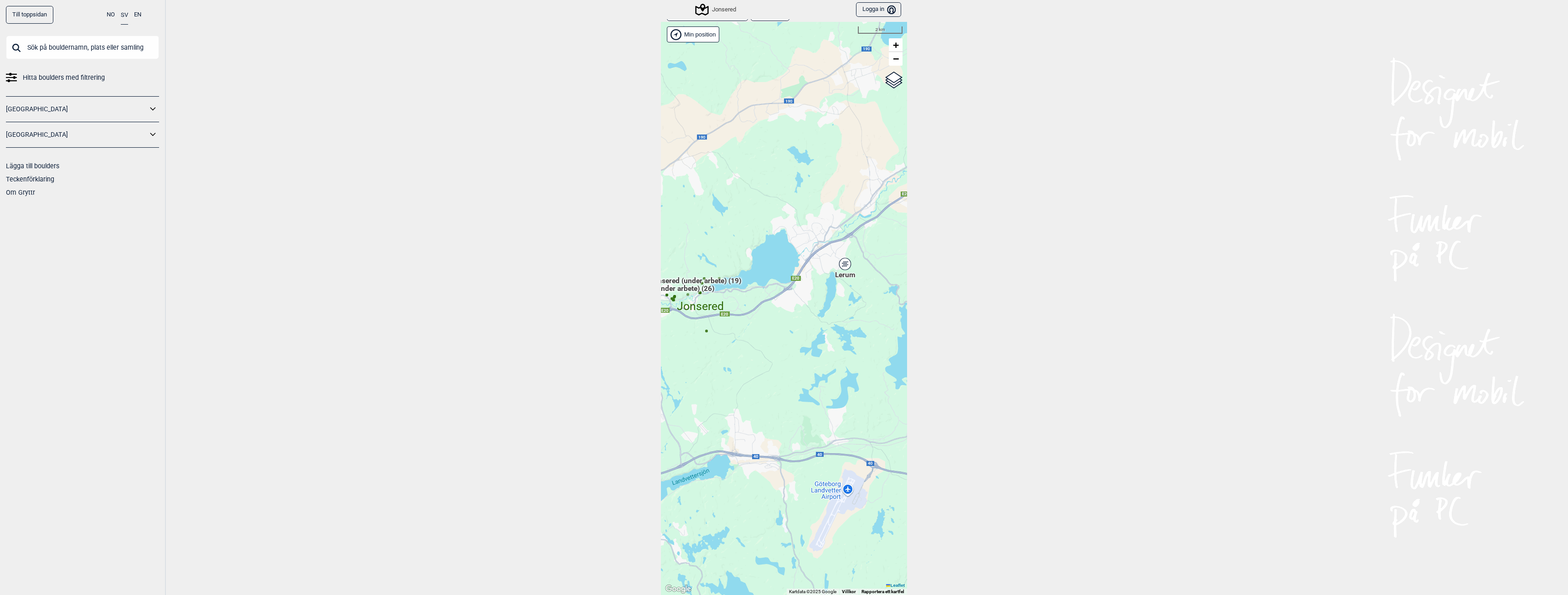
click at [844, 263] on div "Lerum" at bounding box center [845, 264] width 5 height 5
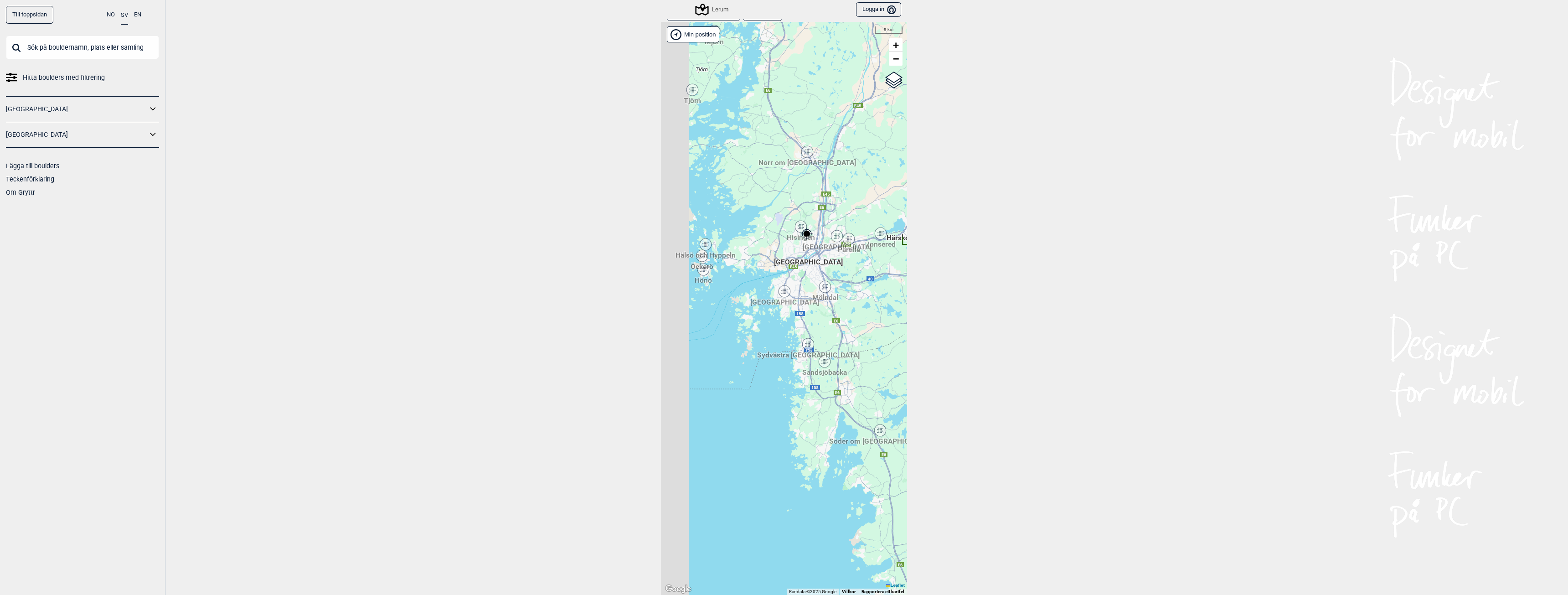
drag, startPoint x: 794, startPoint y: 350, endPoint x: 847, endPoint y: 291, distance: 79.3
click at [847, 291] on div "Hallingdal Stange [GEOGRAPHIC_DATA] syd [GEOGRAPHIC_DATA] og omegn [GEOGRAPHIC_…" at bounding box center [784, 308] width 246 height 573
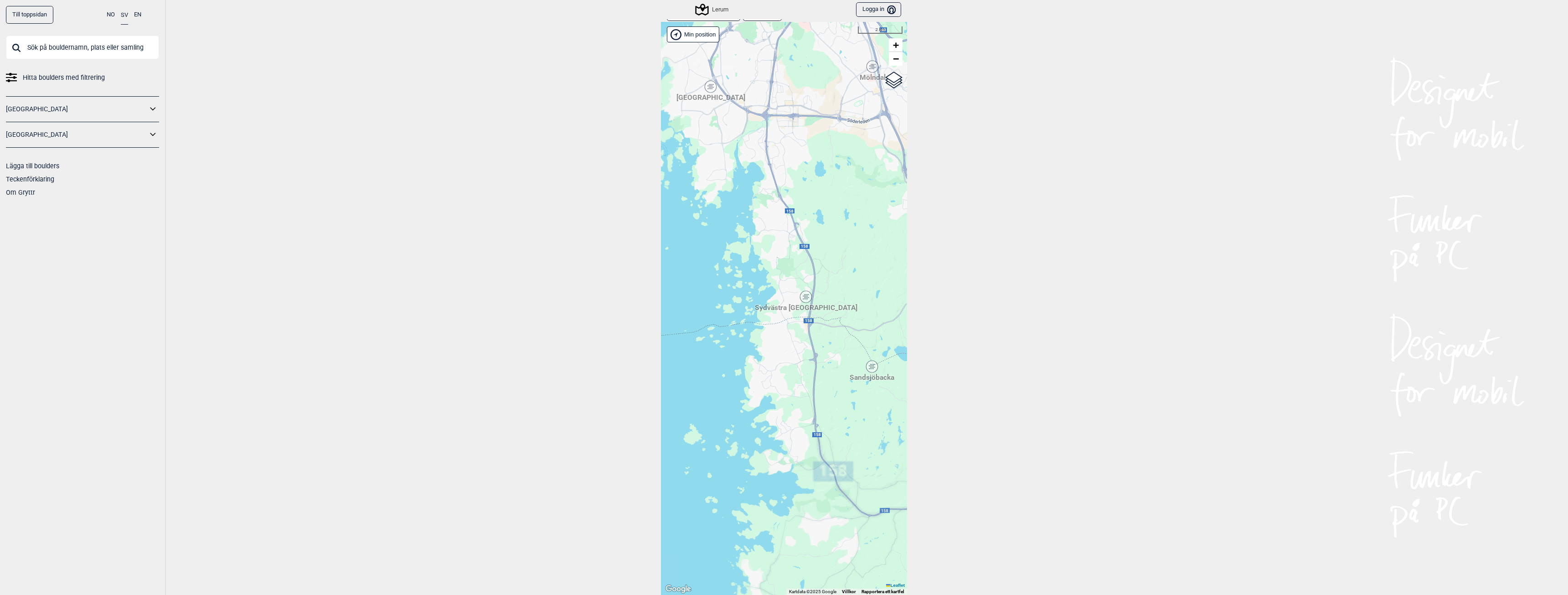
click at [803, 295] on div "Sydvästra [GEOGRAPHIC_DATA]" at bounding box center [805, 297] width 5 height 5
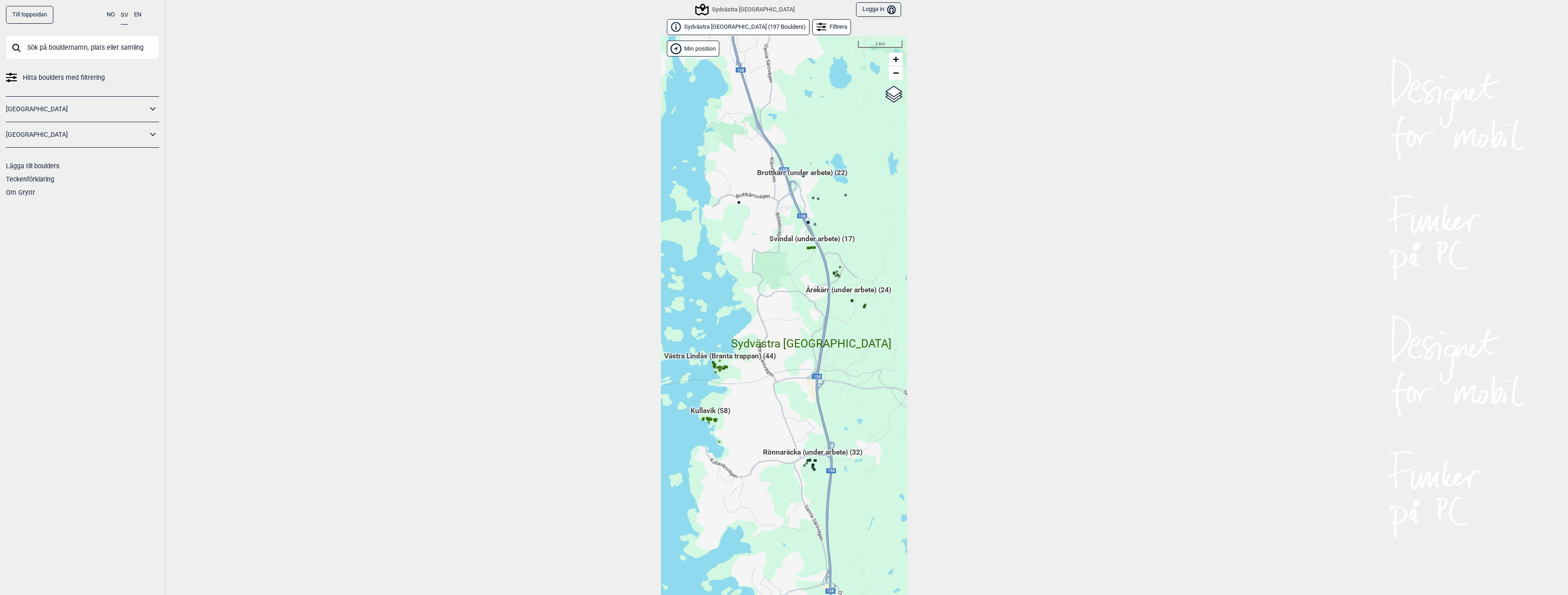
scroll to position [14, 0]
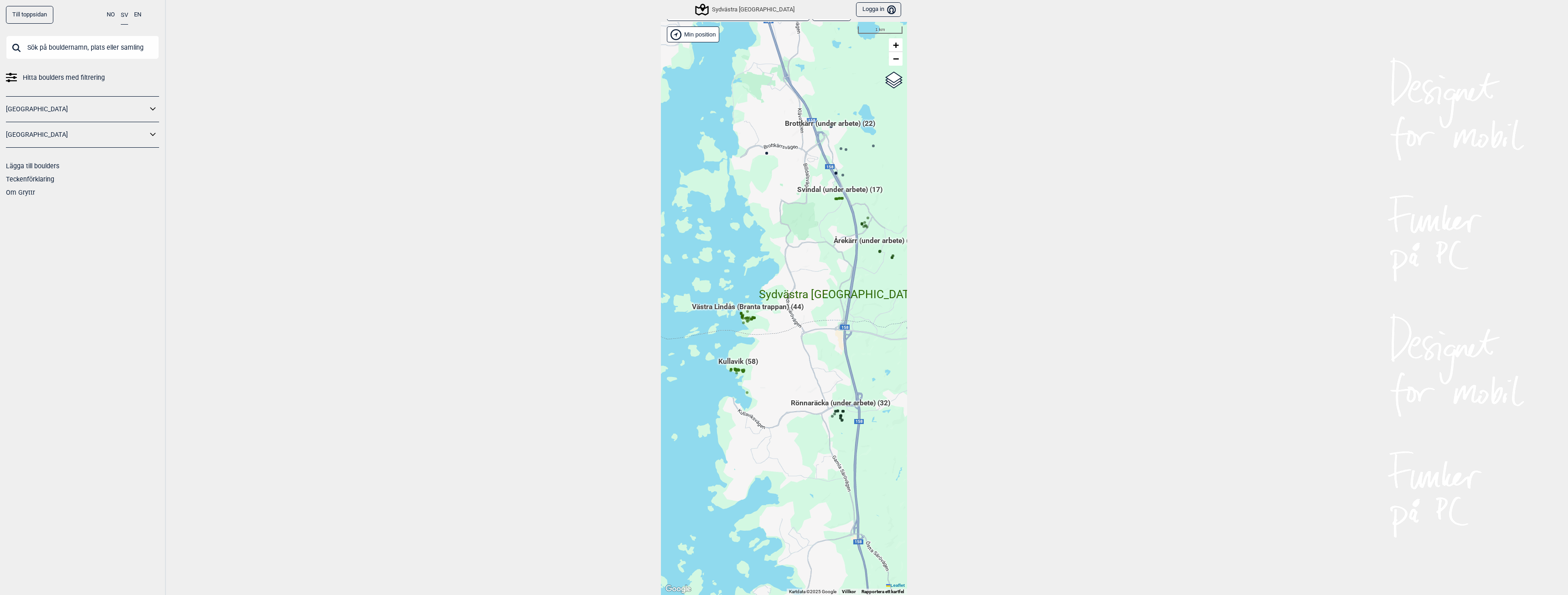
drag, startPoint x: 752, startPoint y: 379, endPoint x: 780, endPoint y: 343, distance: 45.6
click at [780, 343] on div "Hallingdal Stange [GEOGRAPHIC_DATA] syd [GEOGRAPHIC_DATA] og omegn [GEOGRAPHIC_…" at bounding box center [784, 308] width 246 height 573
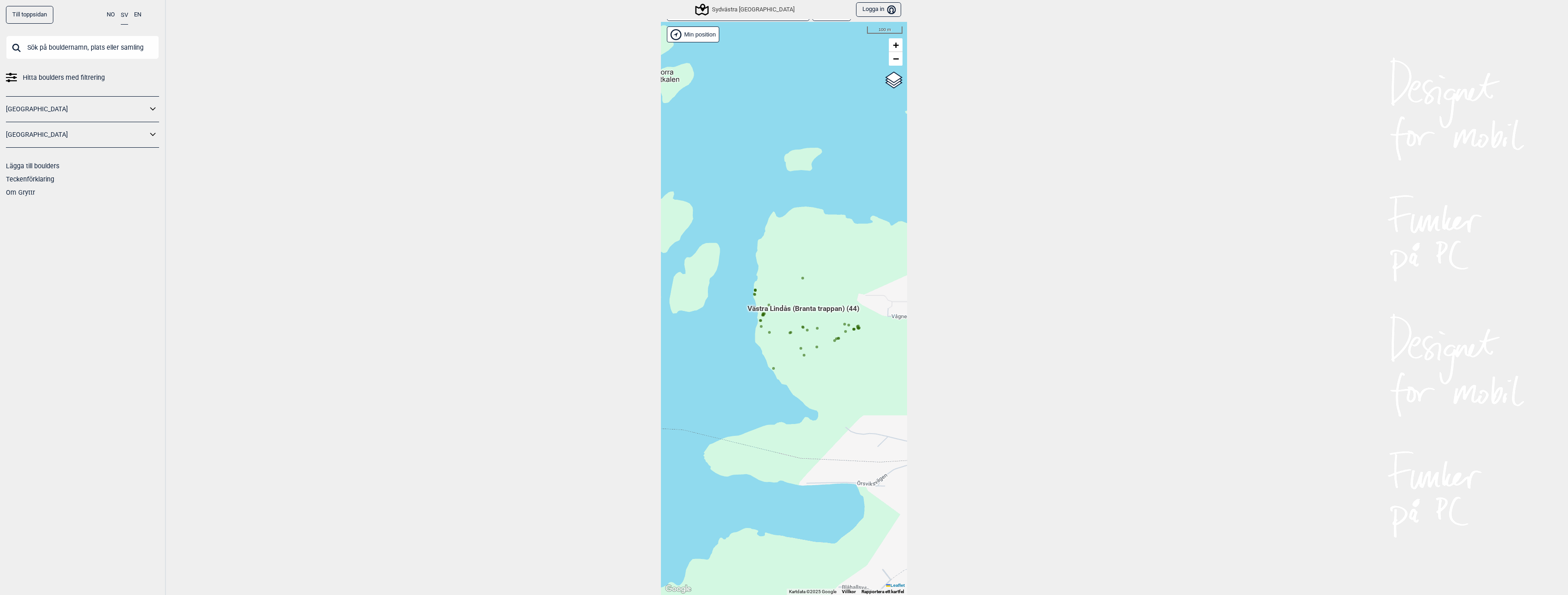
click at [751, 297] on div "Hallingdal Stange [GEOGRAPHIC_DATA] syd [GEOGRAPHIC_DATA] og omegn [GEOGRAPHIC_…" at bounding box center [784, 308] width 246 height 573
click at [754, 294] on circle at bounding box center [755, 295] width 2 height 2
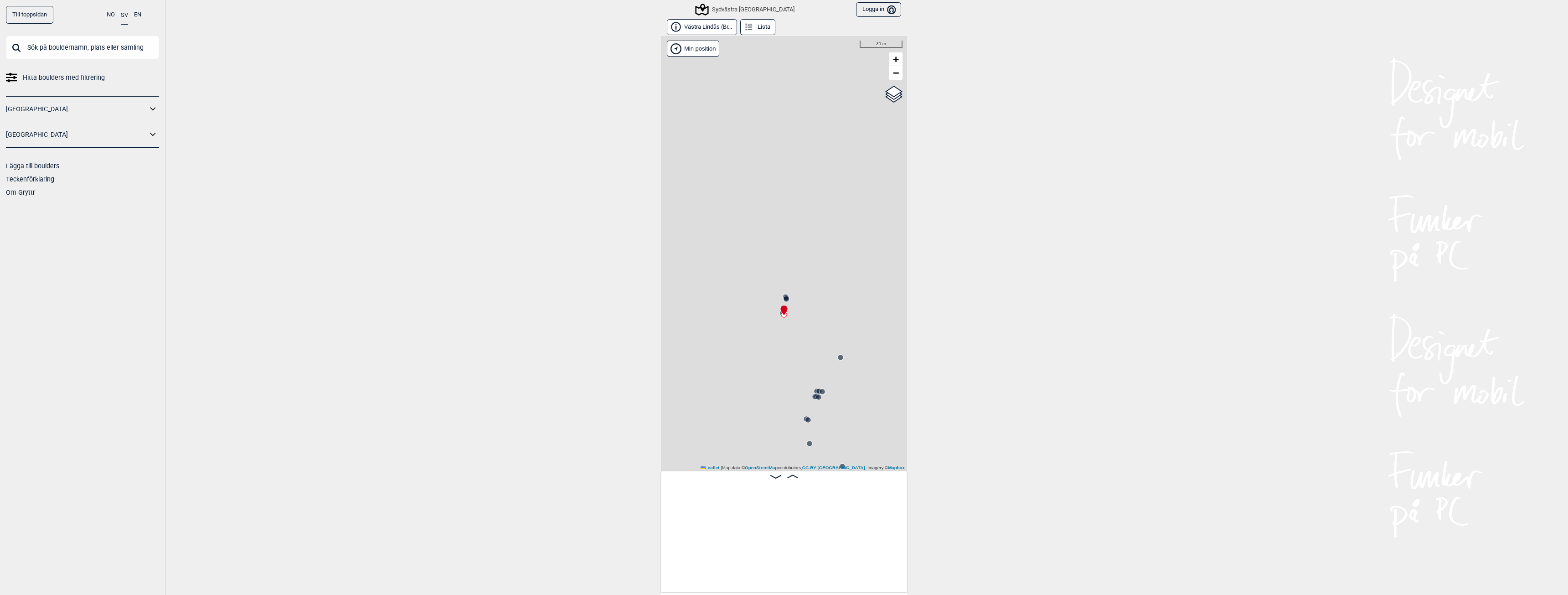
scroll to position [0, 462]
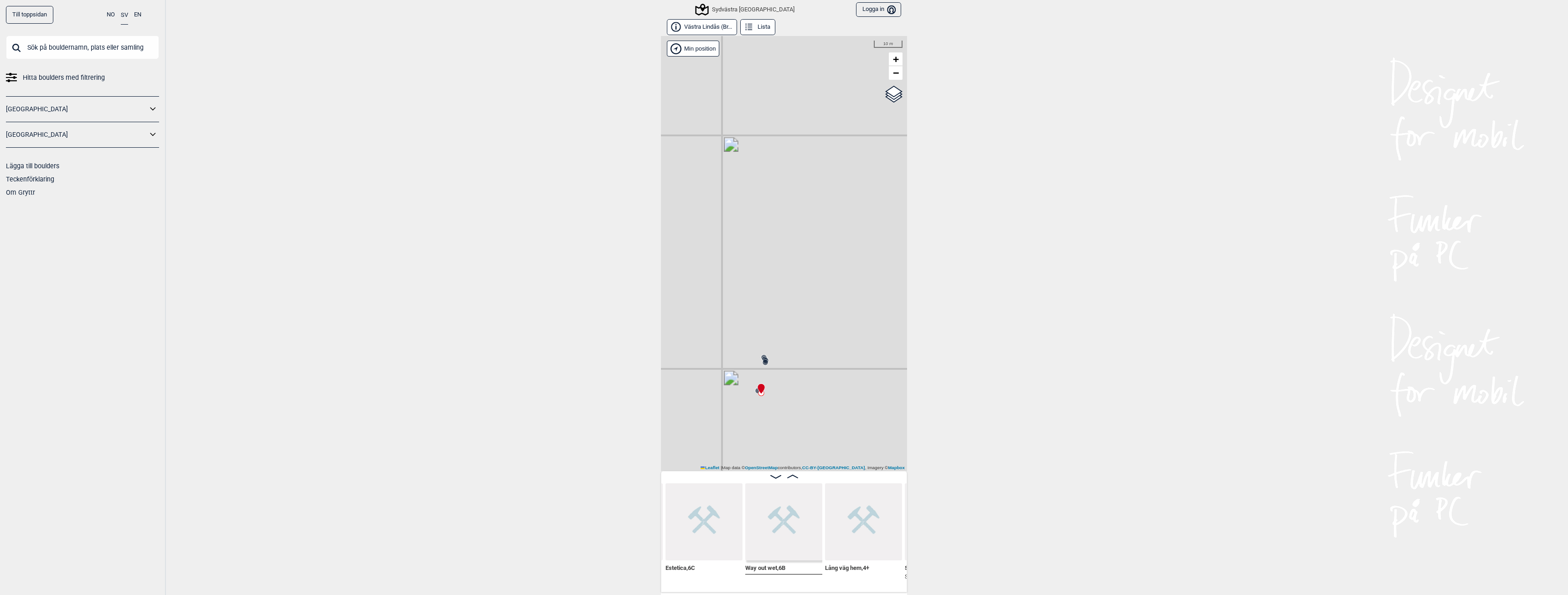
click at [799, 523] on img at bounding box center [783, 522] width 77 height 77
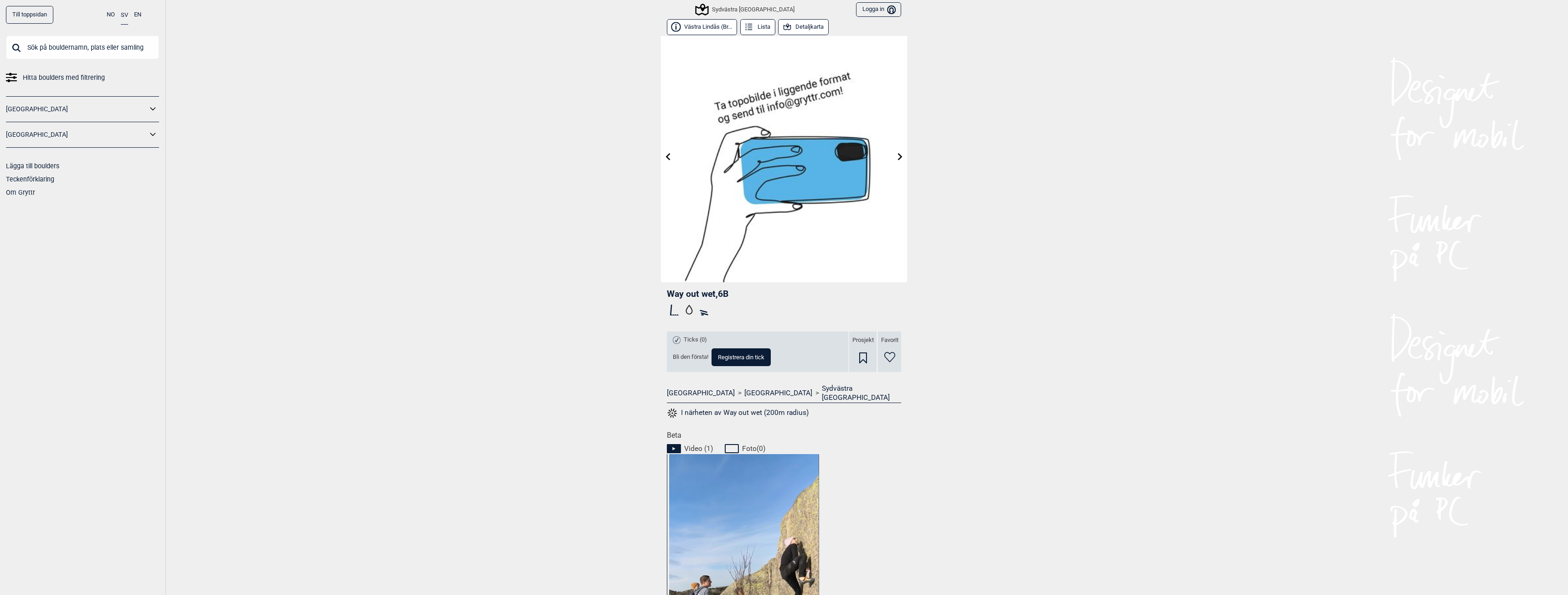
click at [897, 159] on icon at bounding box center [900, 157] width 7 height 7
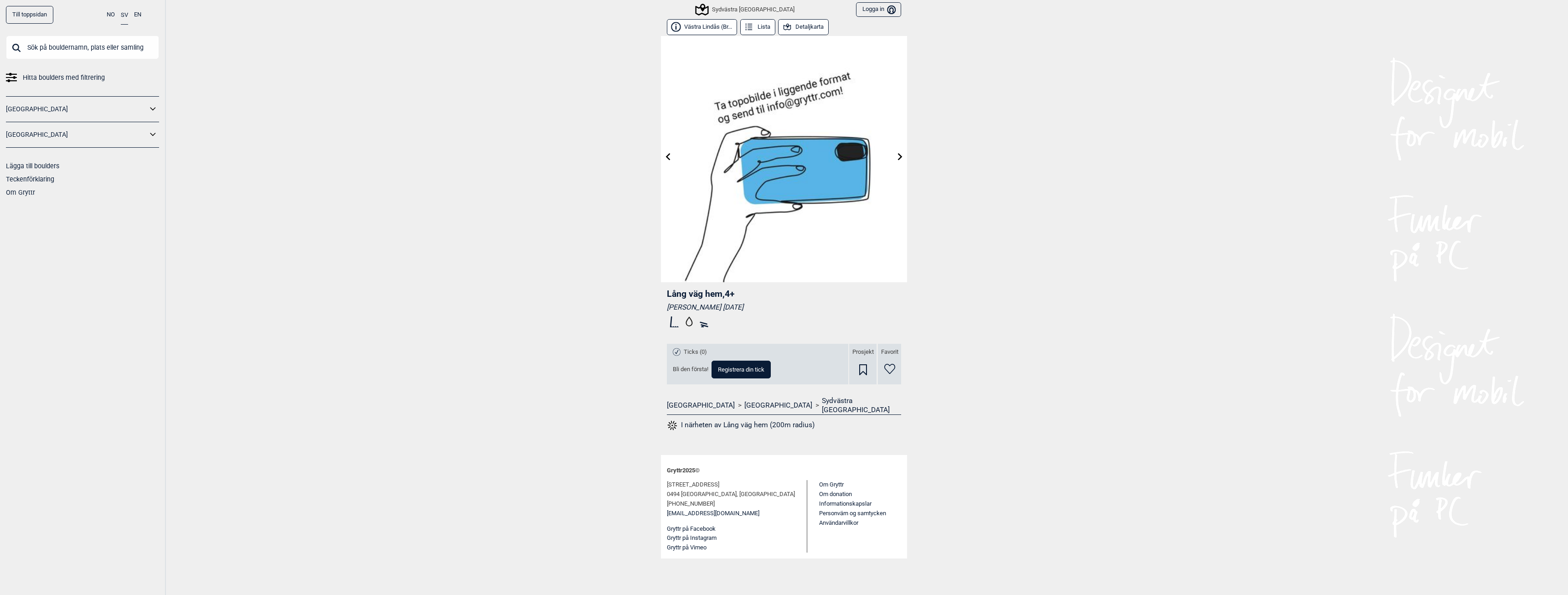
click at [894, 159] on link at bounding box center [900, 157] width 14 height 15
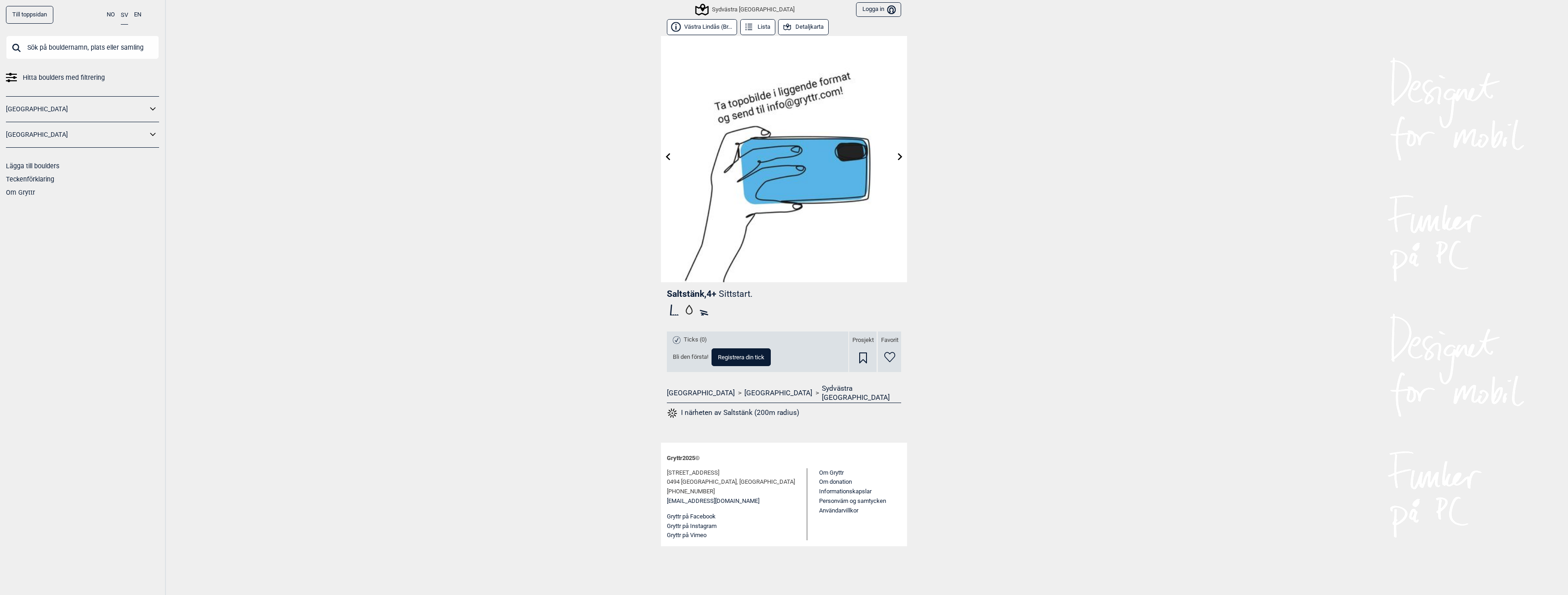
click at [894, 159] on link at bounding box center [900, 157] width 14 height 15
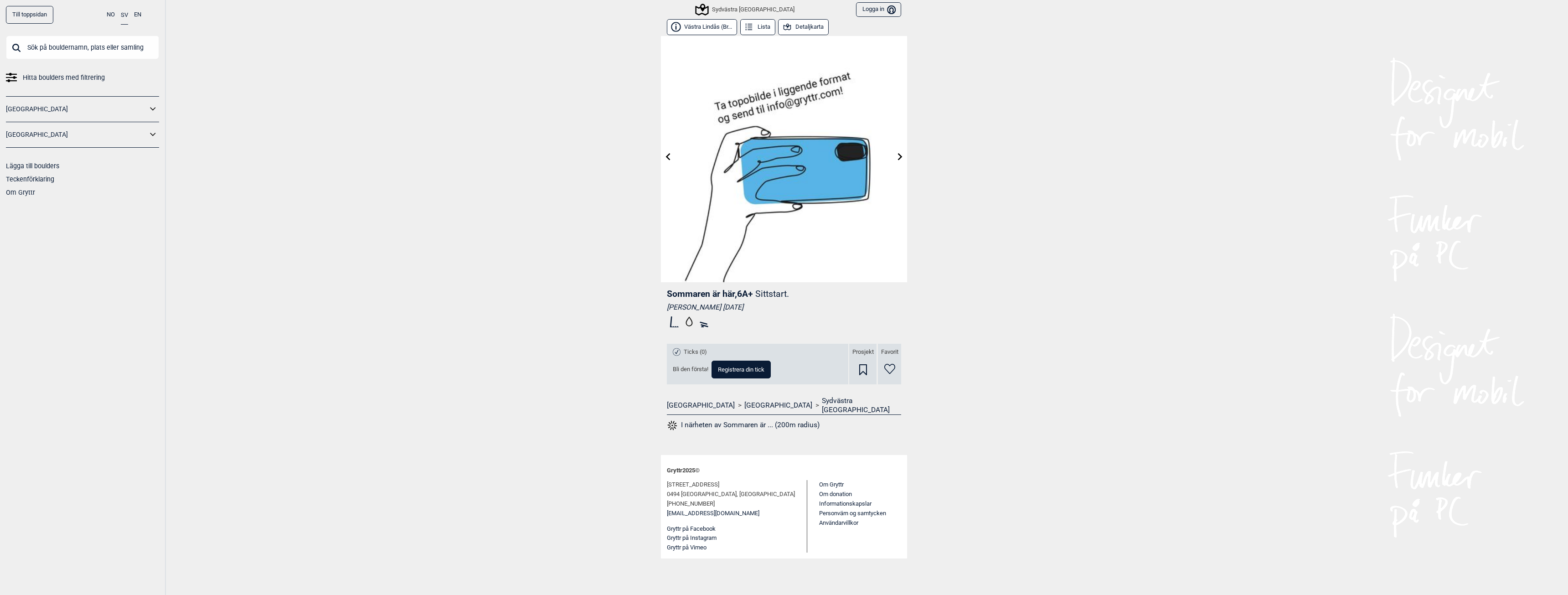
click at [894, 159] on link at bounding box center [900, 157] width 14 height 15
click at [734, 12] on div "Sydvästra [GEOGRAPHIC_DATA]" at bounding box center [745, 10] width 98 height 11
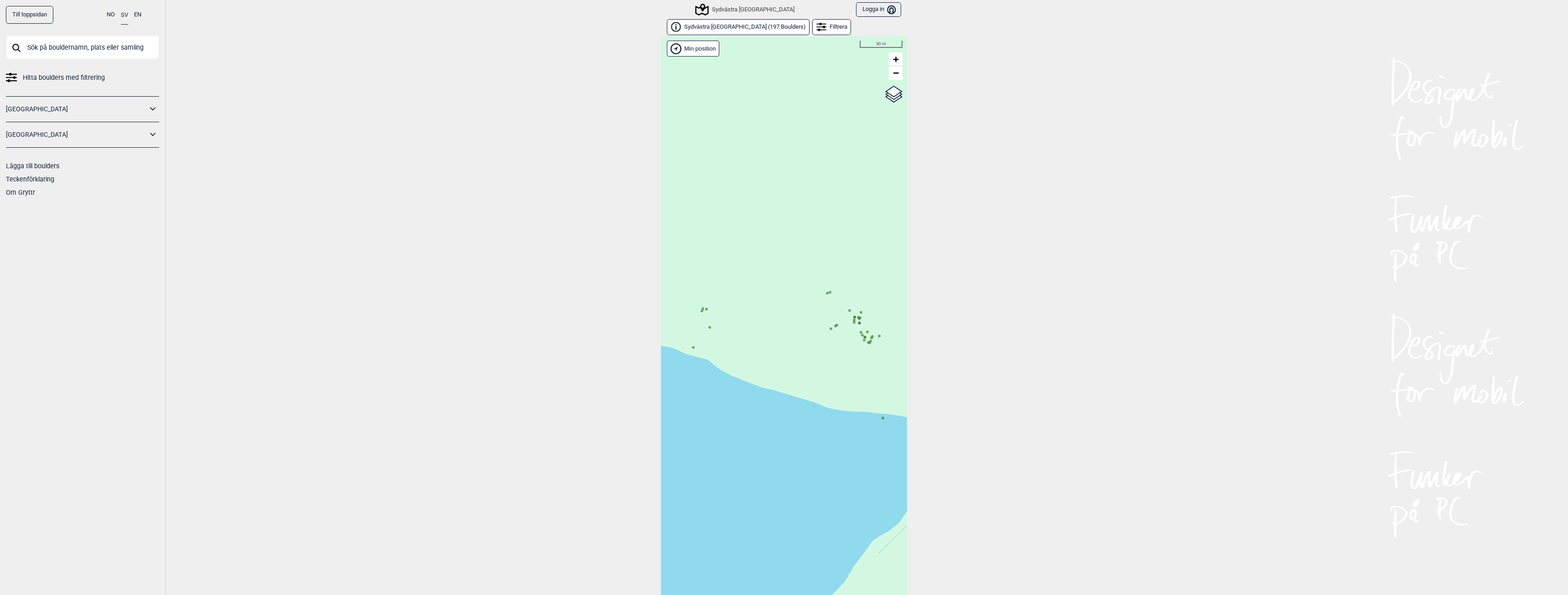
scroll to position [14, 0]
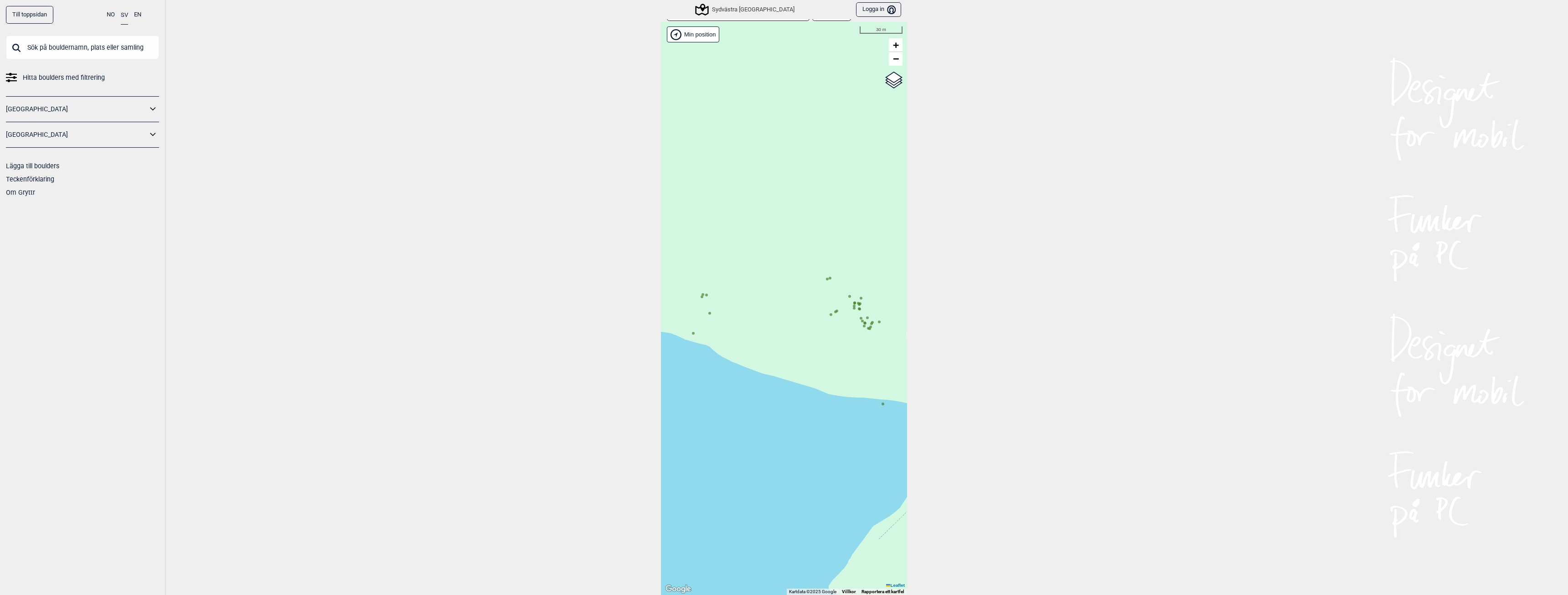
click at [880, 416] on div "Hallingdal Gol [PERSON_NAME] Kolomoen [GEOGRAPHIC_DATA] [GEOGRAPHIC_DATA] [GEOG…" at bounding box center [784, 308] width 246 height 573
click at [881, 405] on icon at bounding box center [883, 404] width 4 height 4
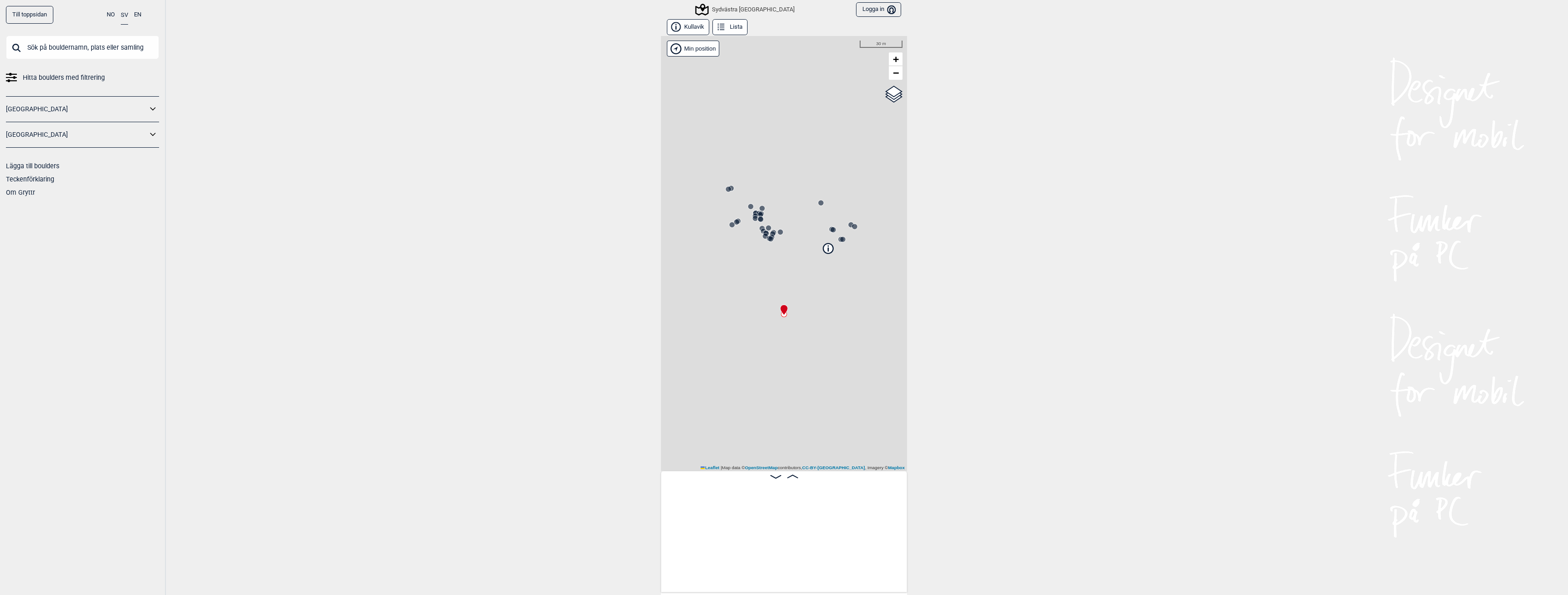
scroll to position [0, 2619]
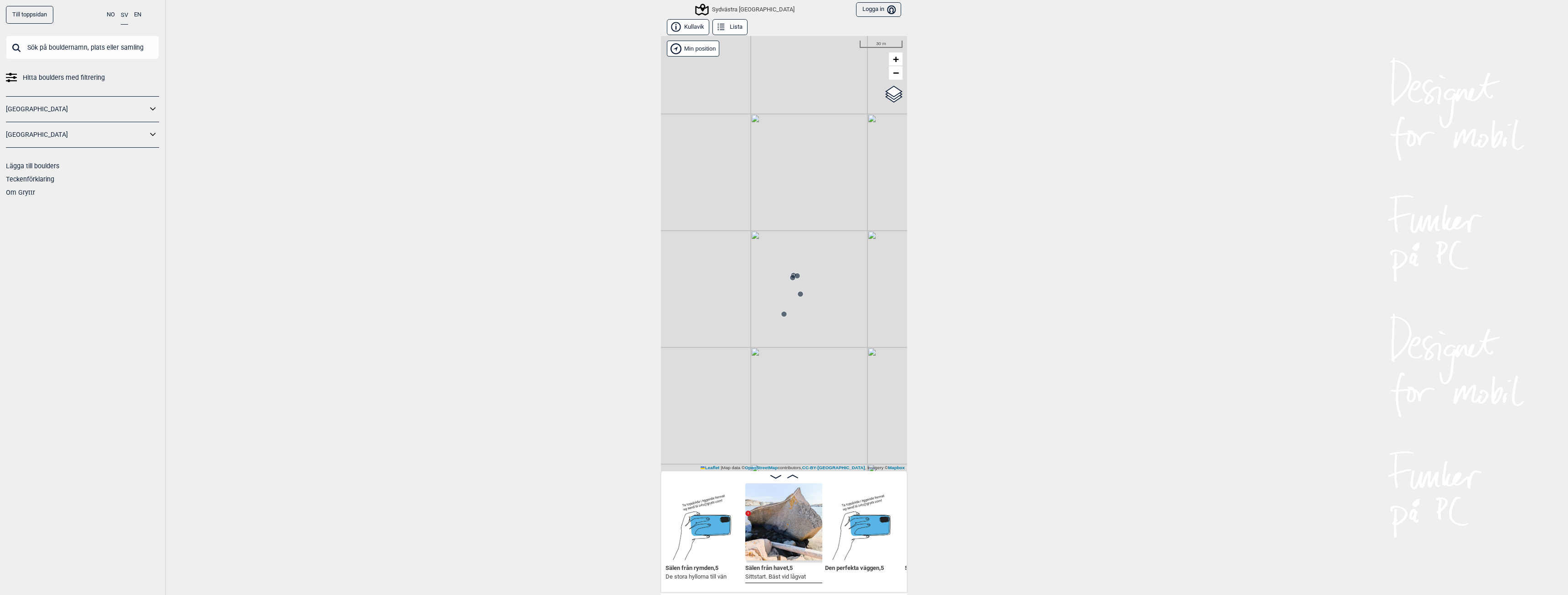
click at [785, 518] on img at bounding box center [783, 522] width 77 height 77
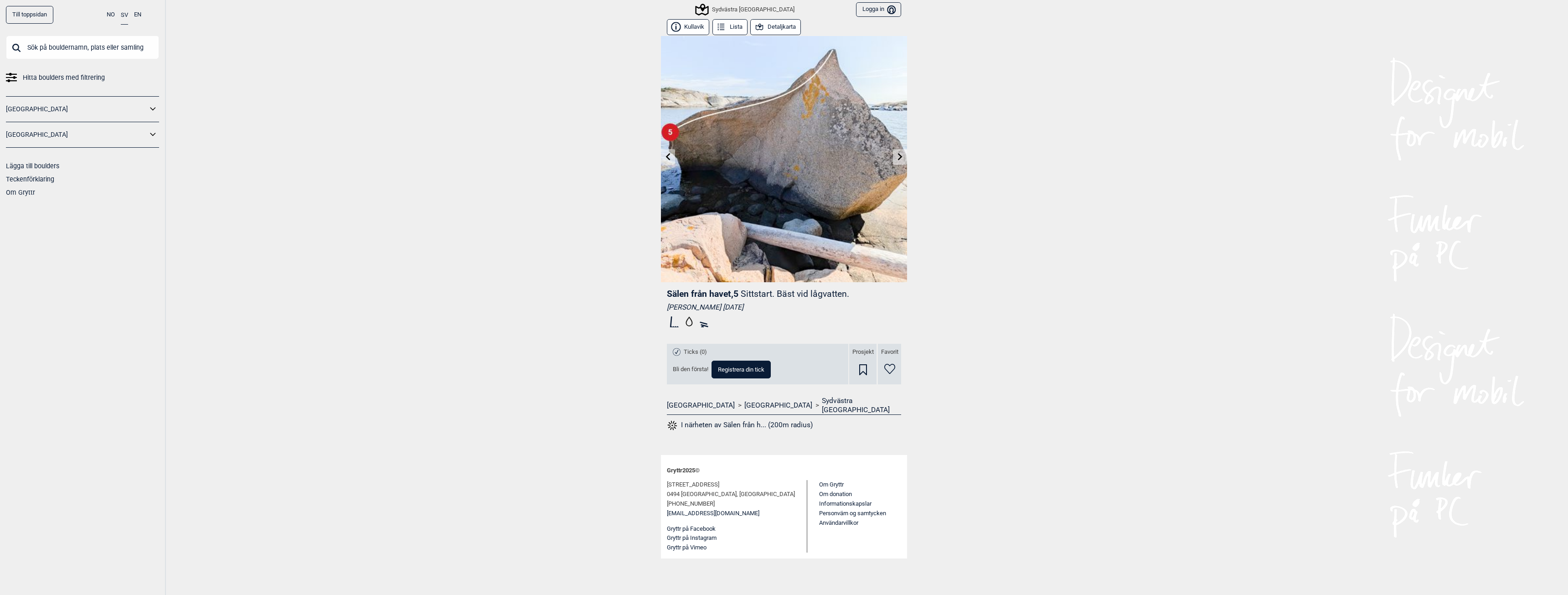
click at [740, 7] on div "Sydvästra [GEOGRAPHIC_DATA]" at bounding box center [745, 10] width 98 height 11
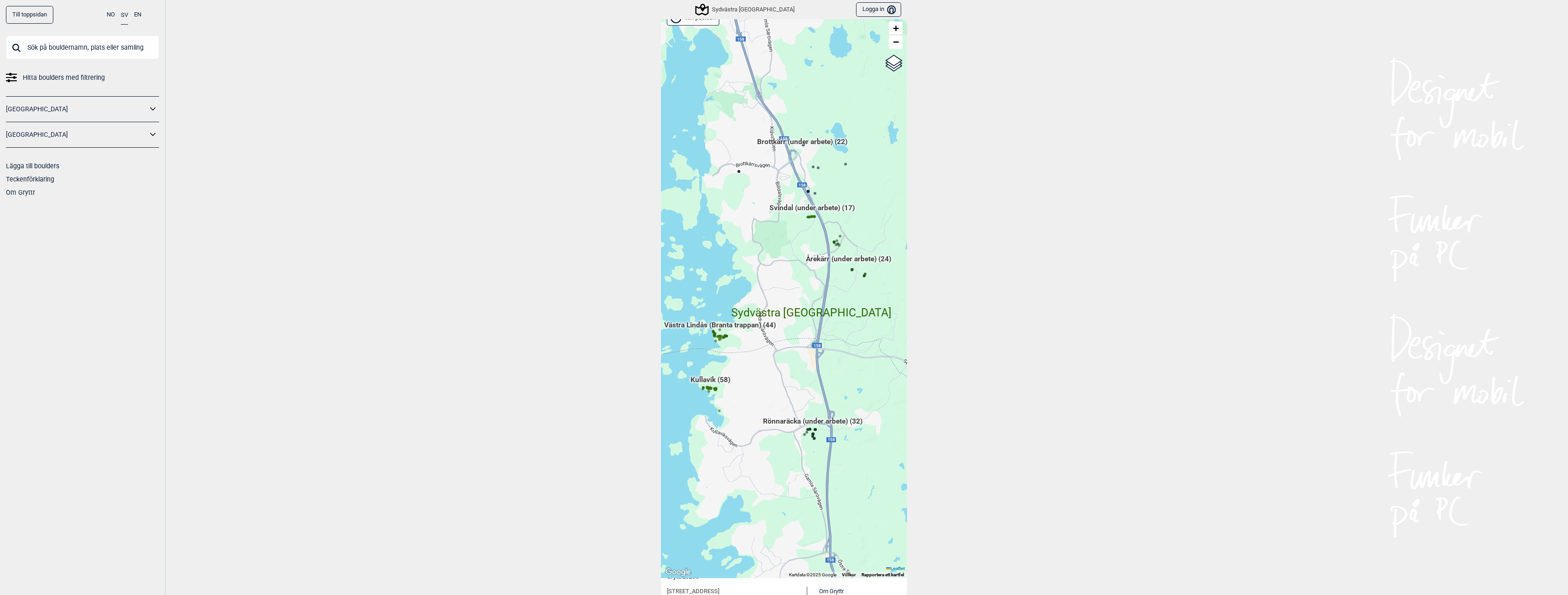
scroll to position [46, 0]
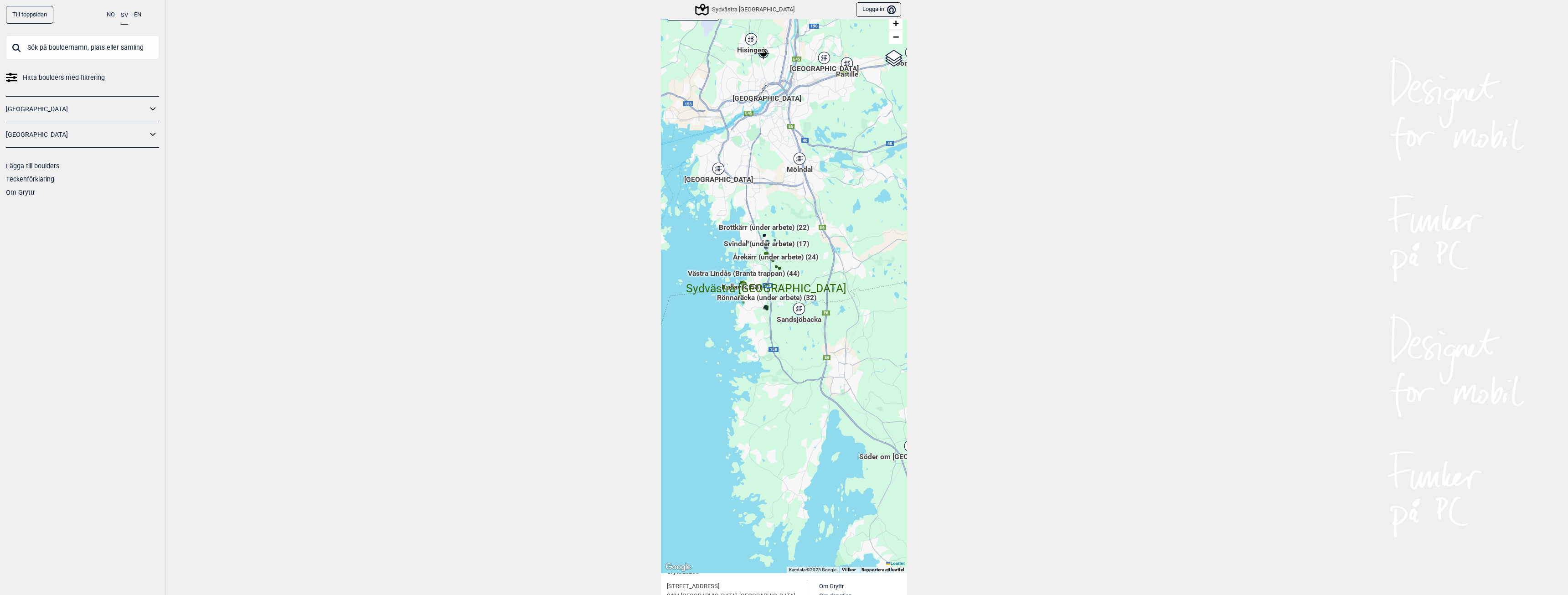
click at [796, 308] on div "Sandsjöbacka" at bounding box center [799, 308] width 5 height 5
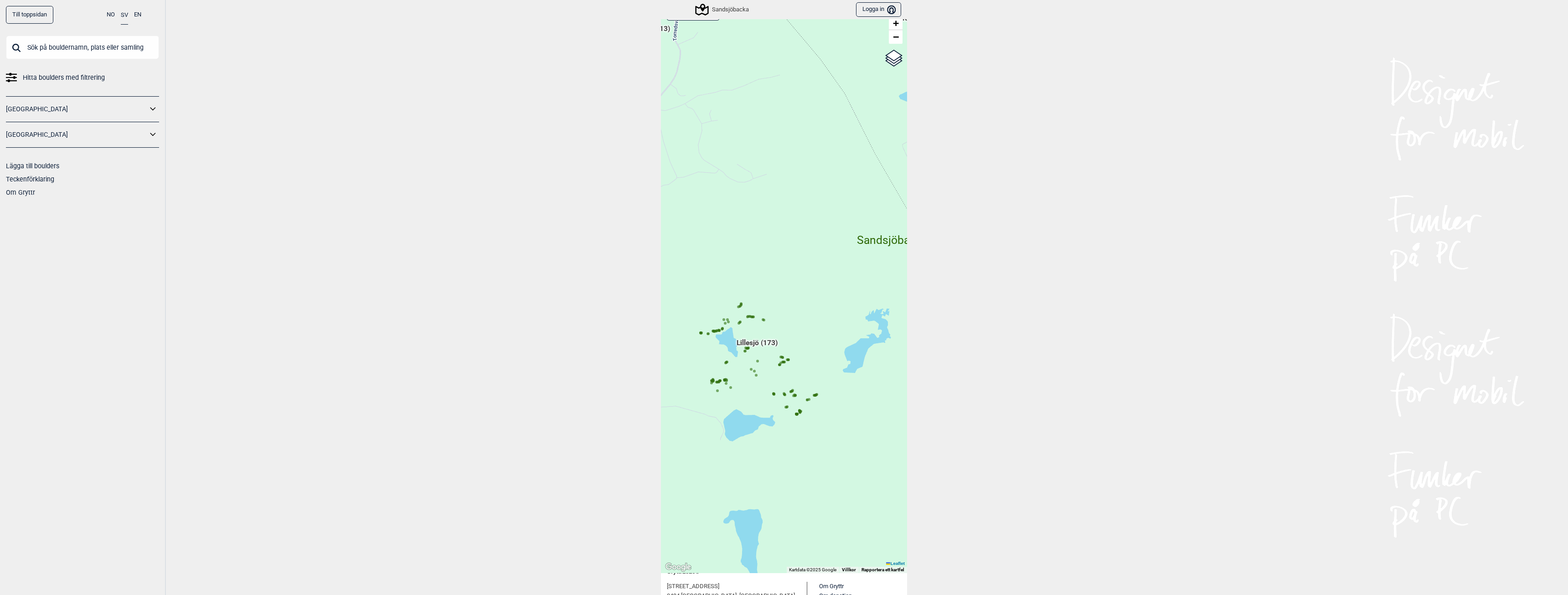
click at [713, 331] on circle at bounding box center [715, 331] width 2 height 2
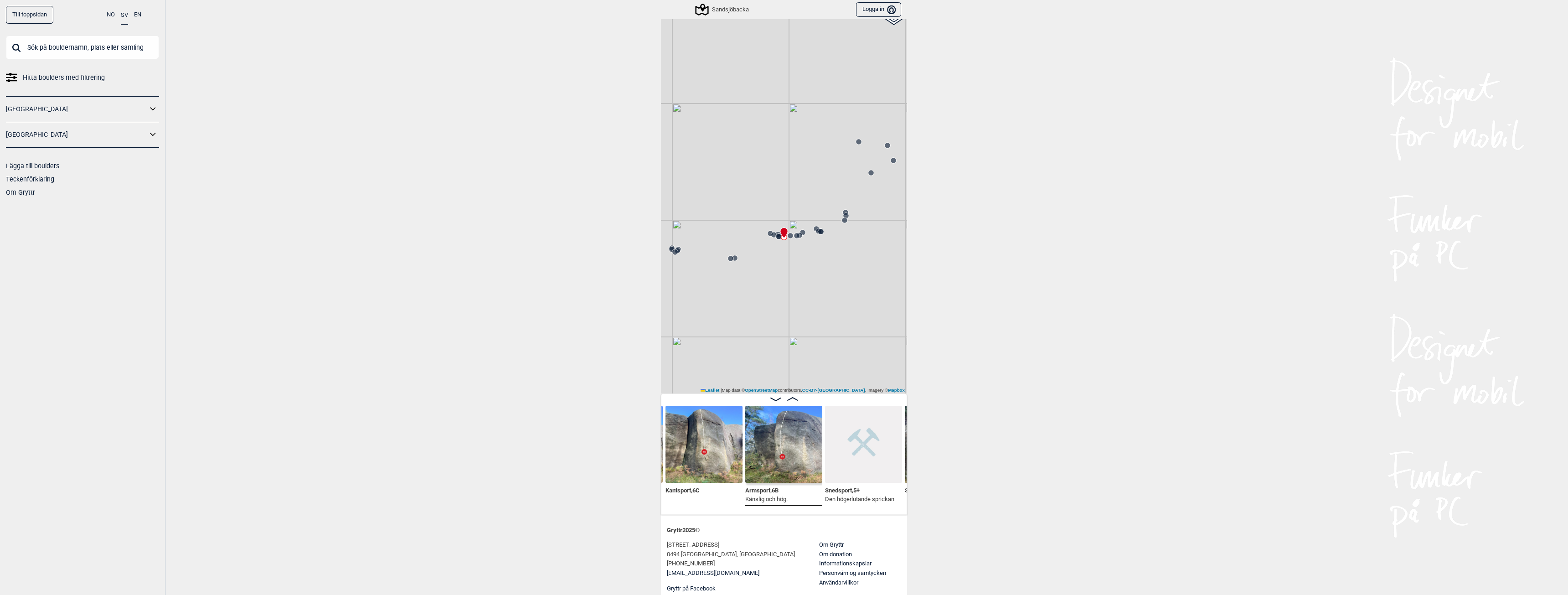
scroll to position [100, 0]
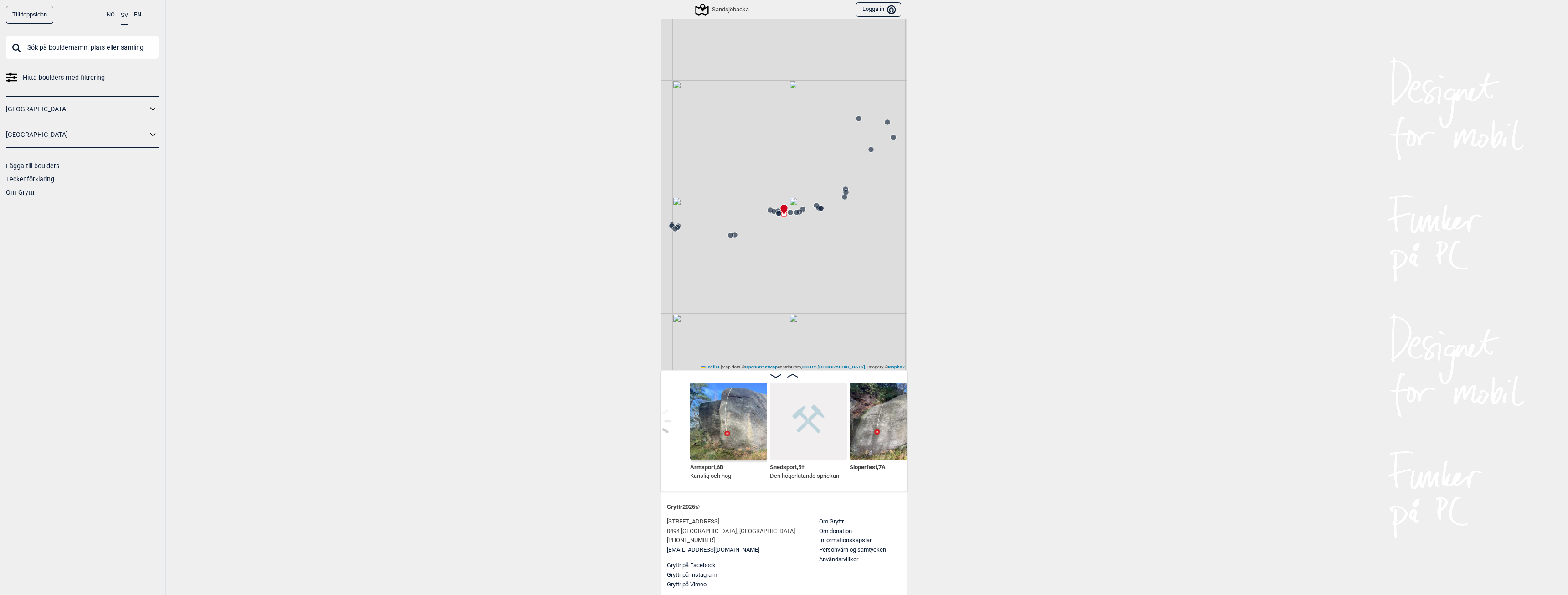
scroll to position [0, 5111]
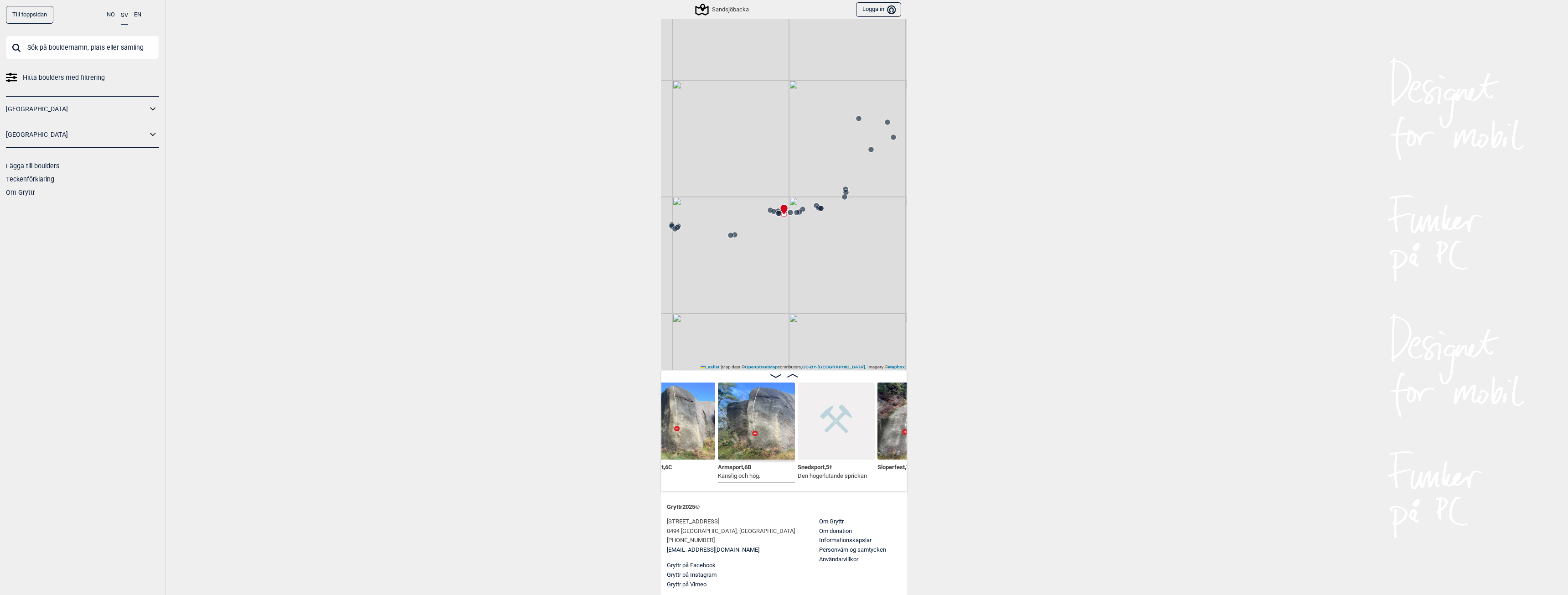
click at [753, 448] on img at bounding box center [756, 421] width 77 height 77
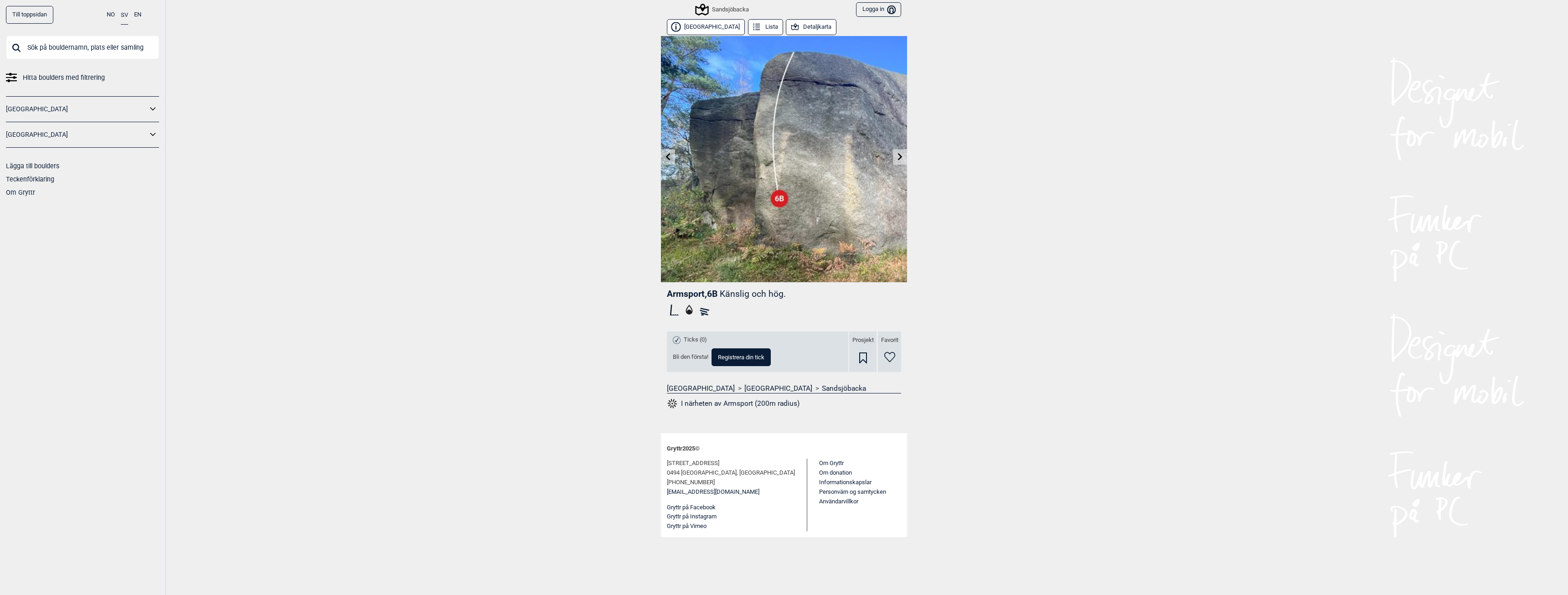
click at [895, 157] on link at bounding box center [900, 157] width 14 height 15
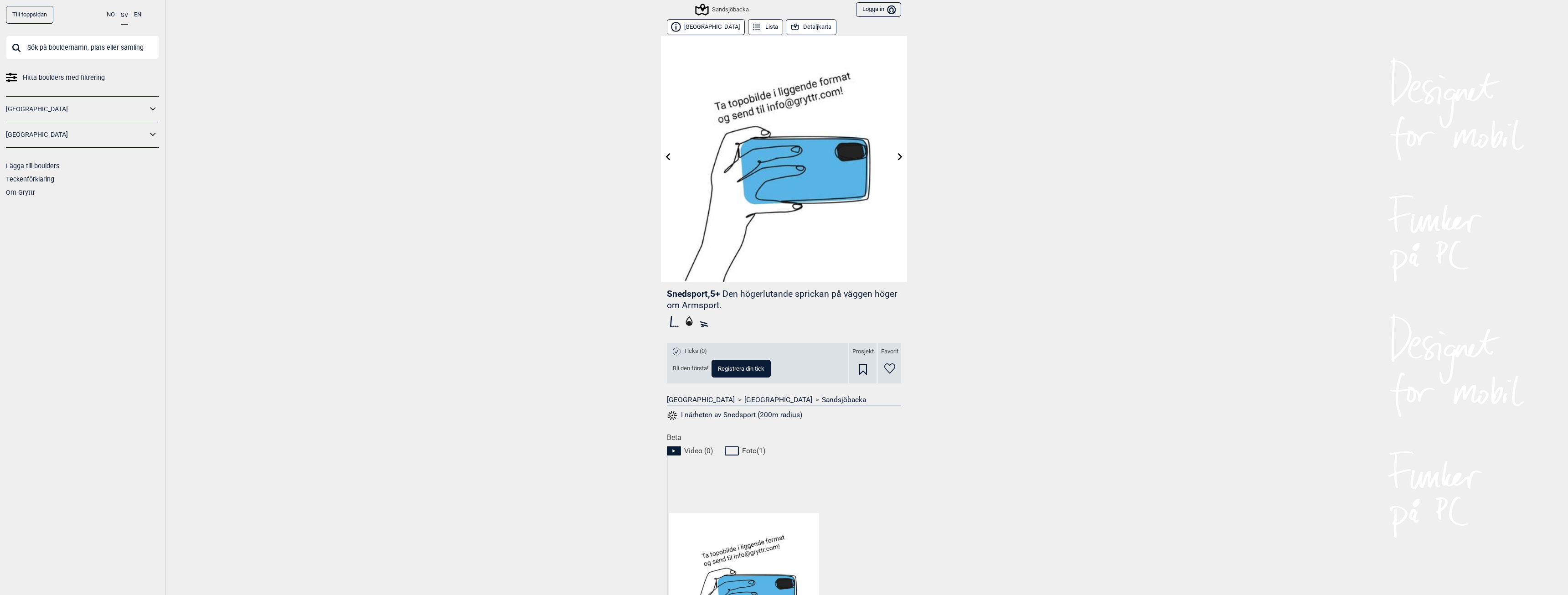
click at [897, 157] on icon at bounding box center [900, 157] width 7 height 7
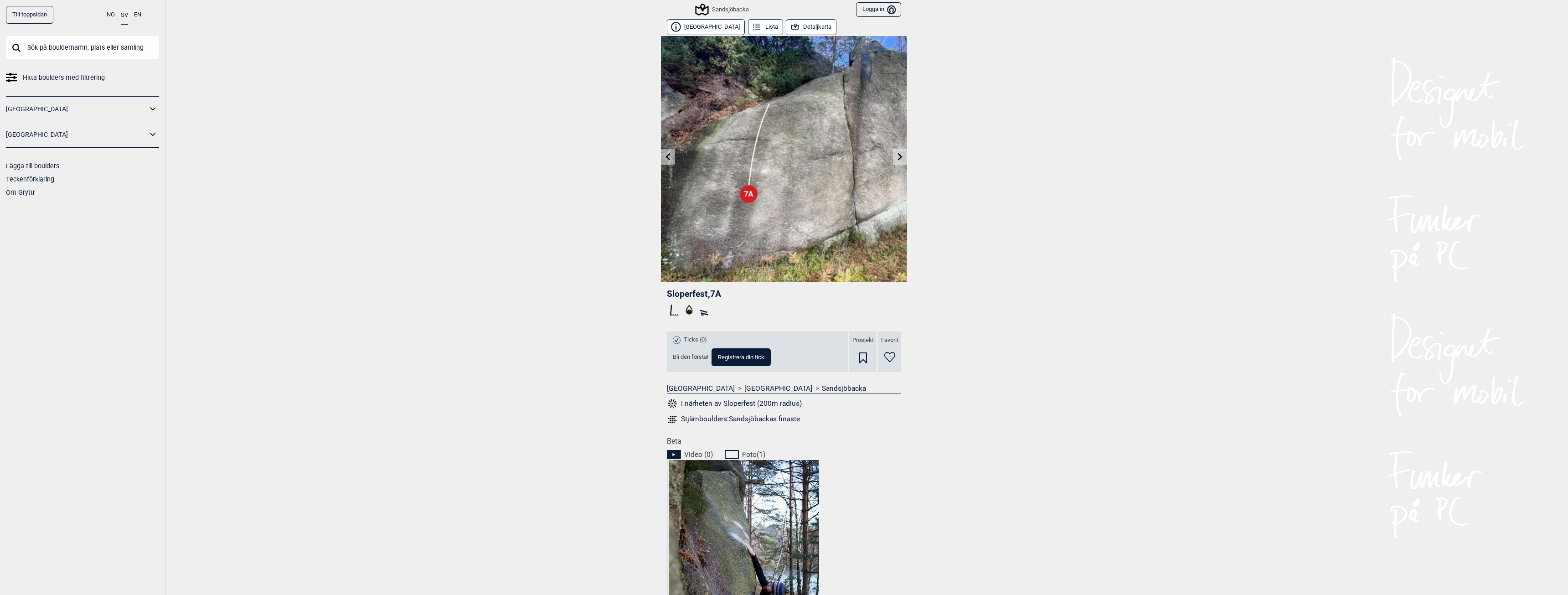
click at [897, 157] on icon at bounding box center [900, 157] width 7 height 7
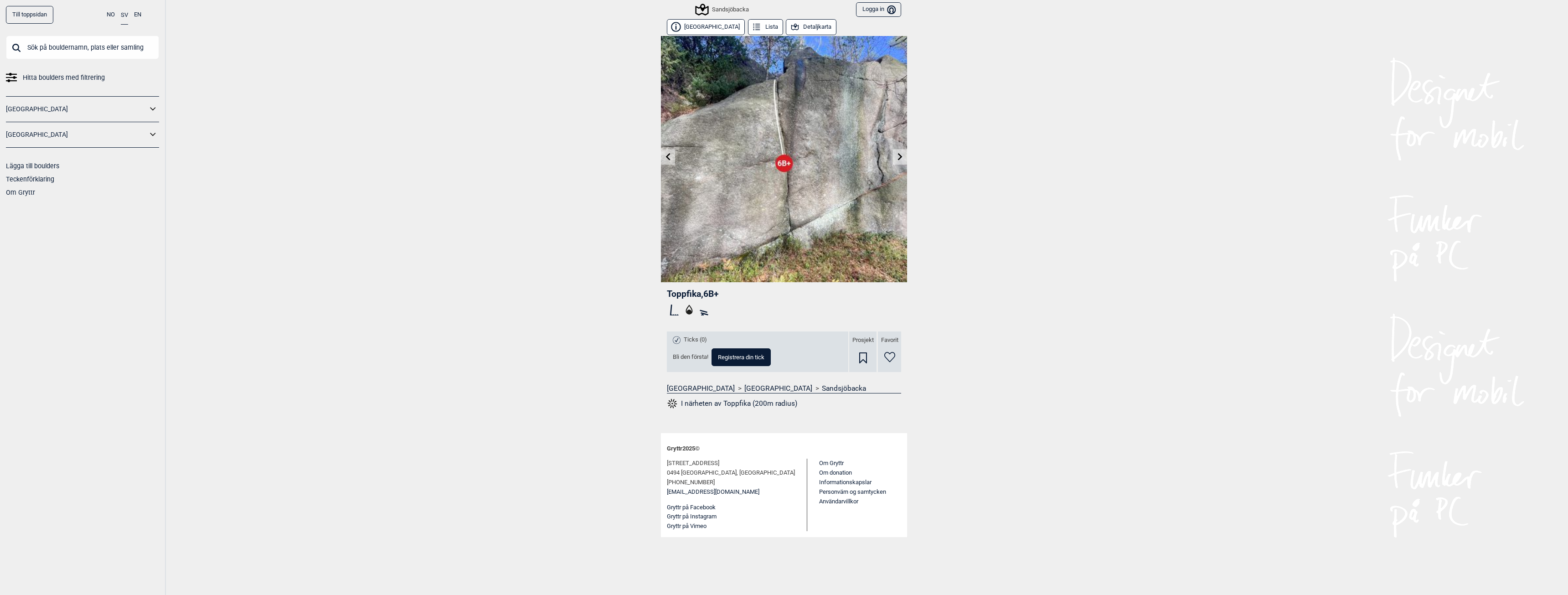
click at [895, 157] on link at bounding box center [900, 157] width 14 height 15
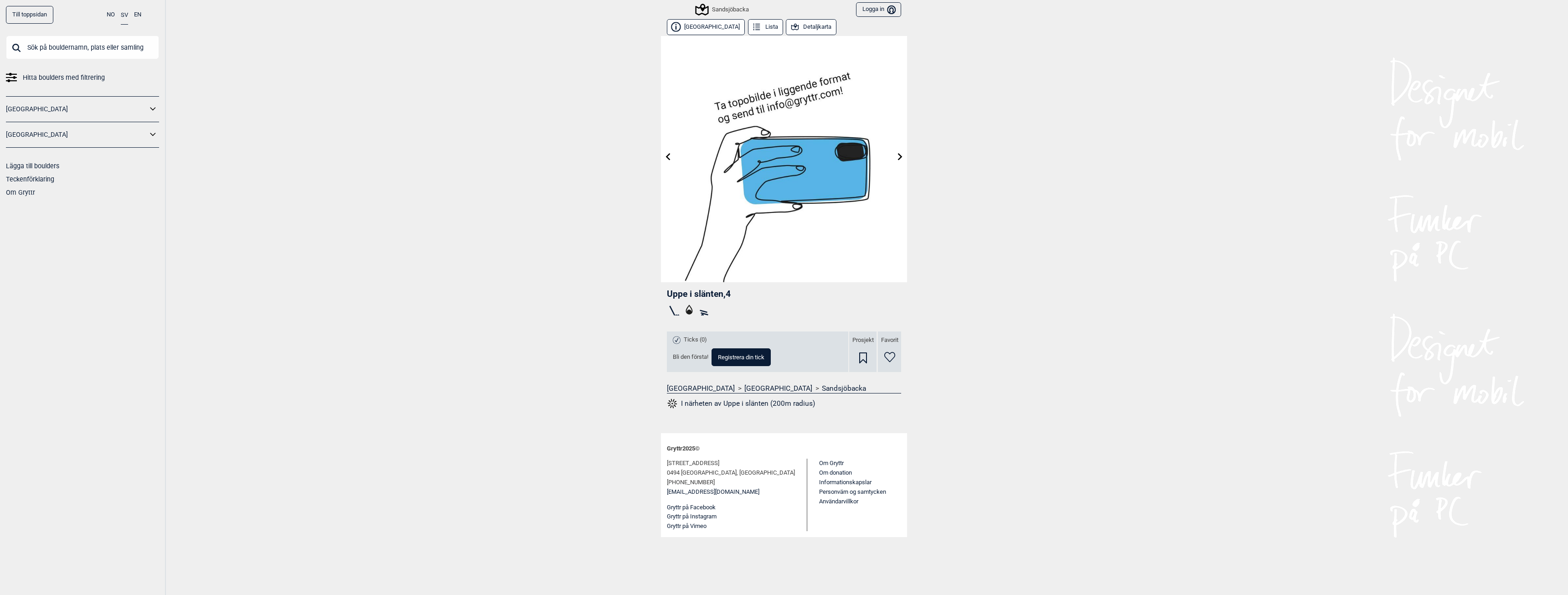
click at [895, 157] on link at bounding box center [900, 157] width 14 height 15
click at [714, 6] on div "Sandsjöbacka" at bounding box center [723, 10] width 52 height 11
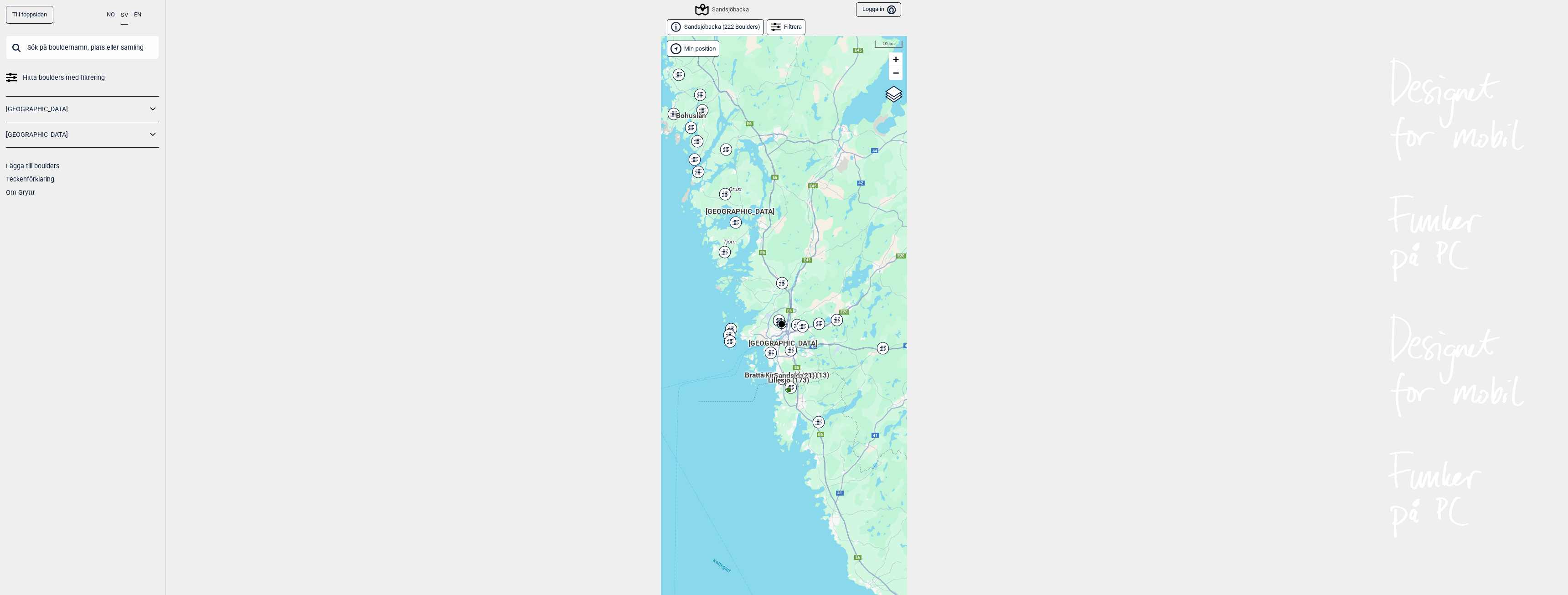
scroll to position [14, 0]
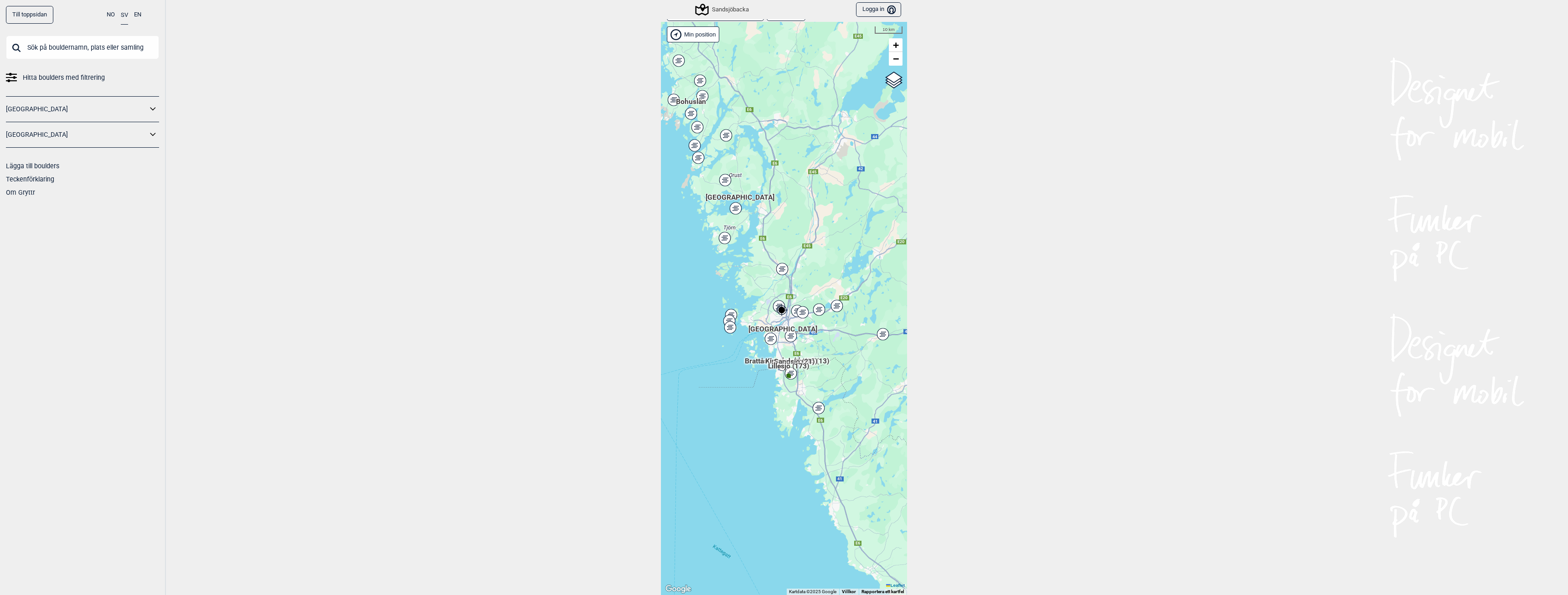
click at [815, 421] on div "Hallingdal Stange [GEOGRAPHIC_DATA] syd [GEOGRAPHIC_DATA] og omegn [GEOGRAPHIC_…" at bounding box center [784, 308] width 246 height 573
click at [817, 410] on icon at bounding box center [818, 408] width 13 height 13
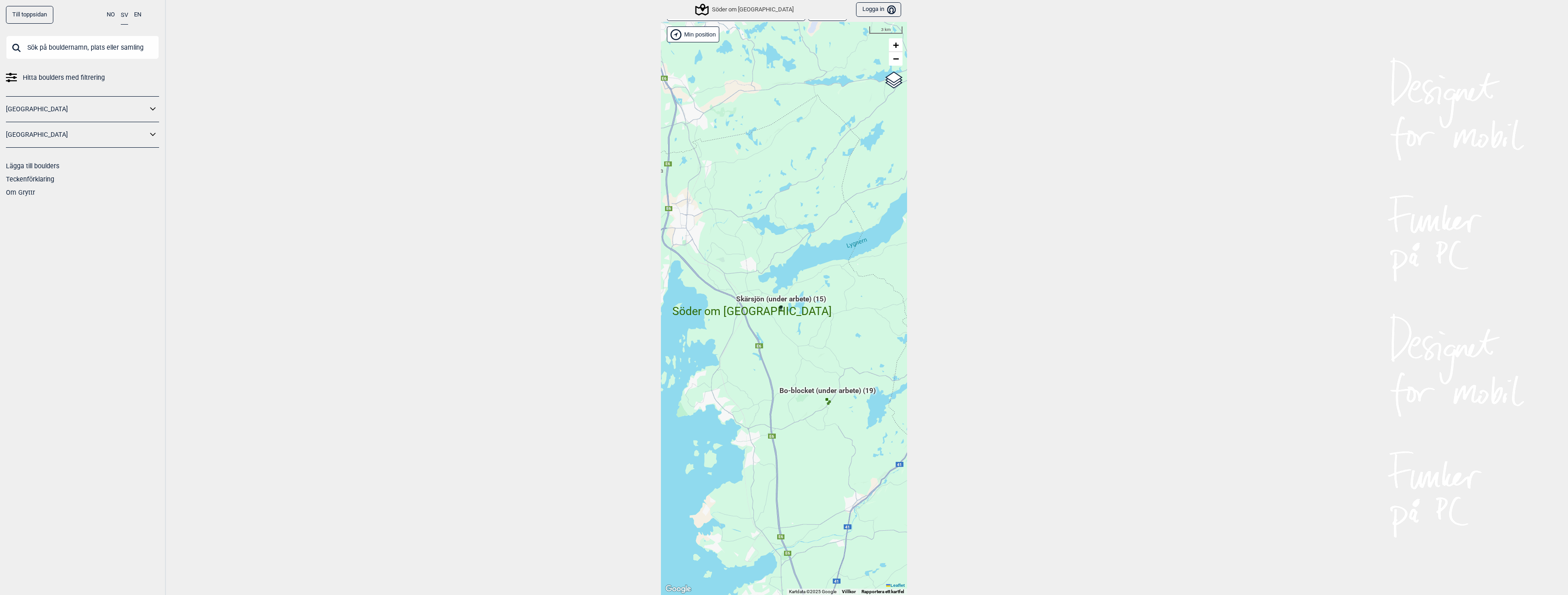
drag, startPoint x: 801, startPoint y: 411, endPoint x: 738, endPoint y: 409, distance: 63.0
click at [738, 409] on div "Hallingdal Stange [GEOGRAPHIC_DATA] syd [GEOGRAPHIC_DATA] og omegn [GEOGRAPHIC_…" at bounding box center [784, 308] width 246 height 573
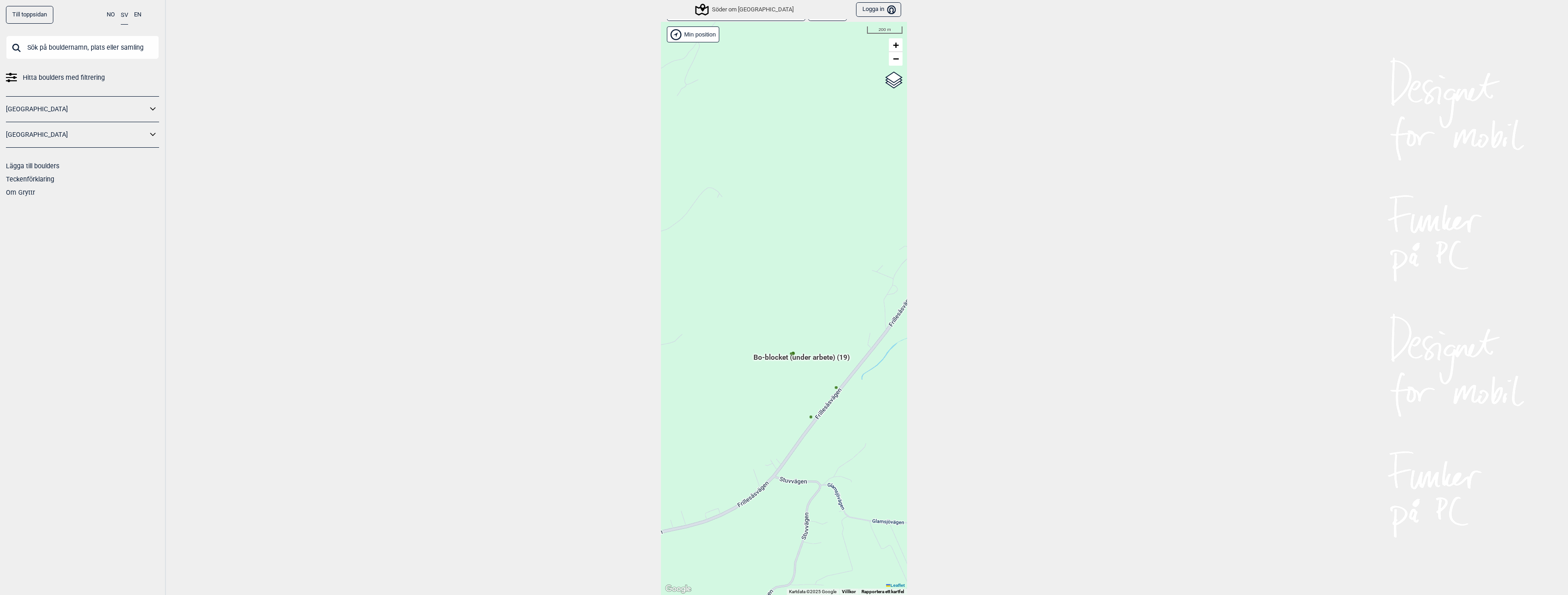
click at [791, 351] on icon at bounding box center [793, 353] width 4 height 4
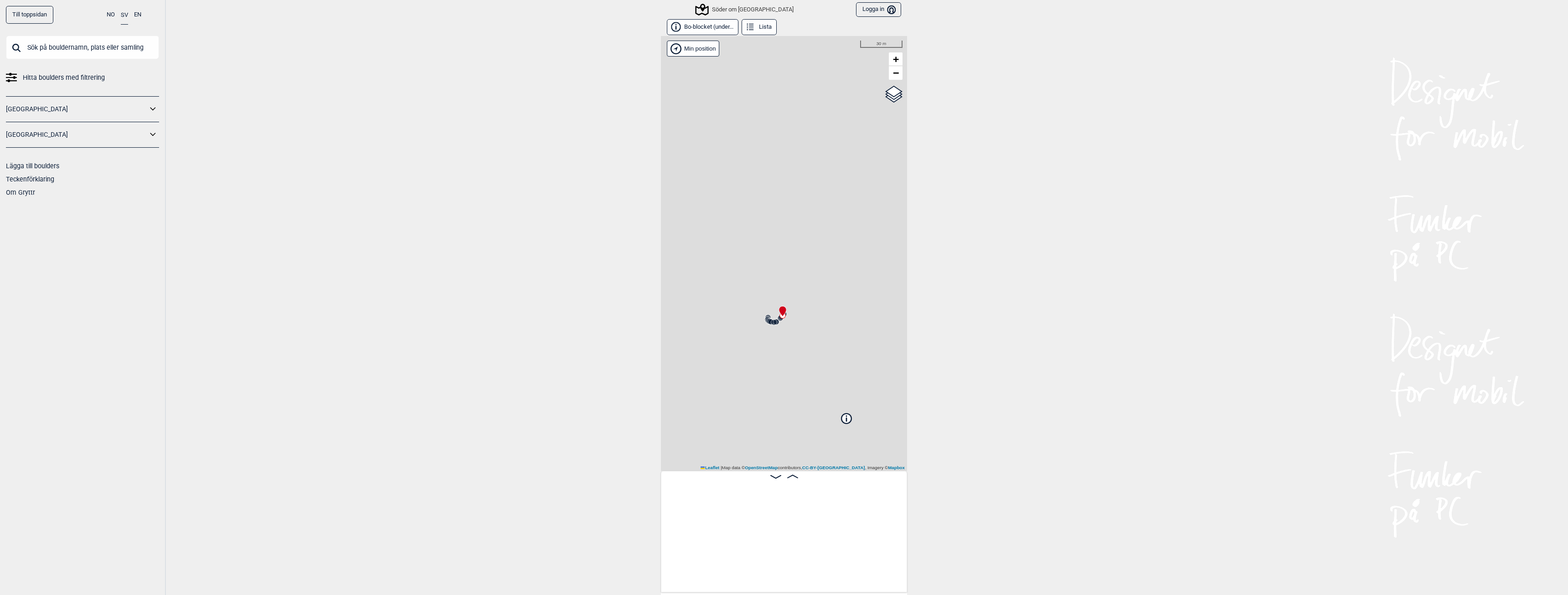
scroll to position [0, 1079]
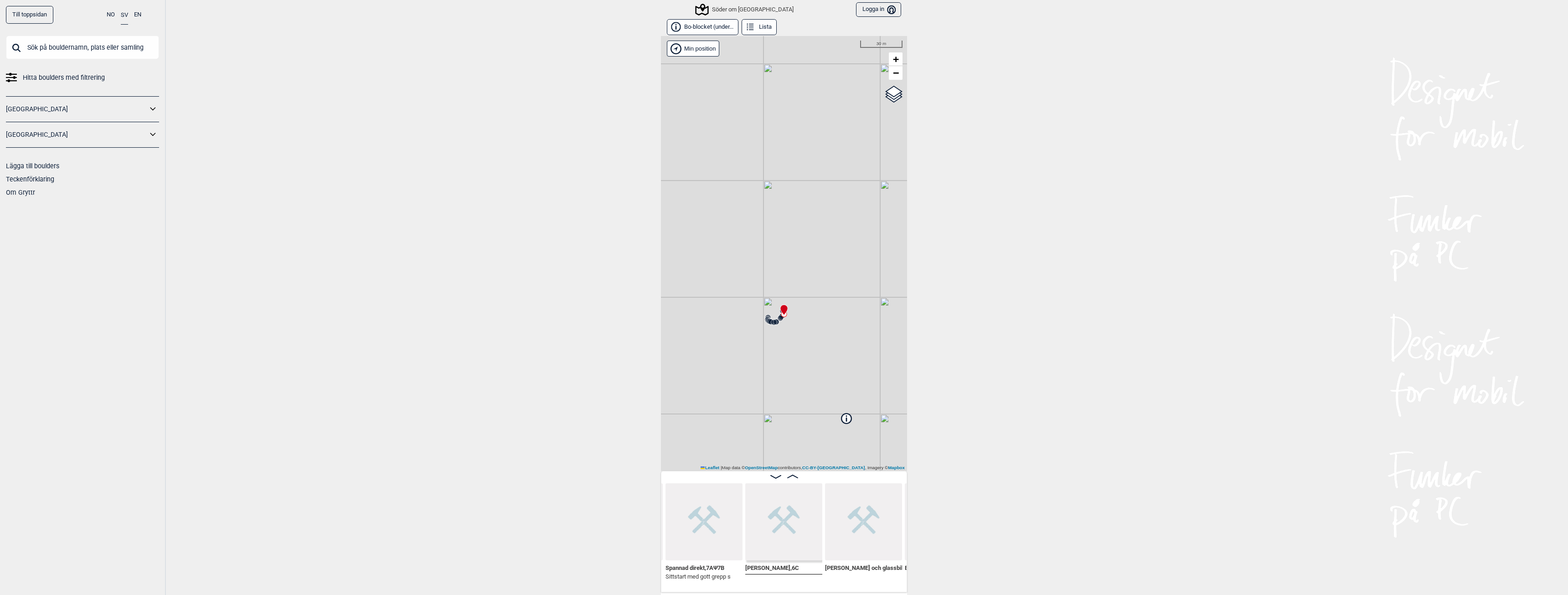
click at [740, 9] on div "Söder om [GEOGRAPHIC_DATA]" at bounding box center [745, 10] width 97 height 11
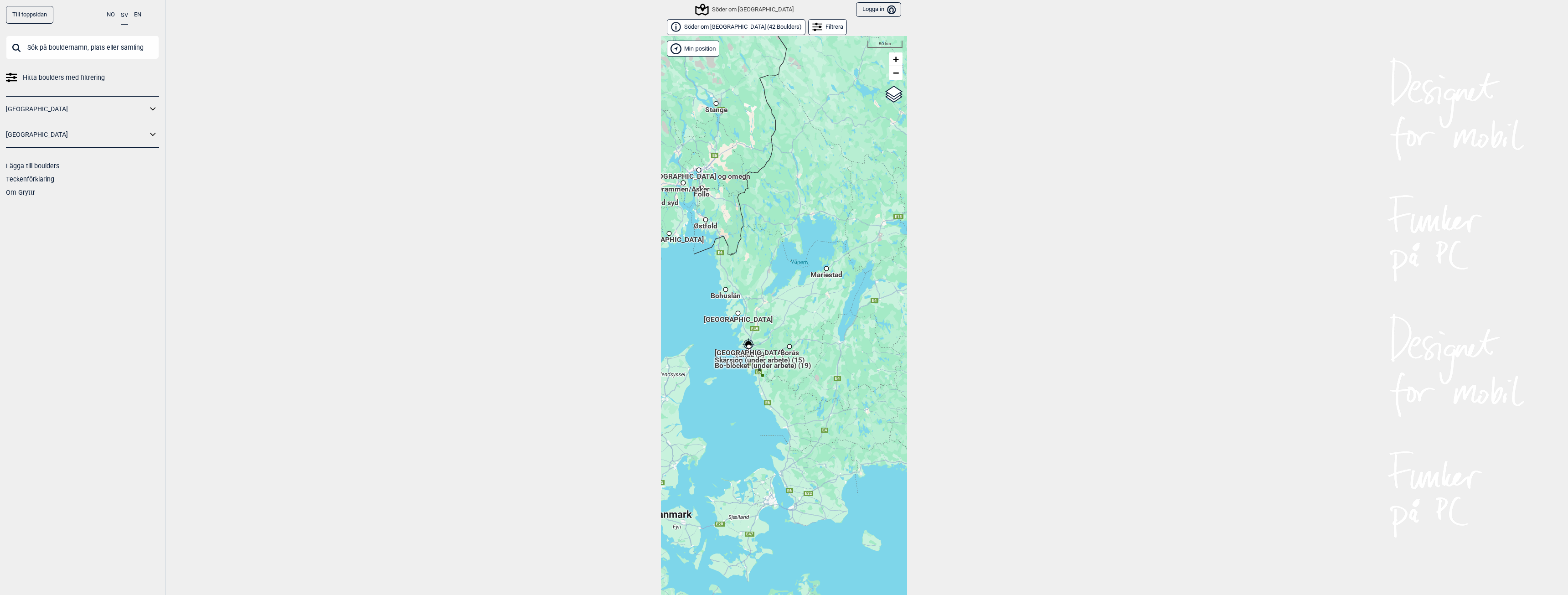
scroll to position [14, 0]
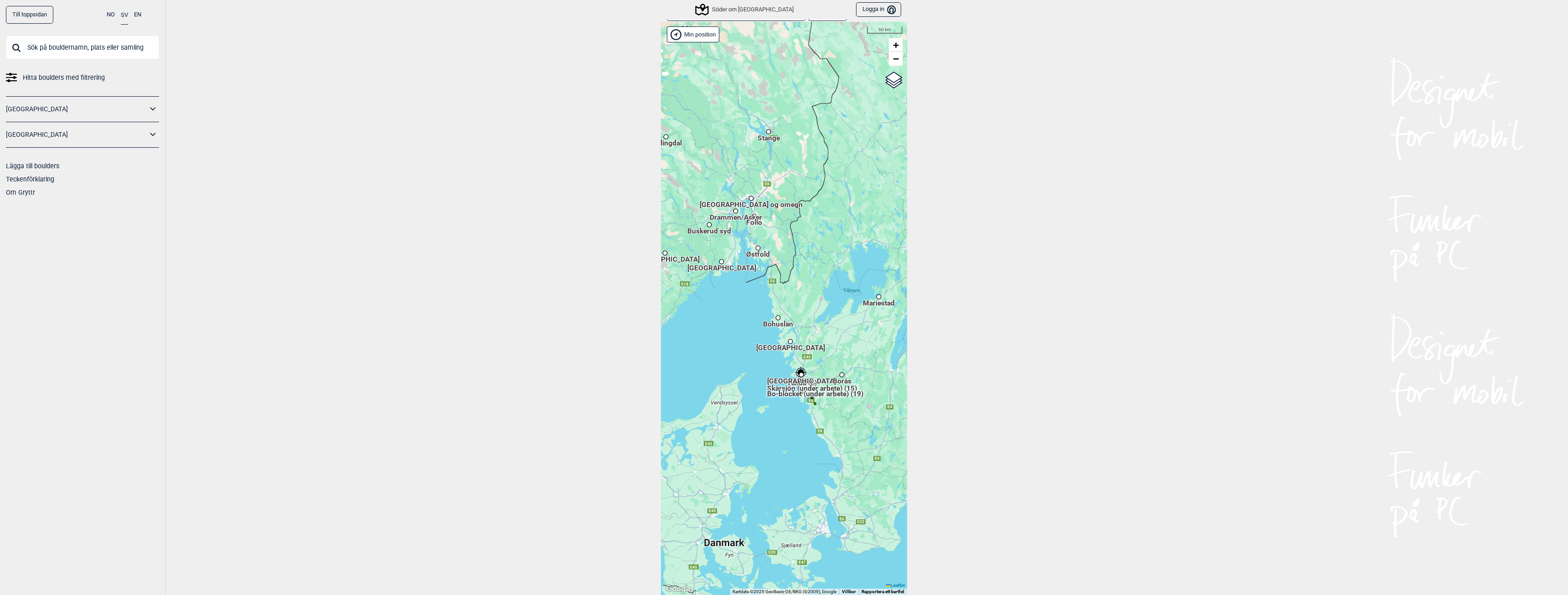
drag, startPoint x: 743, startPoint y: 239, endPoint x: 797, endPoint y: 284, distance: 70.3
click at [797, 284] on div "Brukerens posisjon Bo-blocket (under arbete) (19) Vallda (8) Skärsjön (under ar…" at bounding box center [784, 308] width 246 height 573
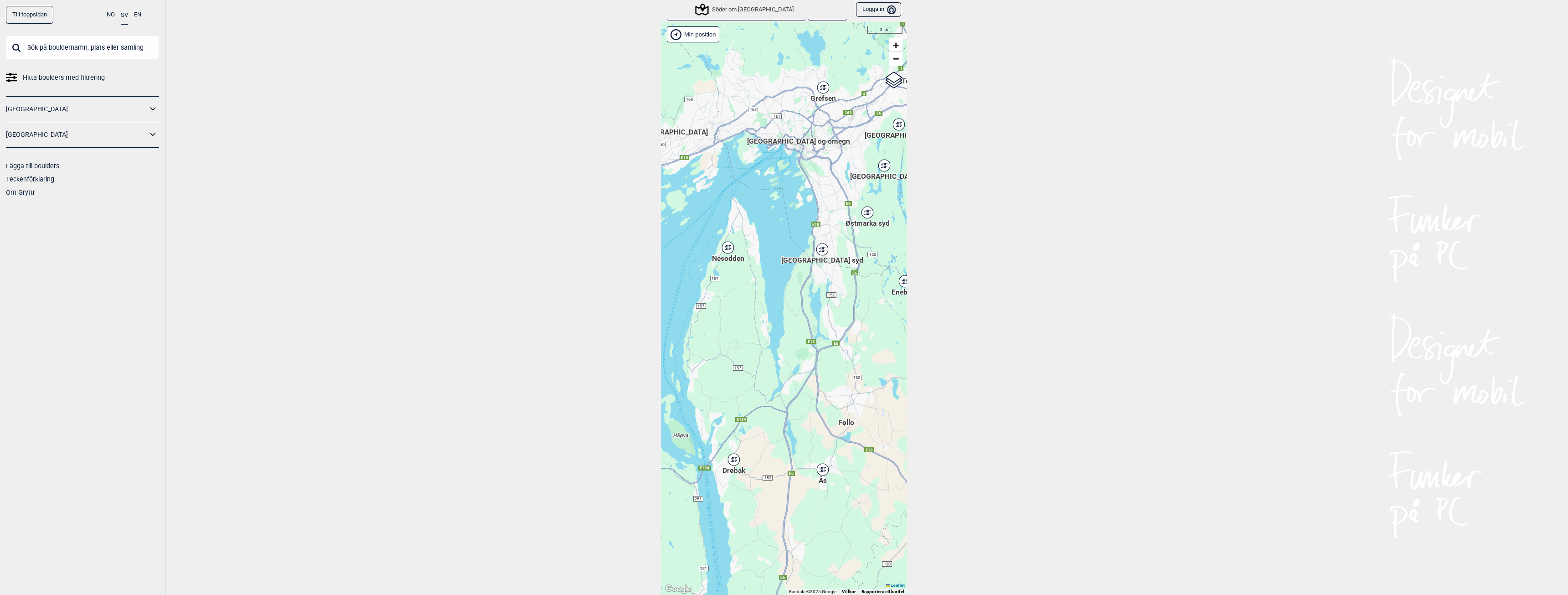
click at [821, 86] on div "Grefsen" at bounding box center [823, 87] width 5 height 5
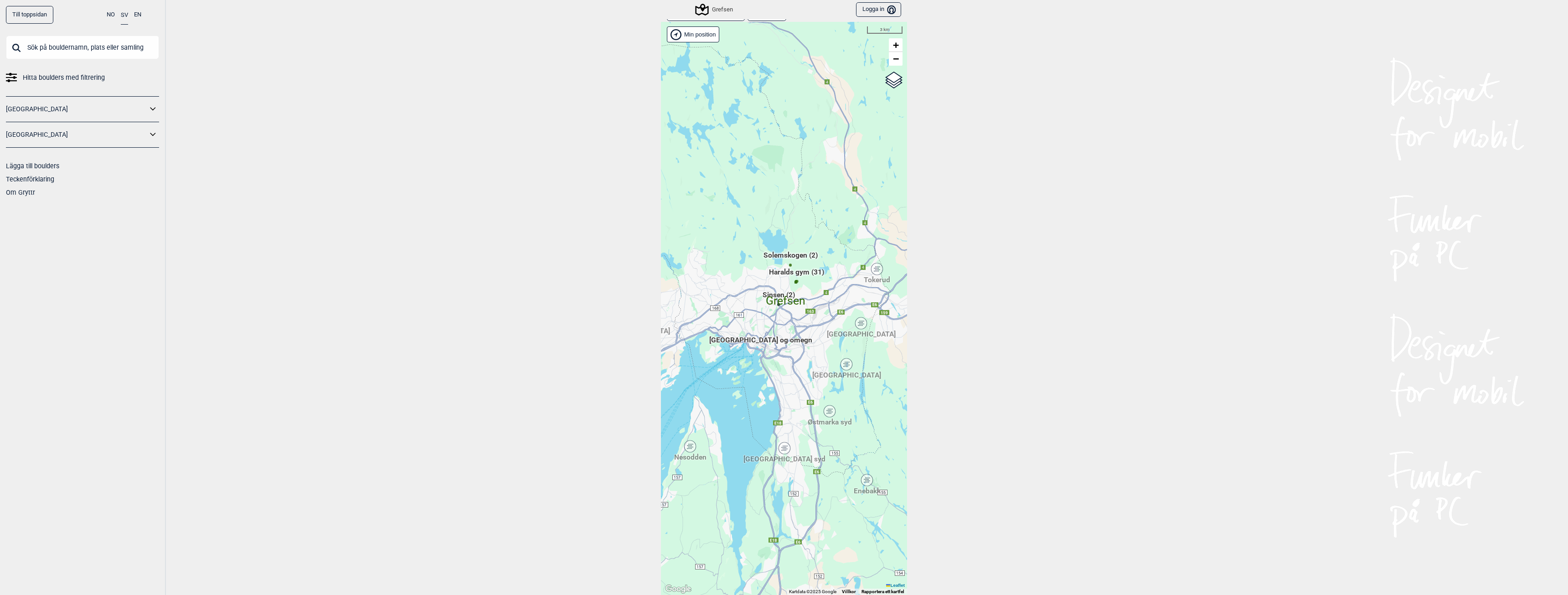
click at [845, 364] on div "[GEOGRAPHIC_DATA]" at bounding box center [846, 364] width 5 height 5
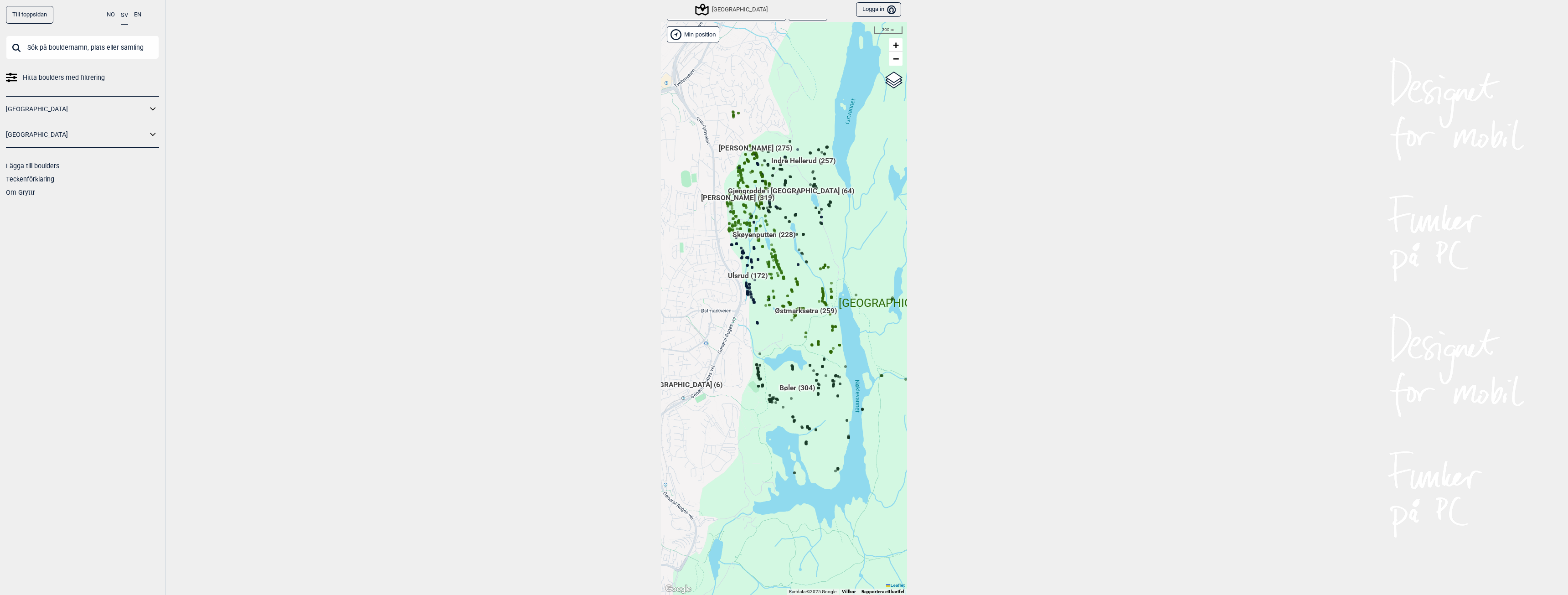
drag, startPoint x: 824, startPoint y: 230, endPoint x: 859, endPoint y: 240, distance: 36.4
click at [859, 240] on div "Brukerens posisjon Hallingdal Stange Buskerud syd Oslo og omegn Follo Østfold D…" at bounding box center [784, 308] width 246 height 573
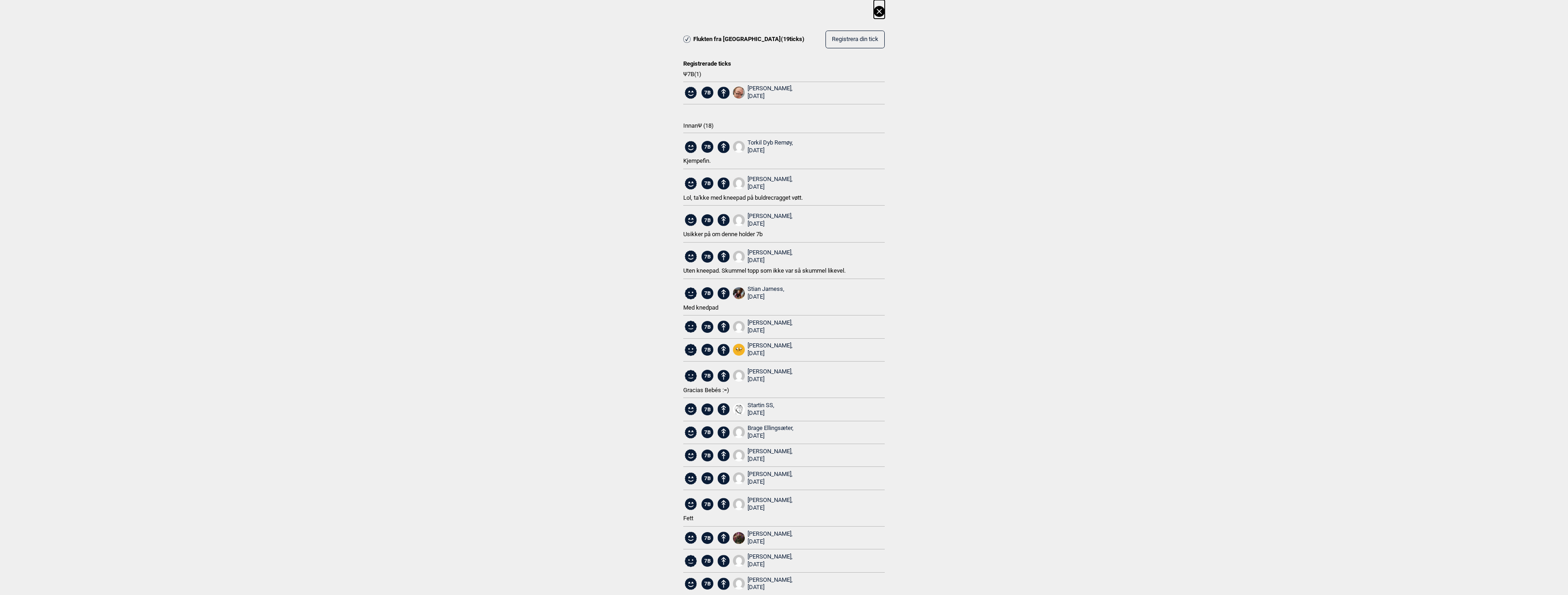
click at [756, 252] on div "[PERSON_NAME], [DATE]" at bounding box center [770, 256] width 45 height 15
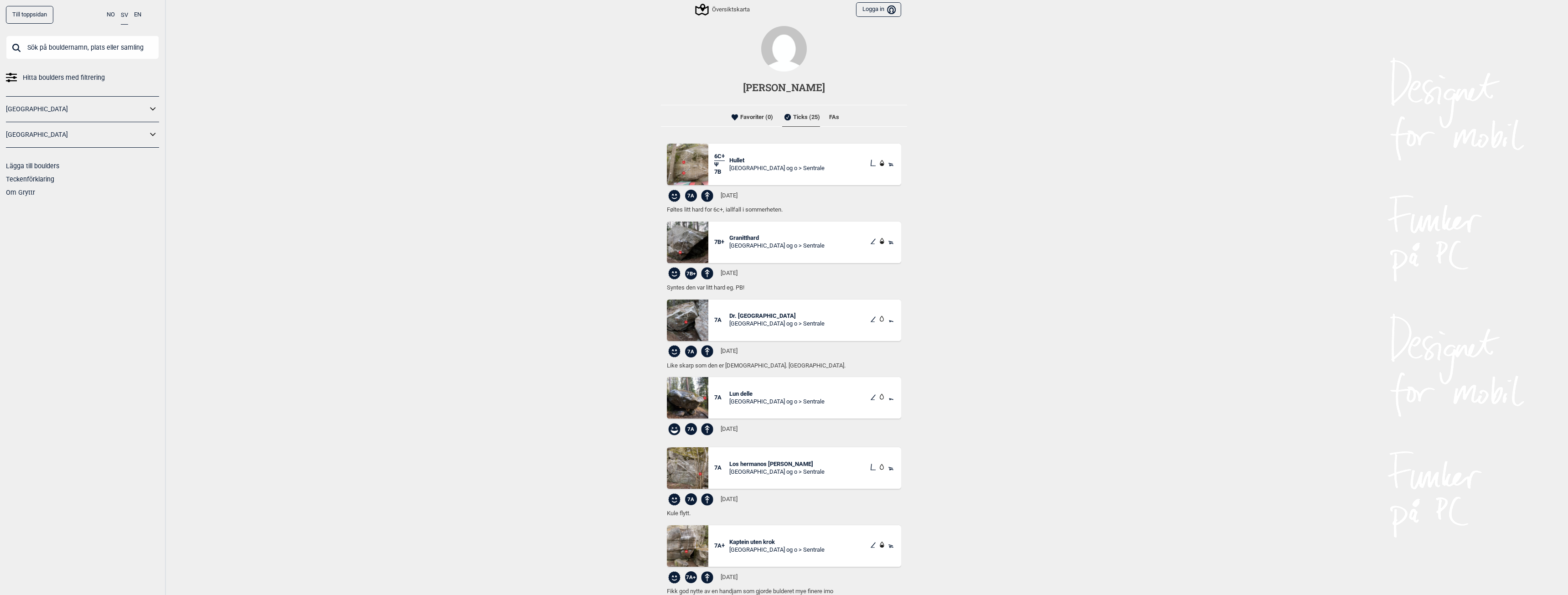
click at [833, 117] on li "FAs" at bounding box center [834, 117] width 10 height 18
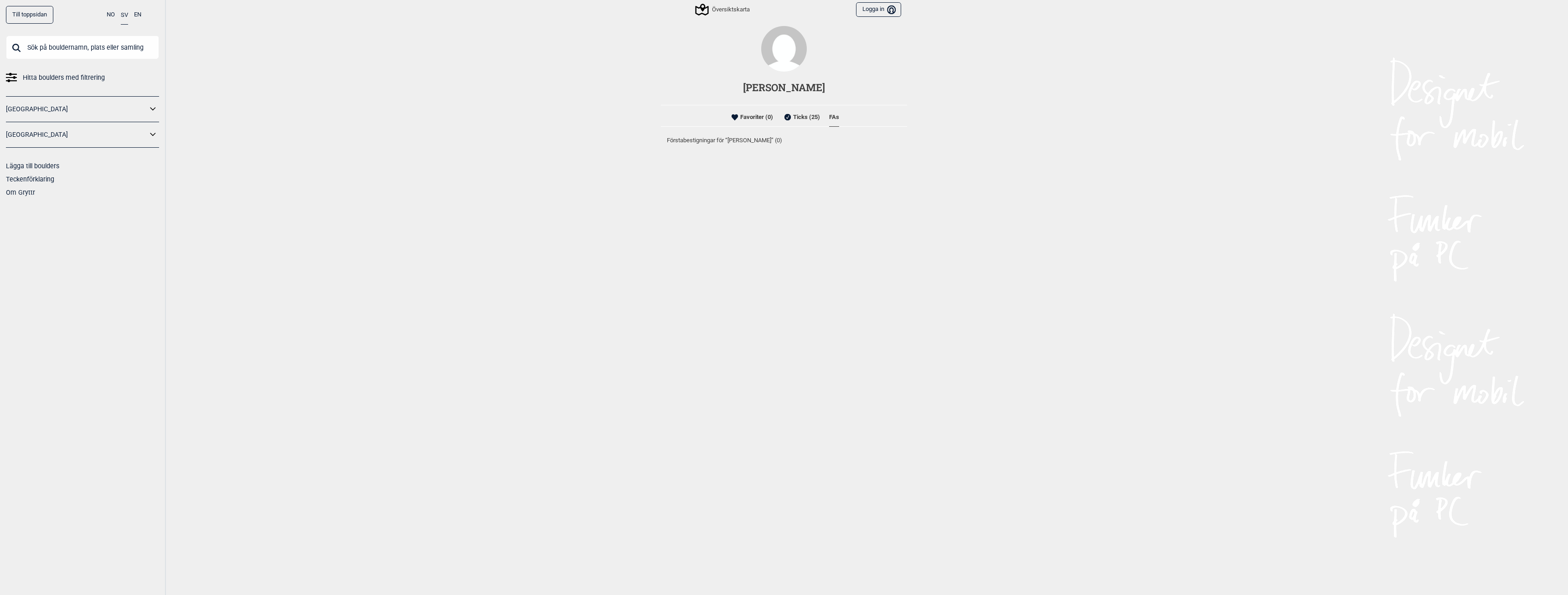
click at [805, 117] on li "Ticks (25)" at bounding box center [801, 117] width 38 height 18
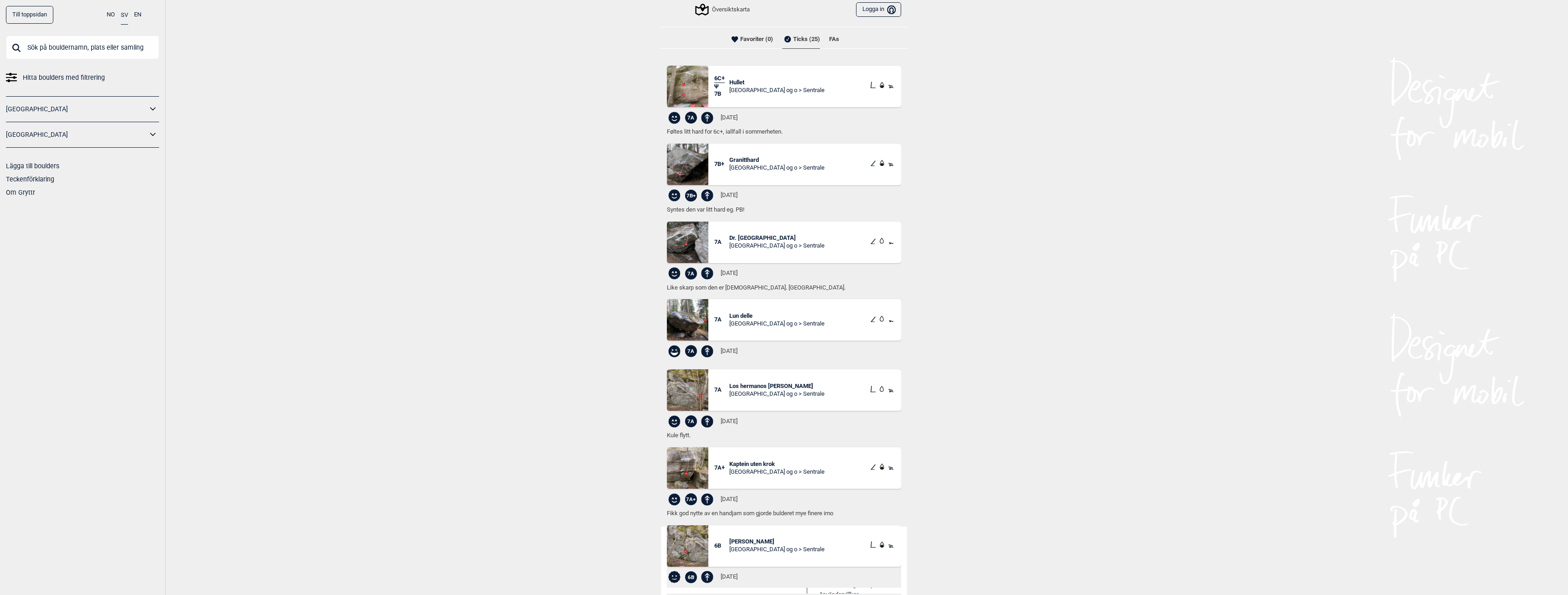
scroll to position [91, 0]
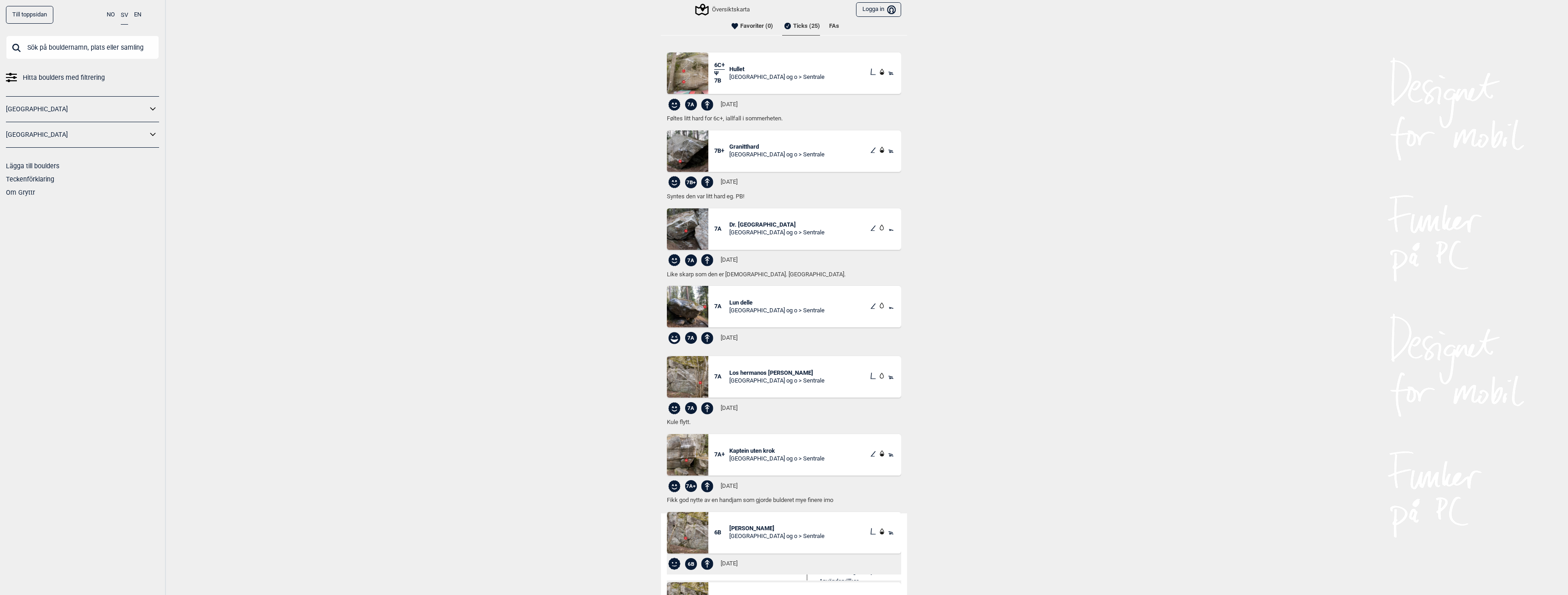
click at [517, 279] on div "Till toppsidan NO SV EN Hitta boulders med filtrering Norge Sverige Lägga till …" at bounding box center [784, 297] width 1568 height 595
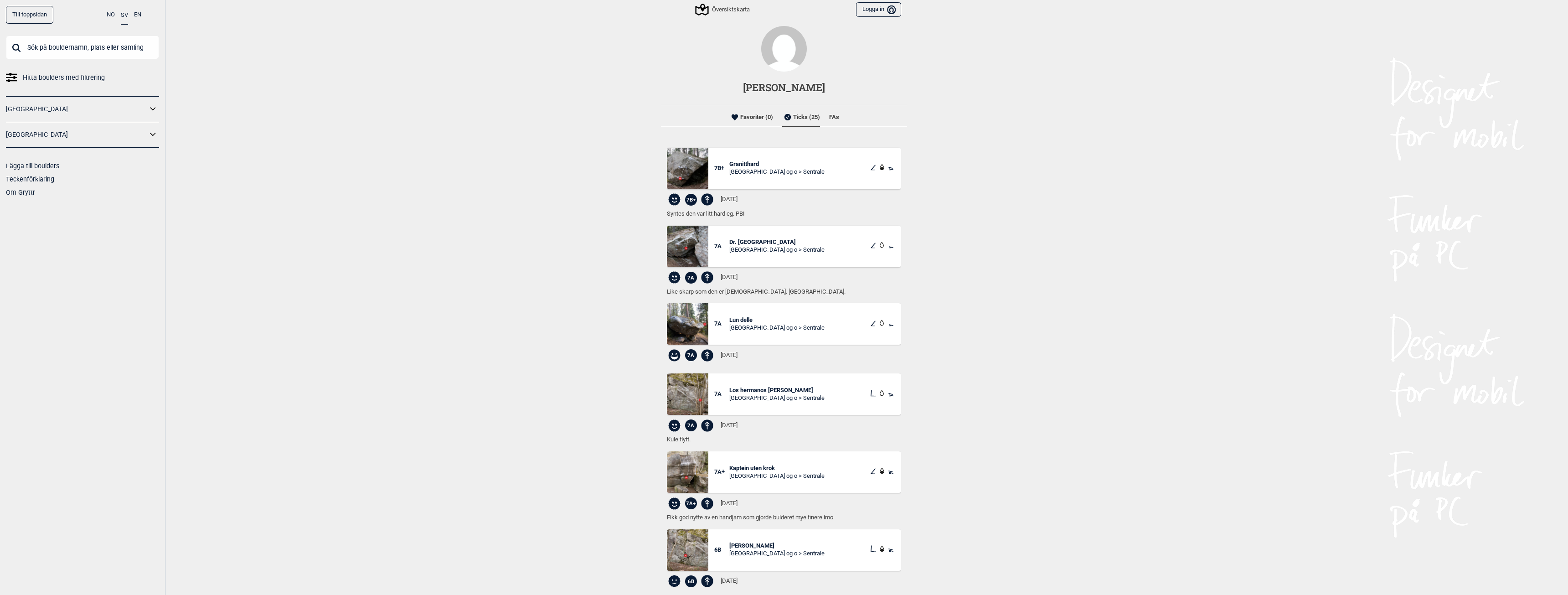
scroll to position [0, 0]
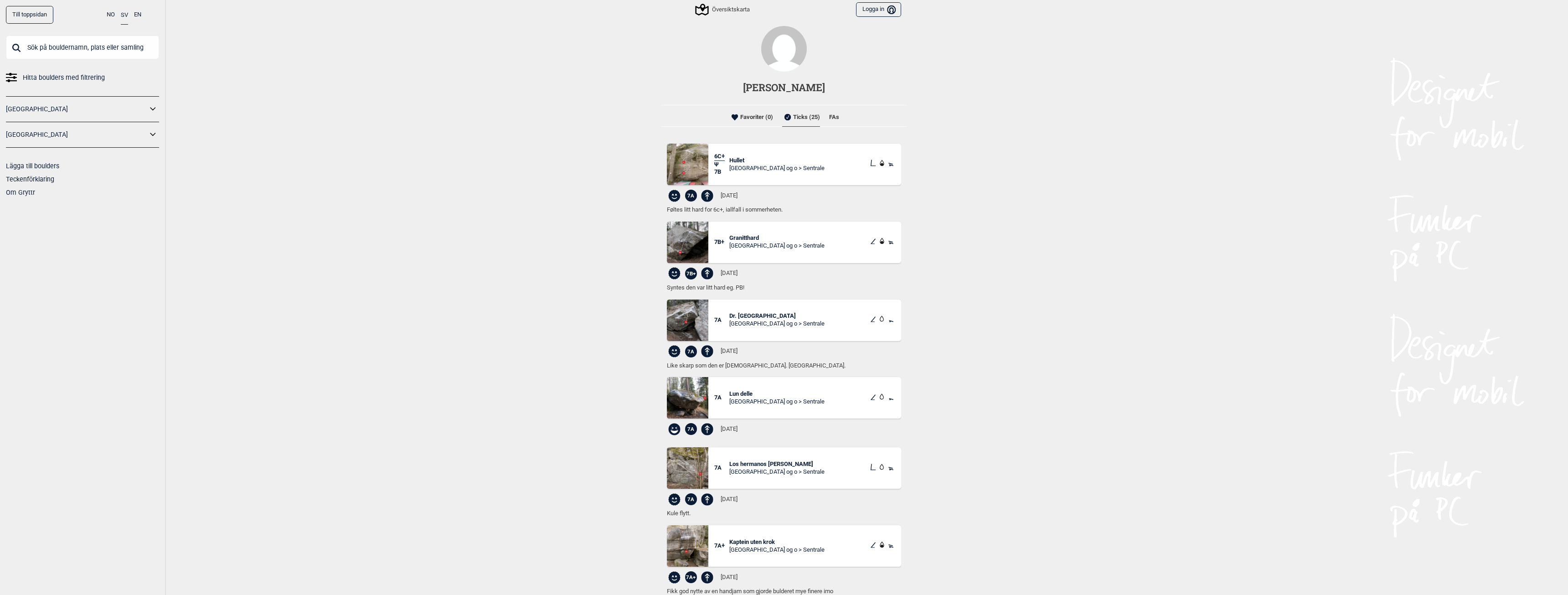
click at [721, 7] on div "Översiktskarta" at bounding box center [723, 10] width 54 height 11
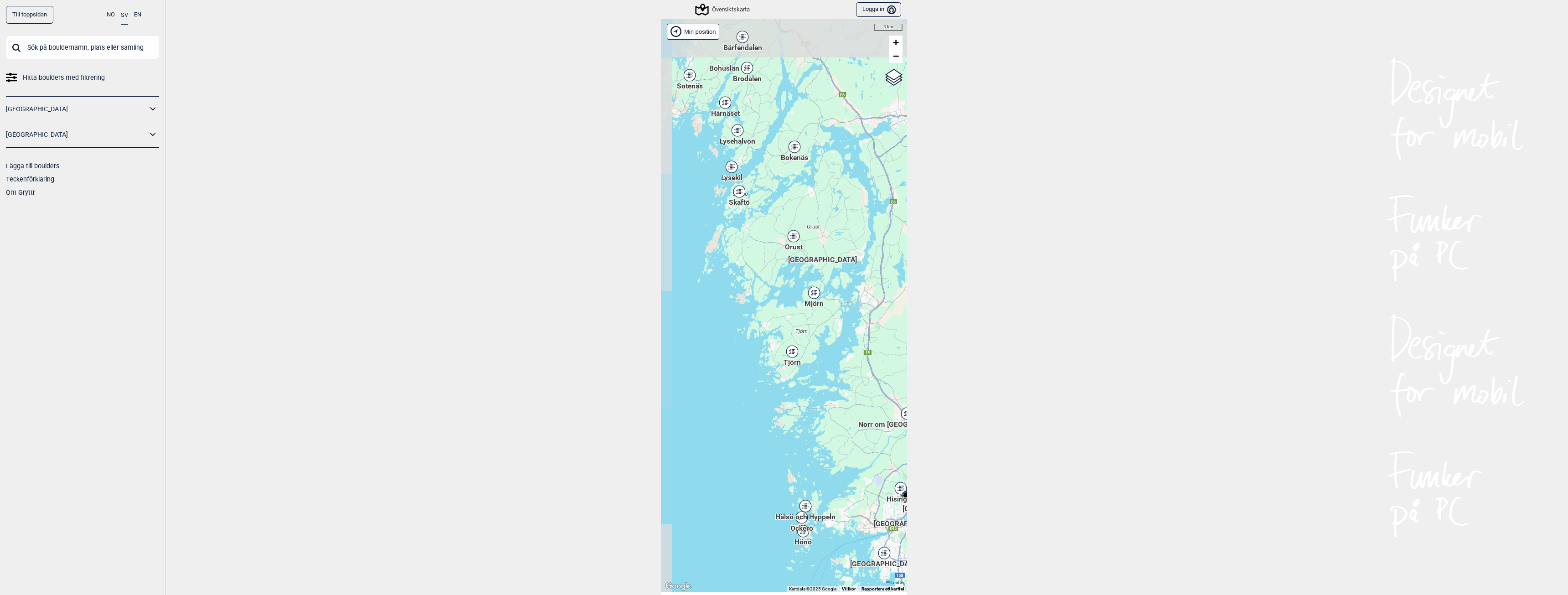
drag, startPoint x: 745, startPoint y: 164, endPoint x: 840, endPoint y: 373, distance: 229.6
click at [840, 373] on div "Brukerens posisjon Hallingdal Stange Buskerud syd Oslo og omegn Follo Østfold" at bounding box center [784, 305] width 246 height 573
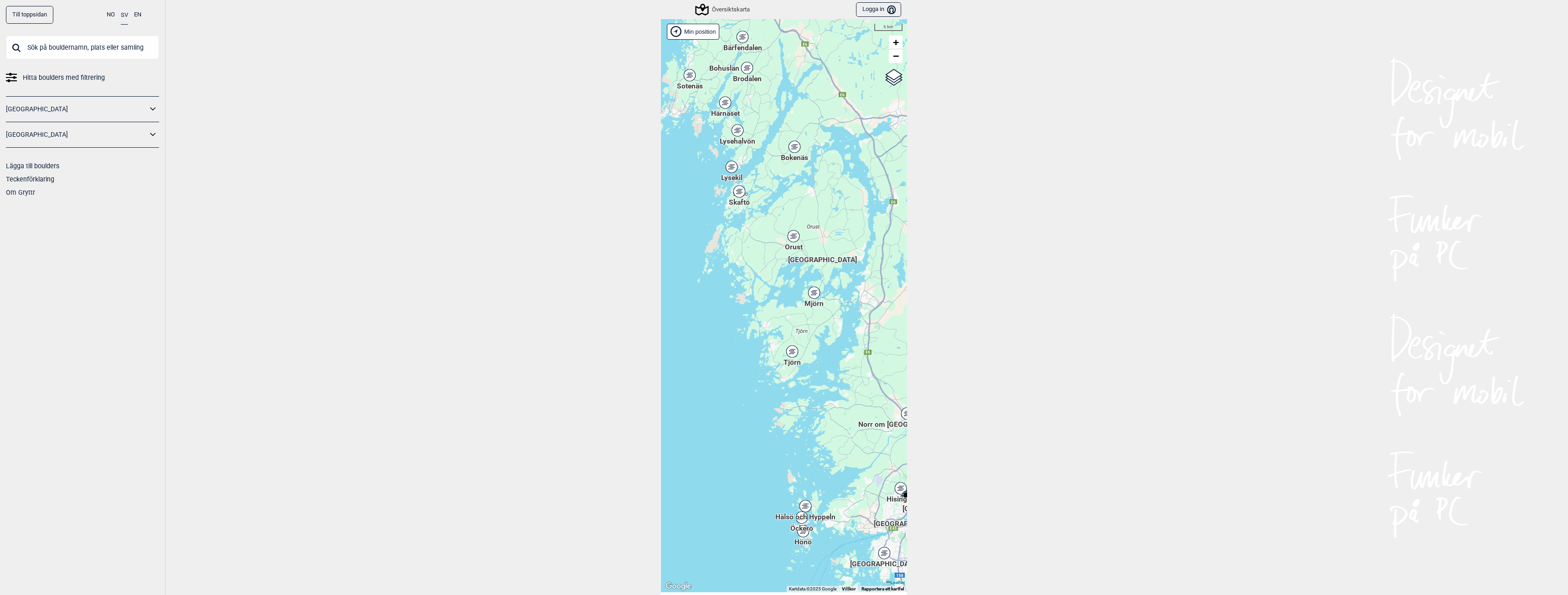
click at [789, 350] on div "Tjörn" at bounding box center [792, 351] width 5 height 5
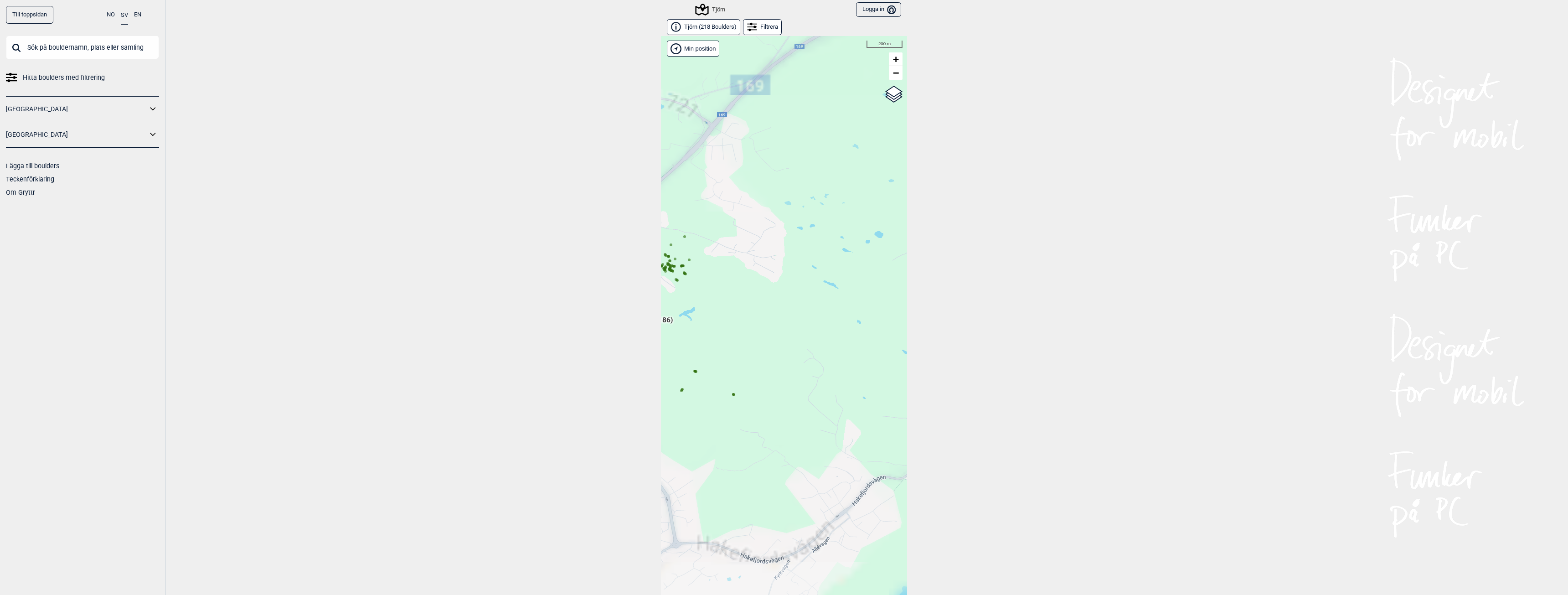
scroll to position [14, 0]
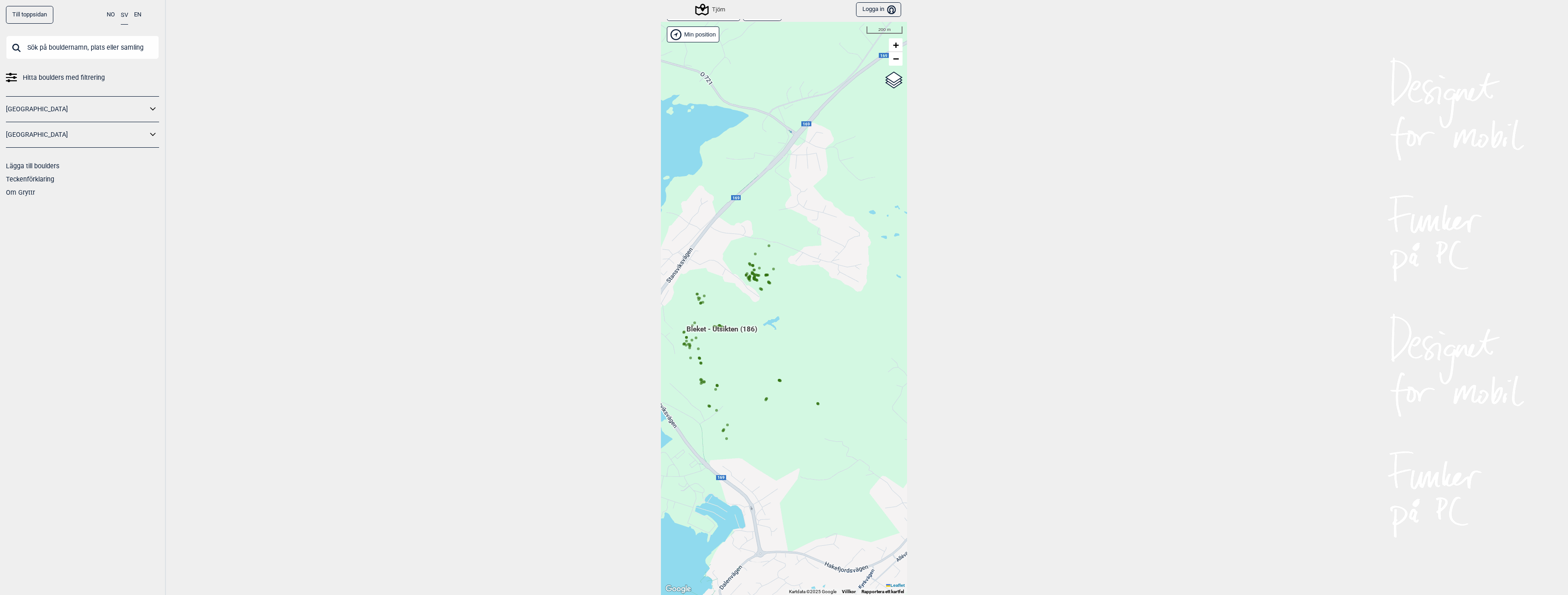
drag, startPoint x: 734, startPoint y: 342, endPoint x: 817, endPoint y: 366, distance: 86.4
click at [817, 366] on div "Brukerens posisjon Hallingdal Stange Buskerud syd Oslo og omegn Follo Østfold" at bounding box center [784, 308] width 246 height 573
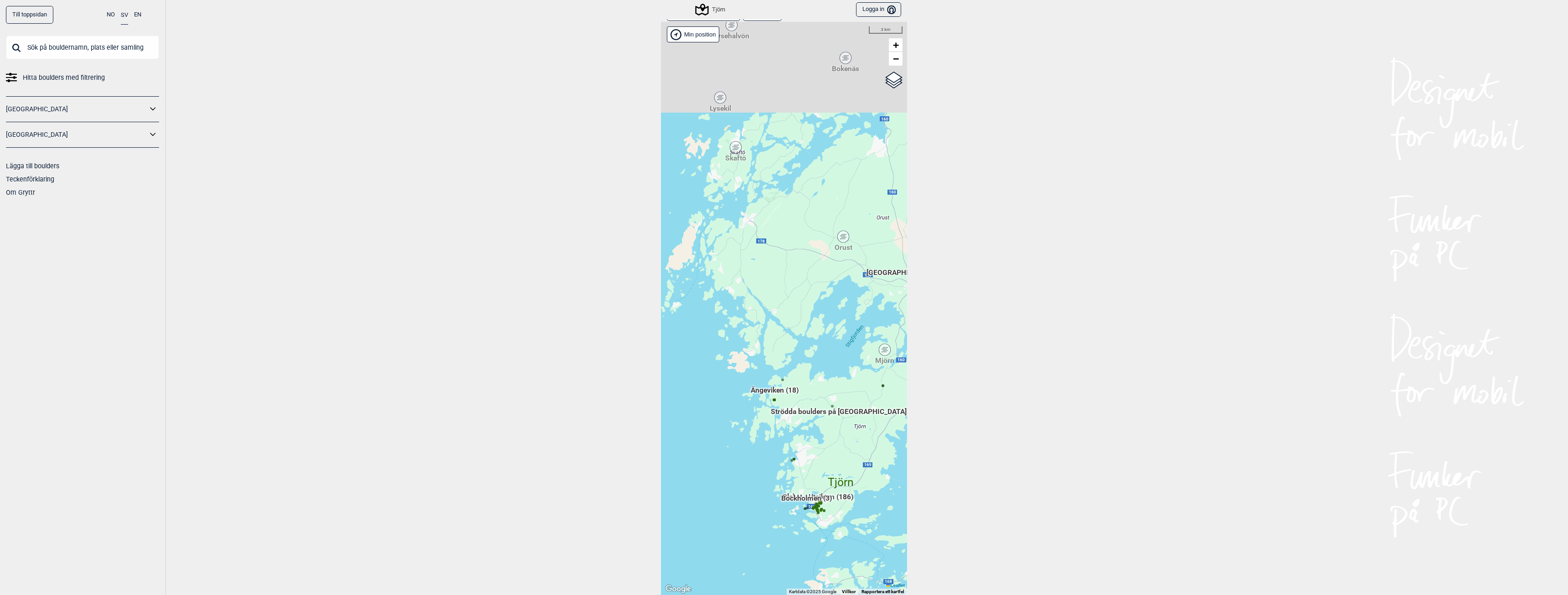
drag, startPoint x: 806, startPoint y: 266, endPoint x: 805, endPoint y: 368, distance: 102.0
click at [805, 368] on div "Brukerens posisjon Hallingdal Stange Buskerud syd Oslo og omegn Follo Østfold" at bounding box center [784, 308] width 246 height 573
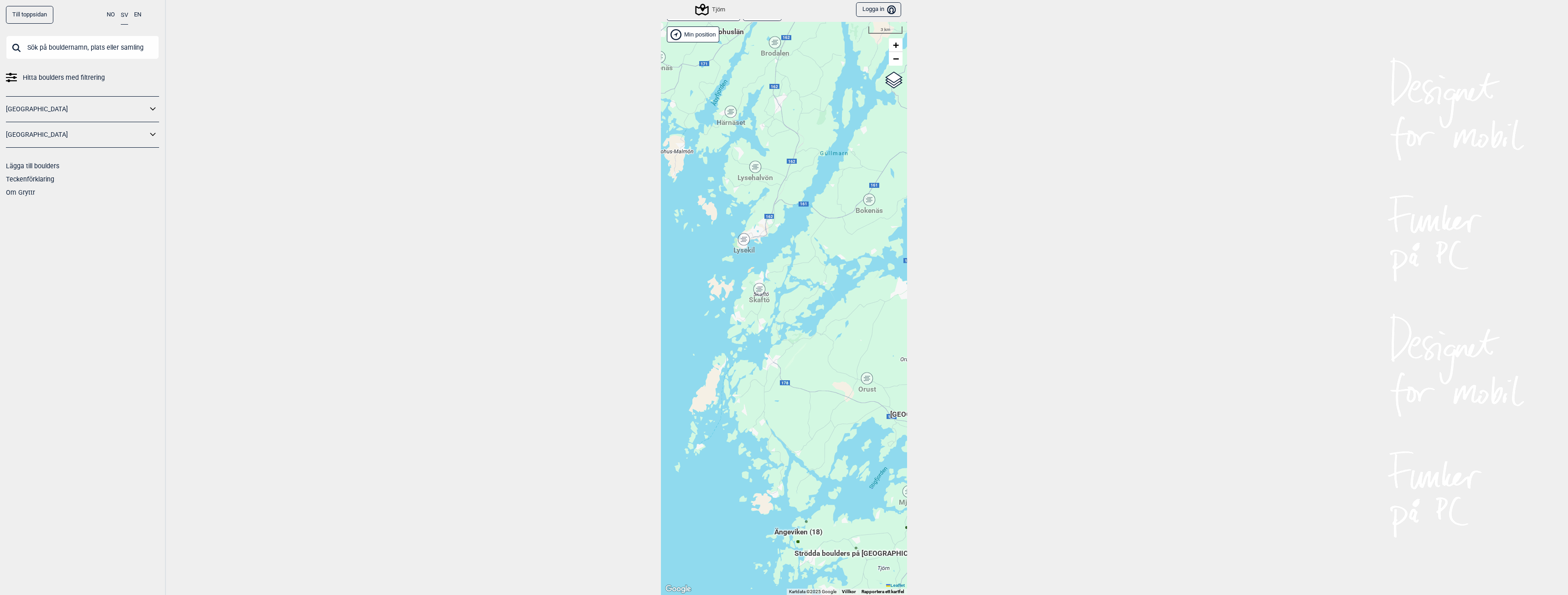
drag, startPoint x: 770, startPoint y: 200, endPoint x: 797, endPoint y: 355, distance: 157.3
click at [797, 355] on div "Brukerens posisjon Hallingdal Stange Buskerud syd Oslo og omegn Follo Østfold" at bounding box center [784, 308] width 246 height 573
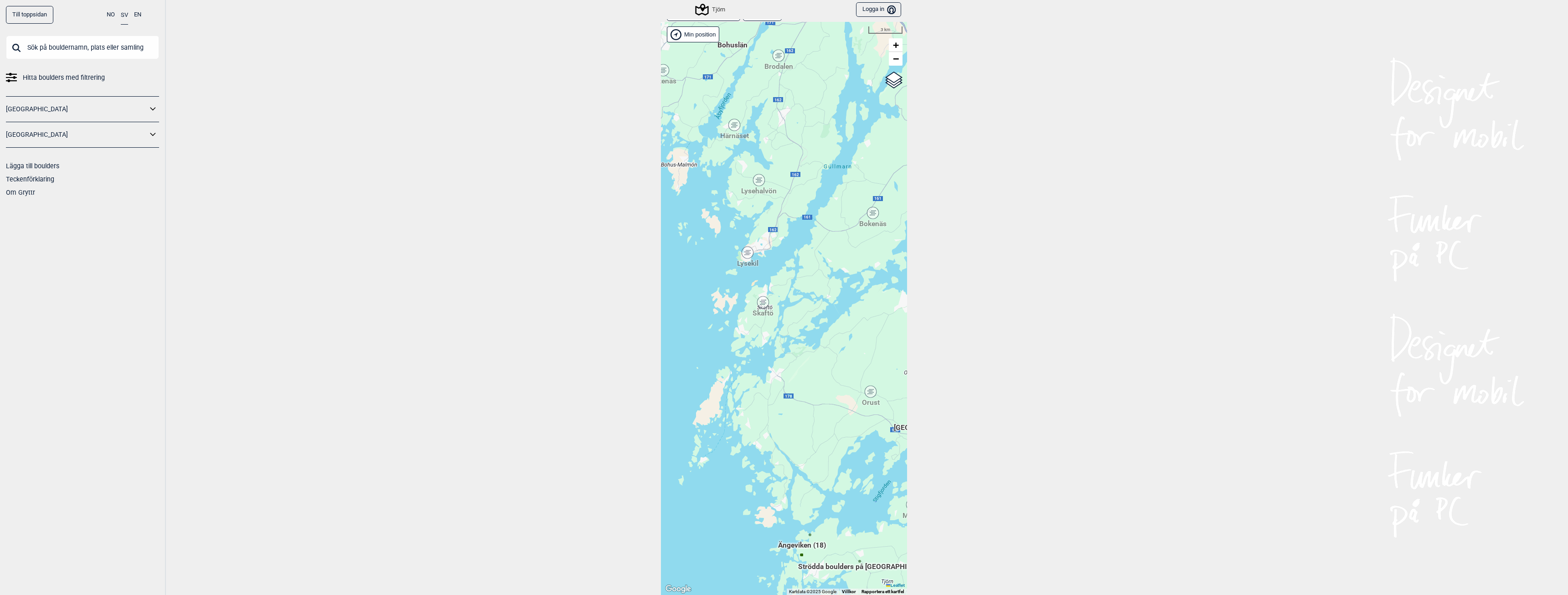
click at [756, 183] on div "Lysehalvön" at bounding box center [758, 180] width 5 height 5
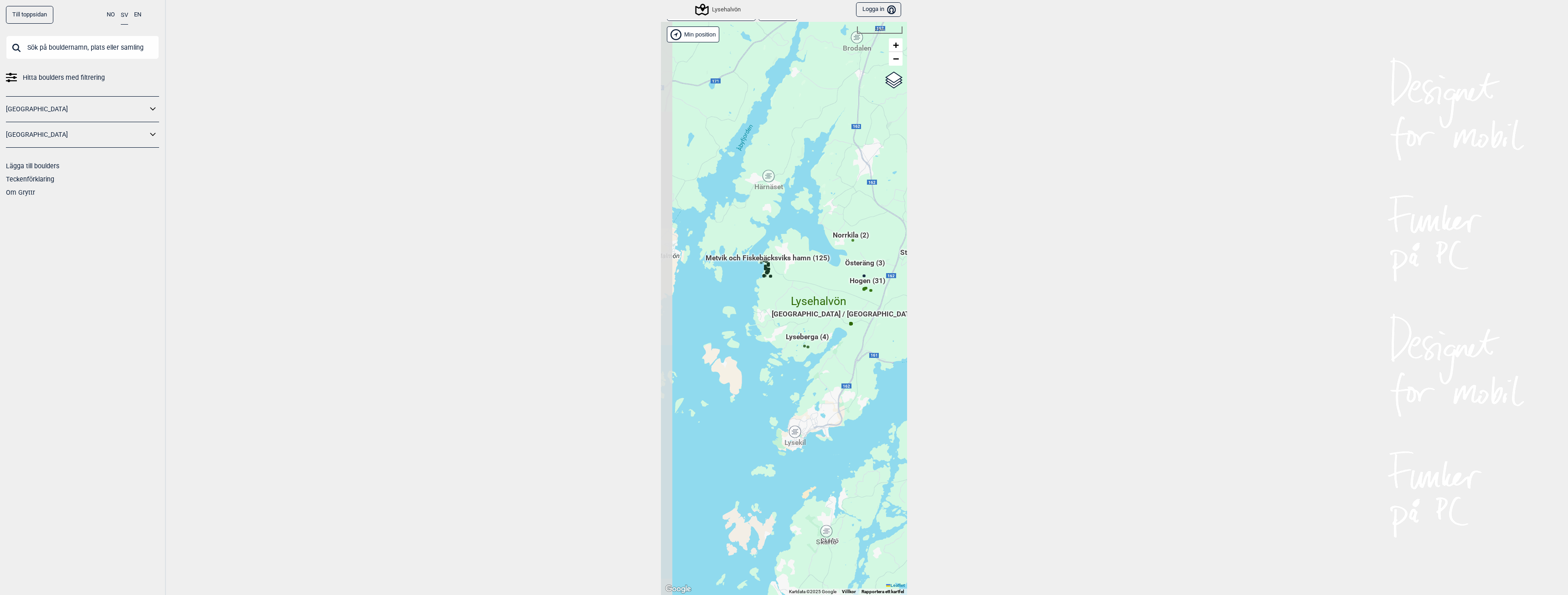
drag, startPoint x: 703, startPoint y: 395, endPoint x: 765, endPoint y: 373, distance: 65.8
click at [765, 373] on div "Brukerens posisjon Hallingdal Stange Buskerud syd Oslo og omegn Follo Østfold" at bounding box center [784, 308] width 246 height 573
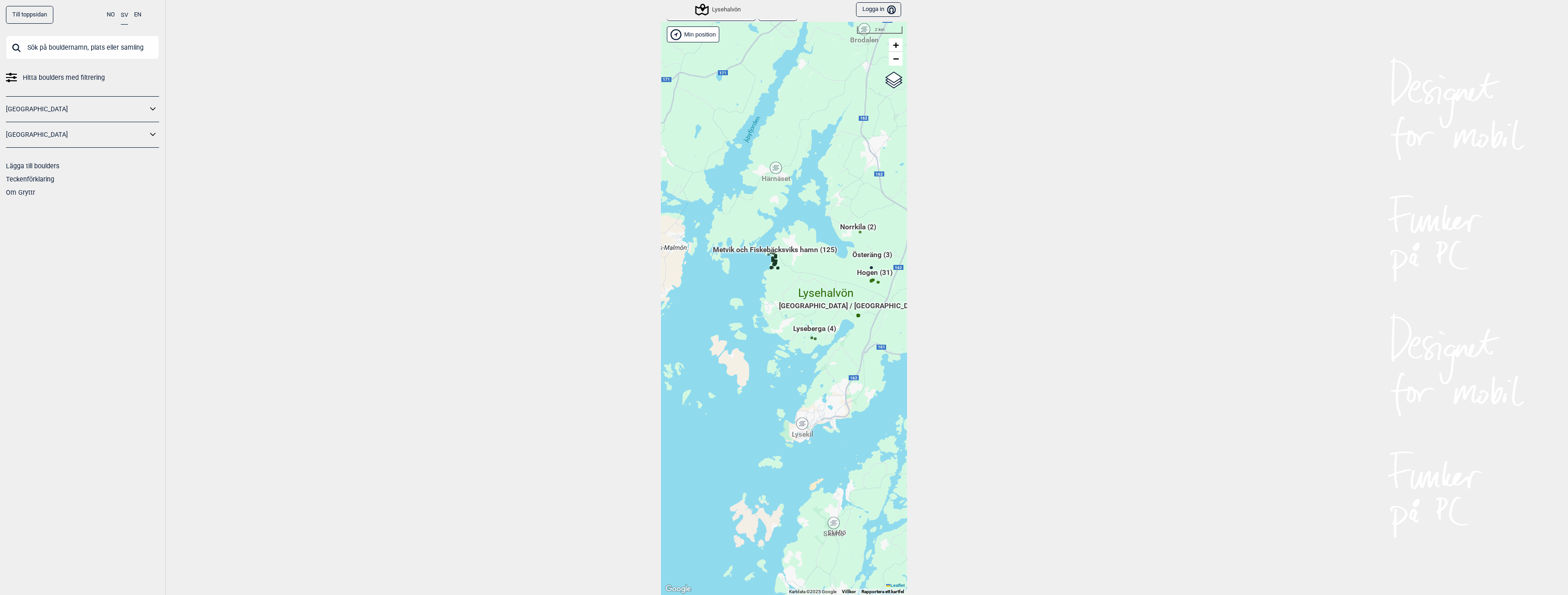
click at [799, 252] on span "Metvik och Fiskebäcksviks hamn (125)" at bounding box center [775, 253] width 124 height 17
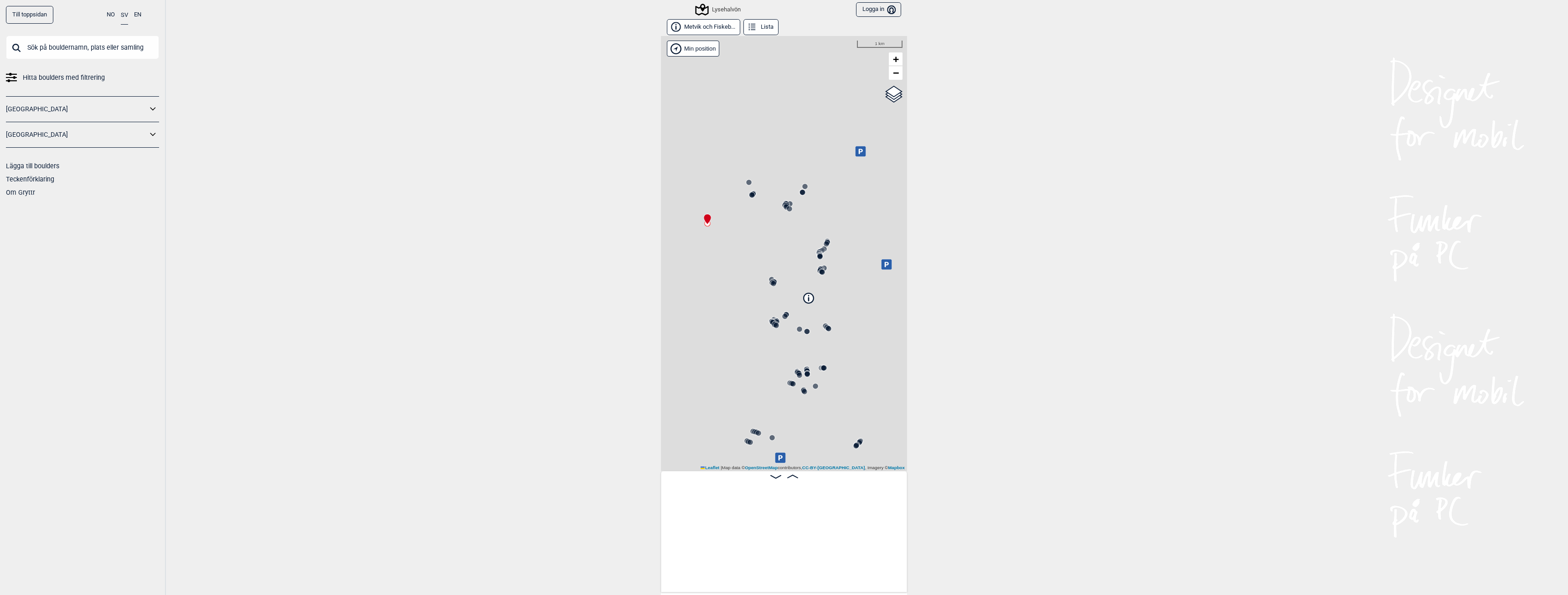
scroll to position [0, 72]
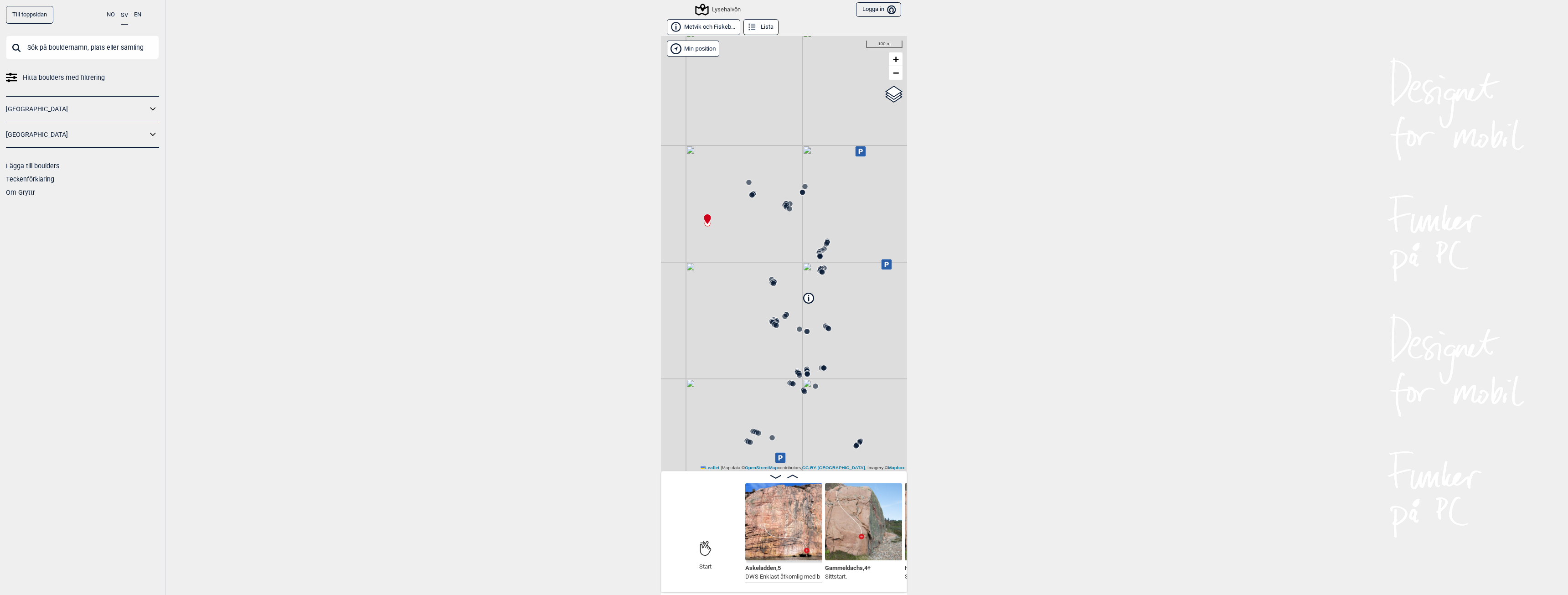
click at [785, 502] on img at bounding box center [783, 522] width 77 height 77
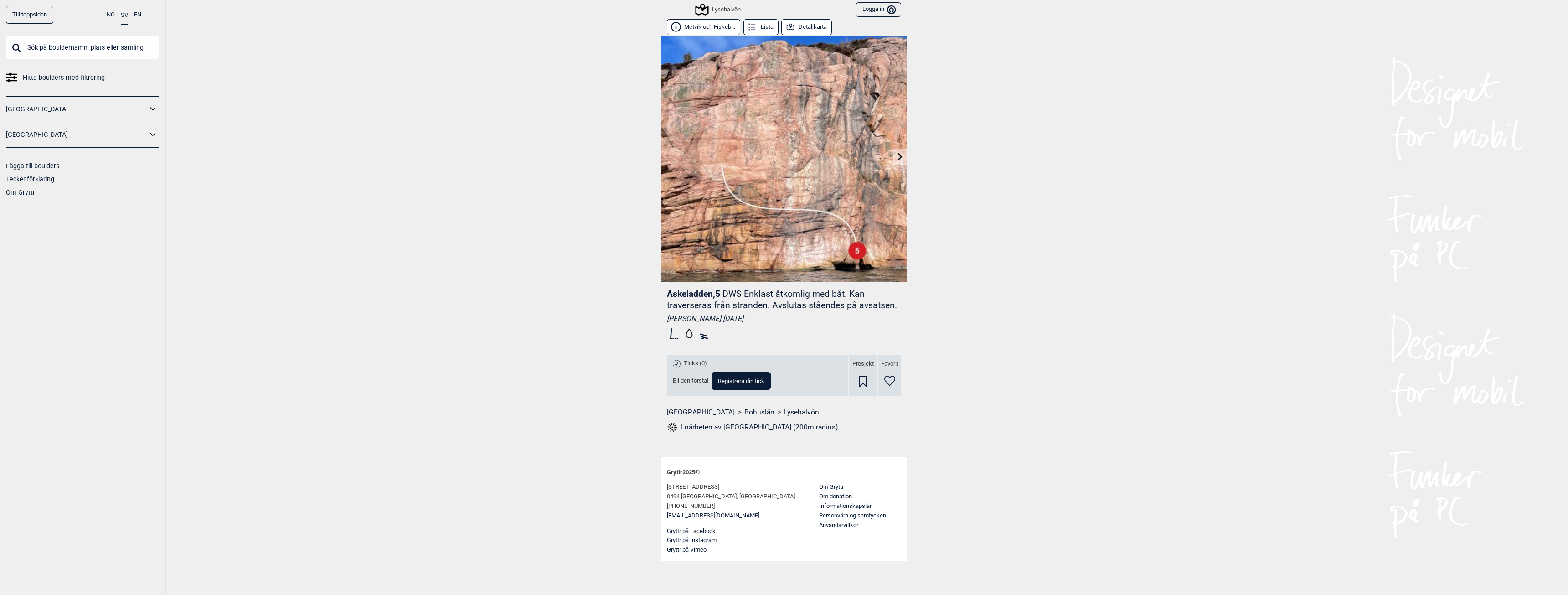
click at [612, 195] on div "Till toppsidan NO SV EN Hitta boulders med filtrering Norge Sverige Lägga till …" at bounding box center [784, 297] width 1568 height 595
click at [670, 335] on icon at bounding box center [674, 334] width 15 height 15
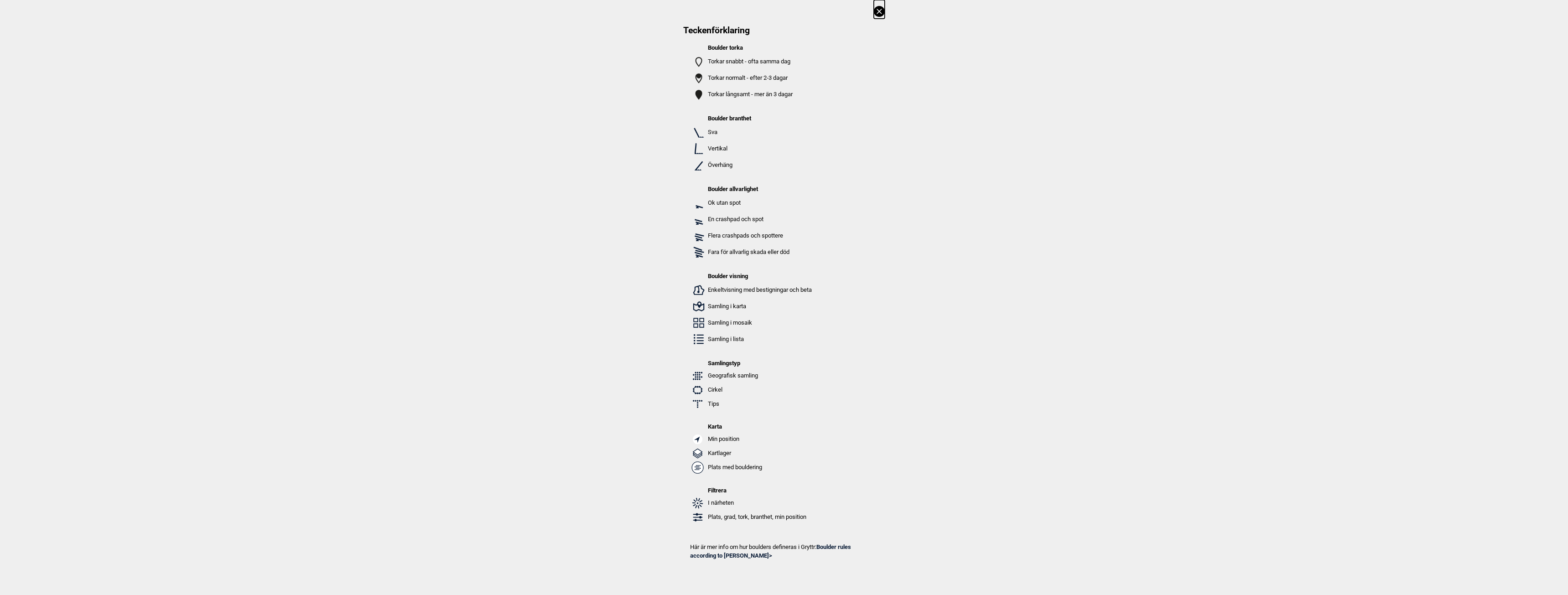
click at [438, 325] on div "Teckenförklaring Boulder torka Torkar snabbt - ofta samma dag Torkar normalt - …" at bounding box center [784, 289] width 1568 height 579
drag, startPoint x: 878, startPoint y: 13, endPoint x: 1137, endPoint y: 306, distance: 391.1
click at [1166, 309] on div "Teckenförklaring Boulder torka Torkar snabbt - ofta samma dag Torkar normalt - …" at bounding box center [784, 289] width 1568 height 579
drag, startPoint x: 714, startPoint y: 63, endPoint x: 779, endPoint y: 62, distance: 65.0
click at [779, 62] on p "Torkar snabbt - ofta samma dag" at bounding box center [760, 62] width 104 height 9
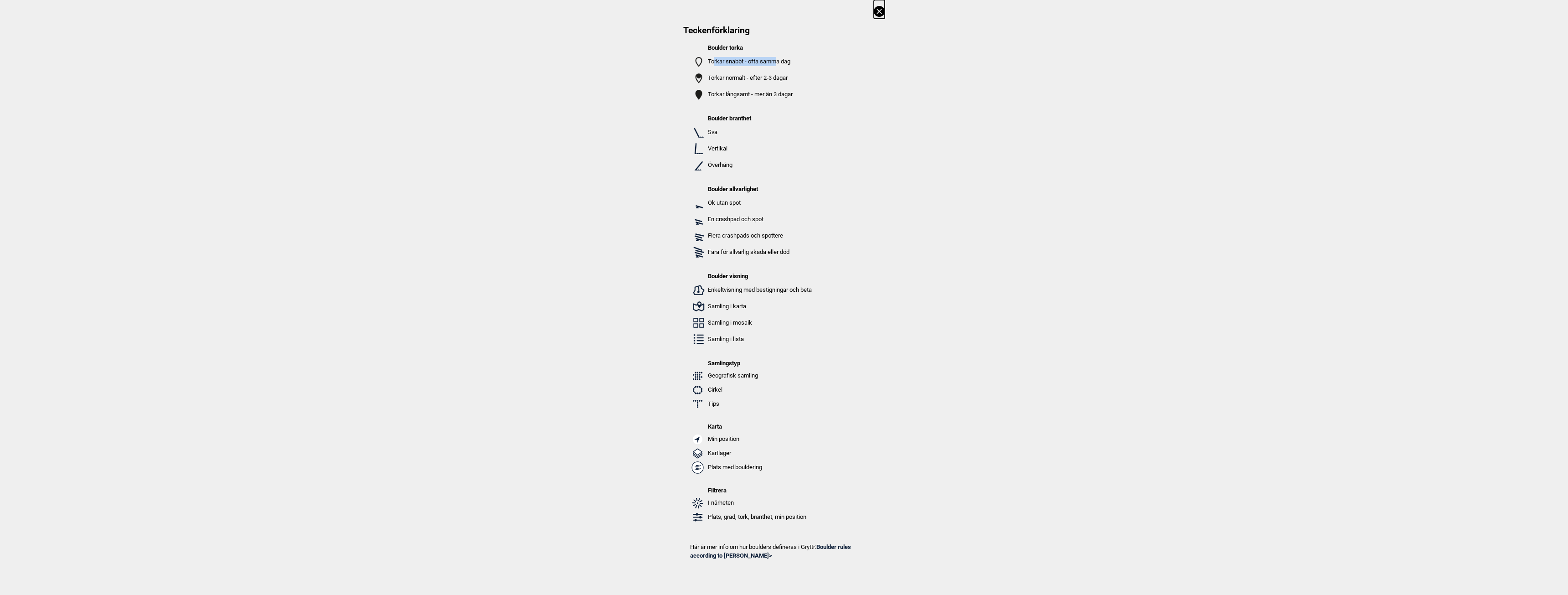
click at [779, 62] on p "Torkar snabbt - ofta samma dag" at bounding box center [760, 62] width 104 height 9
click at [878, 10] on icon at bounding box center [879, 11] width 5 height 5
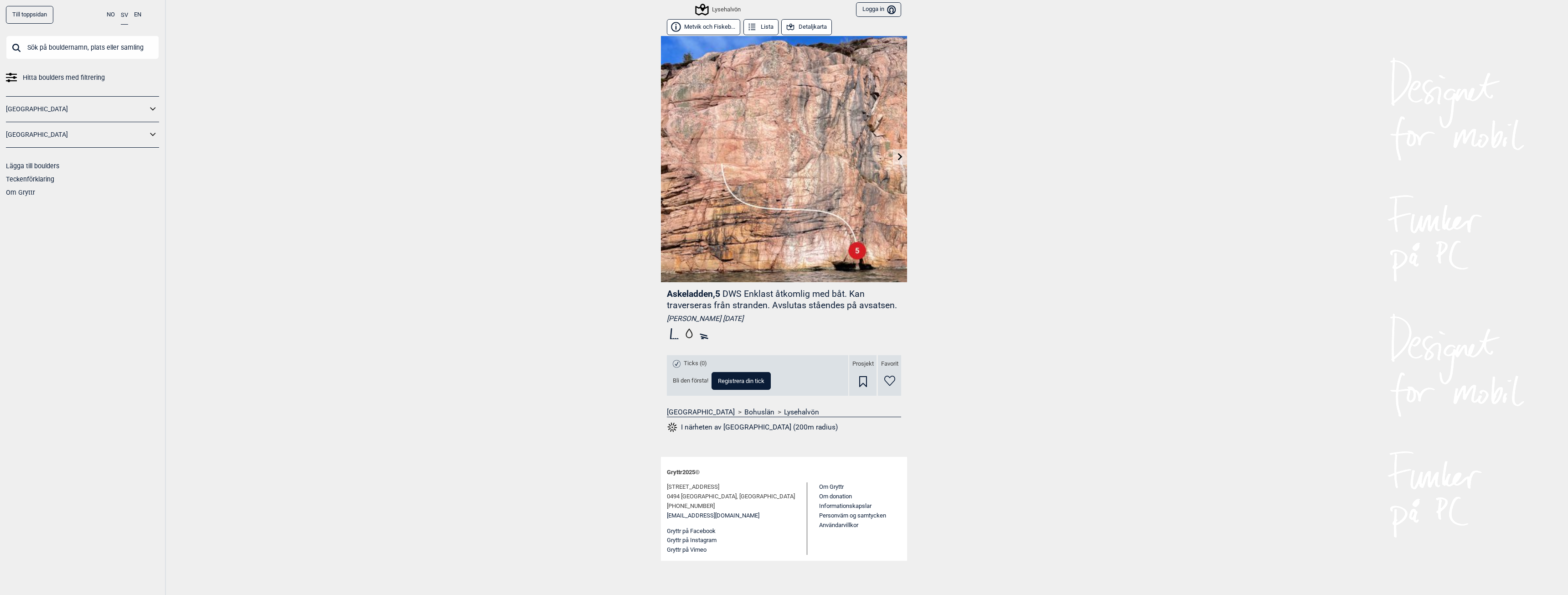
click at [993, 93] on div "Till toppsidan NO SV EN Hitta boulders med filtrering Norge Sverige Lägga till …" at bounding box center [784, 297] width 1568 height 595
